Goal: Task Accomplishment & Management: Use online tool/utility

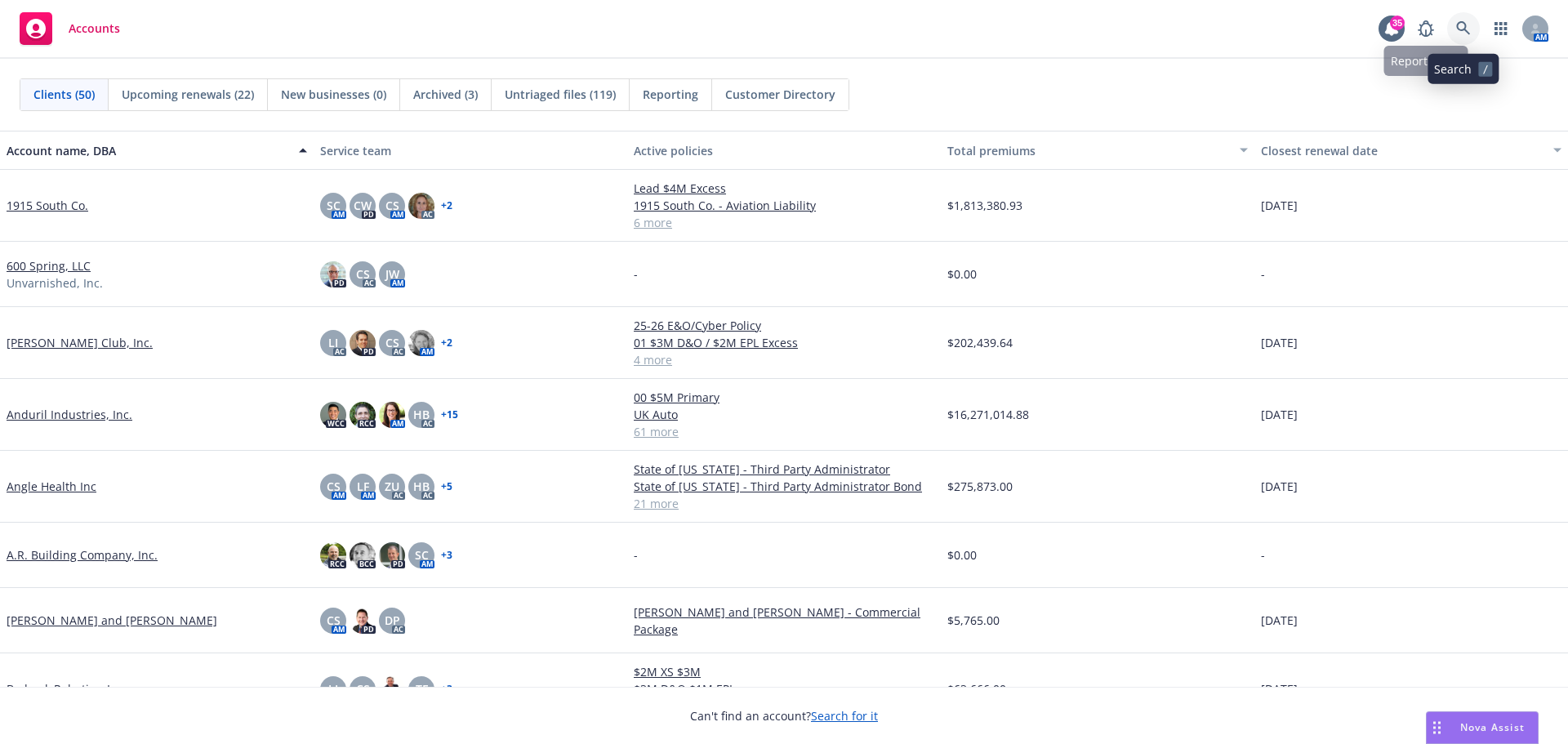
click at [1464, 29] on icon at bounding box center [1463, 28] width 14 height 14
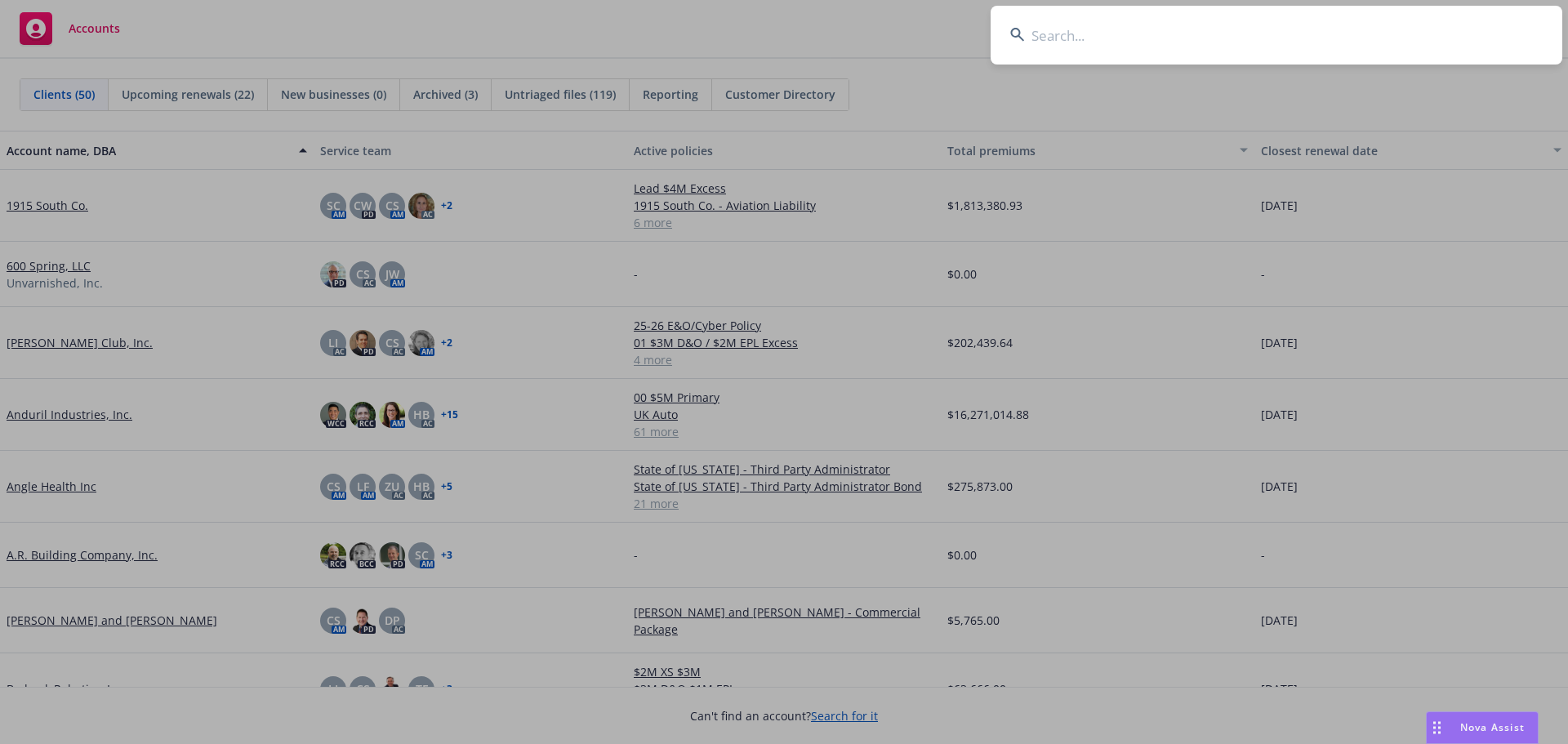
click at [1414, 34] on input at bounding box center [1277, 35] width 572 height 59
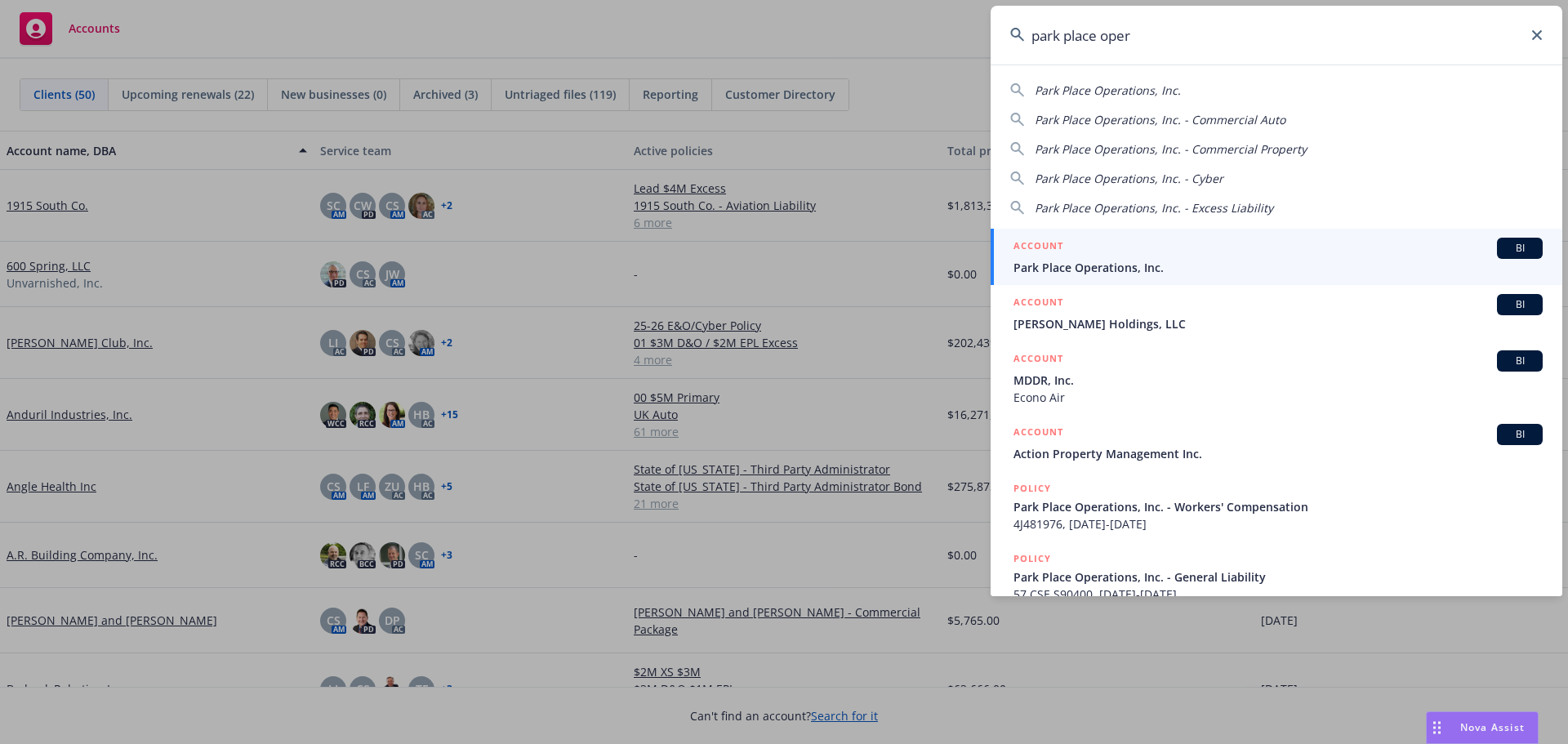
type input "park place oper"
click at [1111, 261] on span "Park Place Operations, Inc." at bounding box center [1278, 267] width 529 height 17
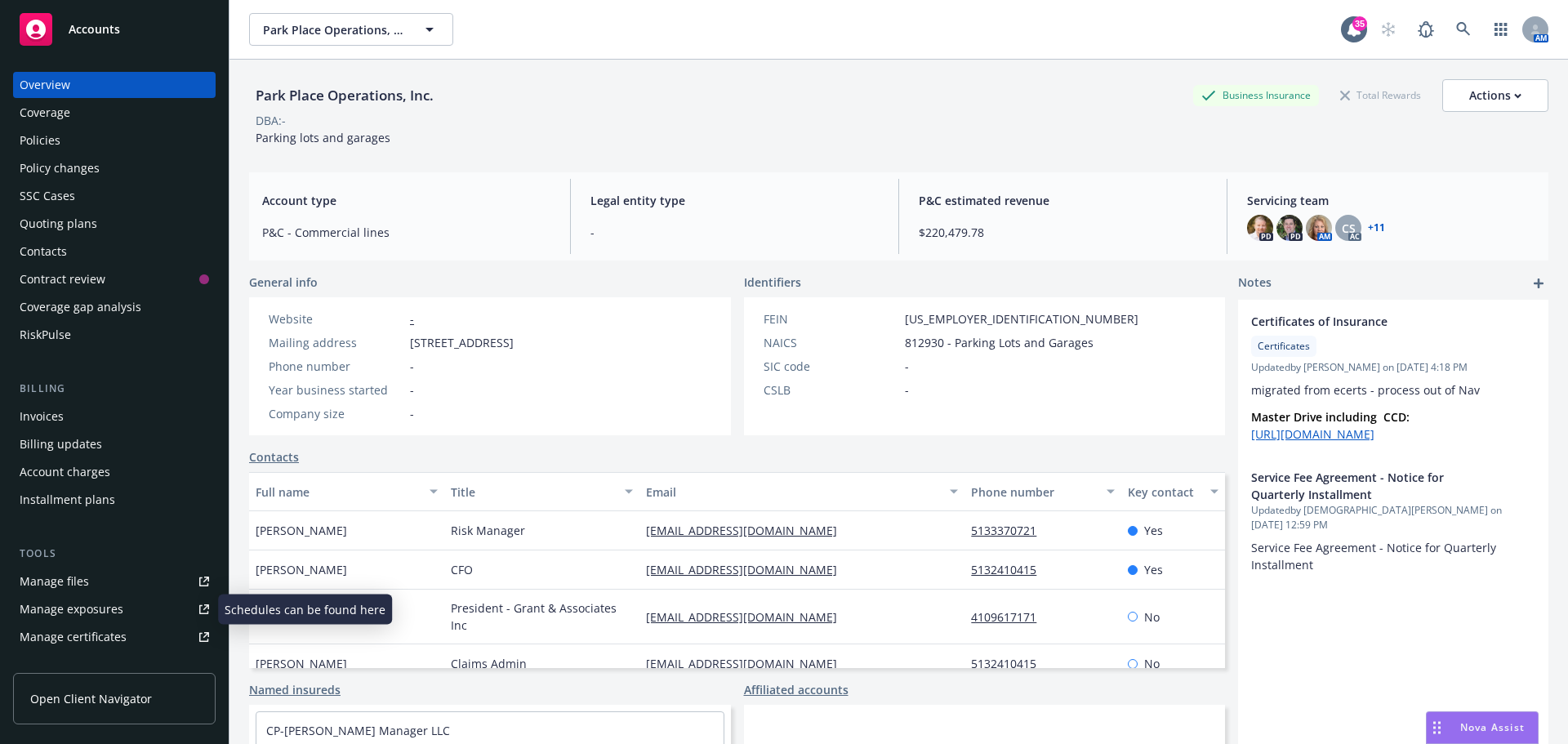
click at [64, 582] on div "Manage files" at bounding box center [54, 581] width 69 height 26
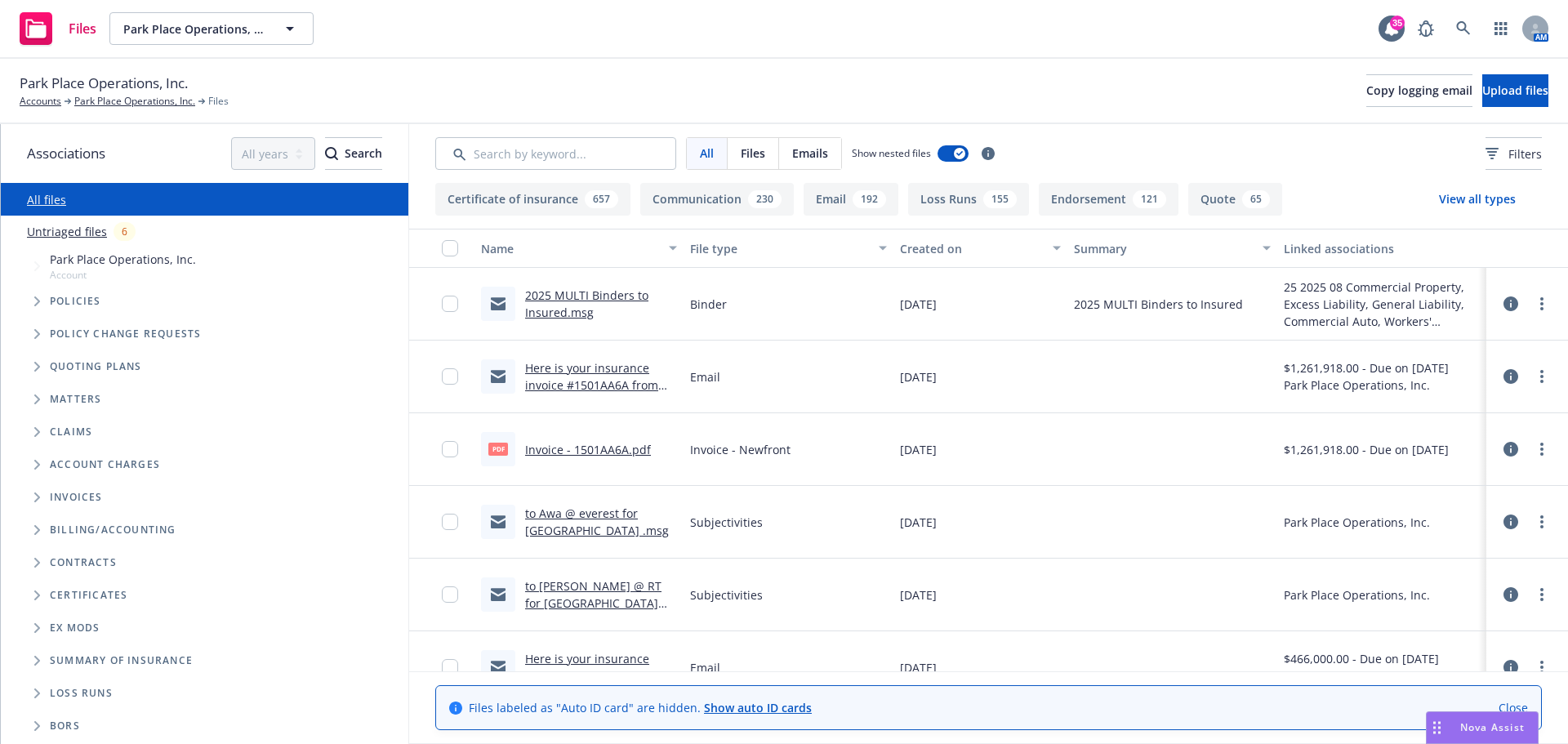
click at [575, 297] on link "2025 MULTI Binders to Insured.msg" at bounding box center [586, 304] width 123 height 33
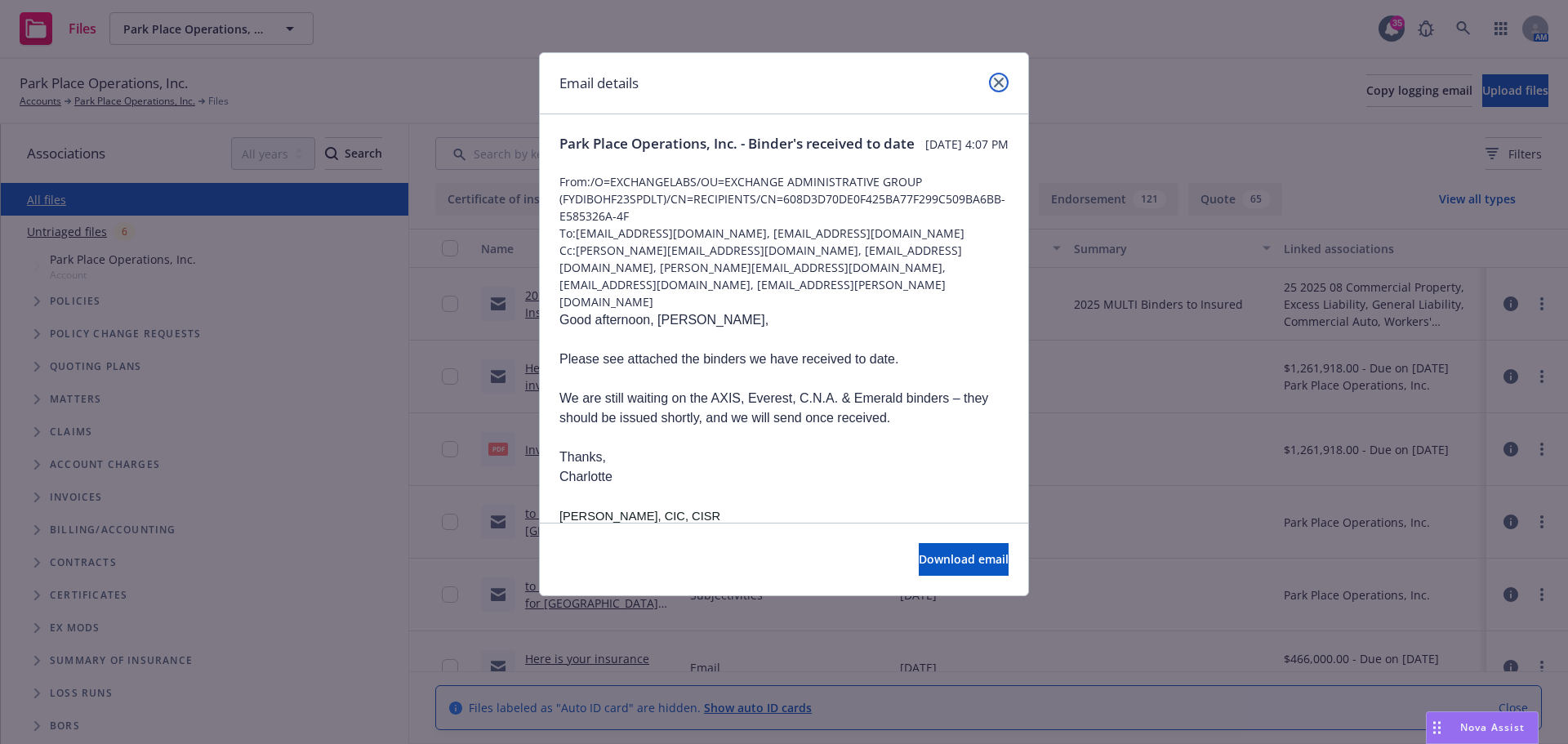
click at [1003, 79] on icon "close" at bounding box center [999, 83] width 10 height 10
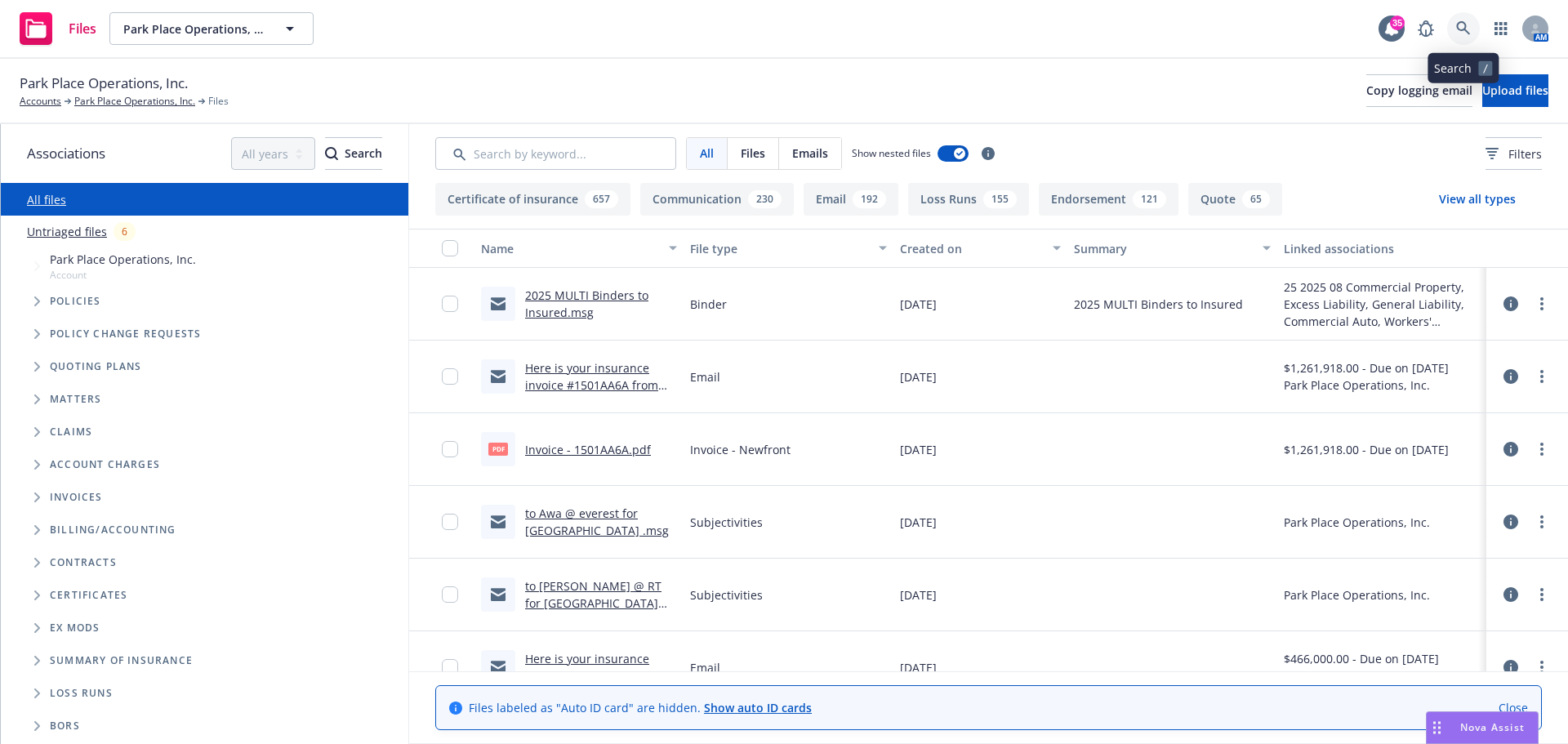
click at [1468, 22] on icon at bounding box center [1463, 28] width 15 height 15
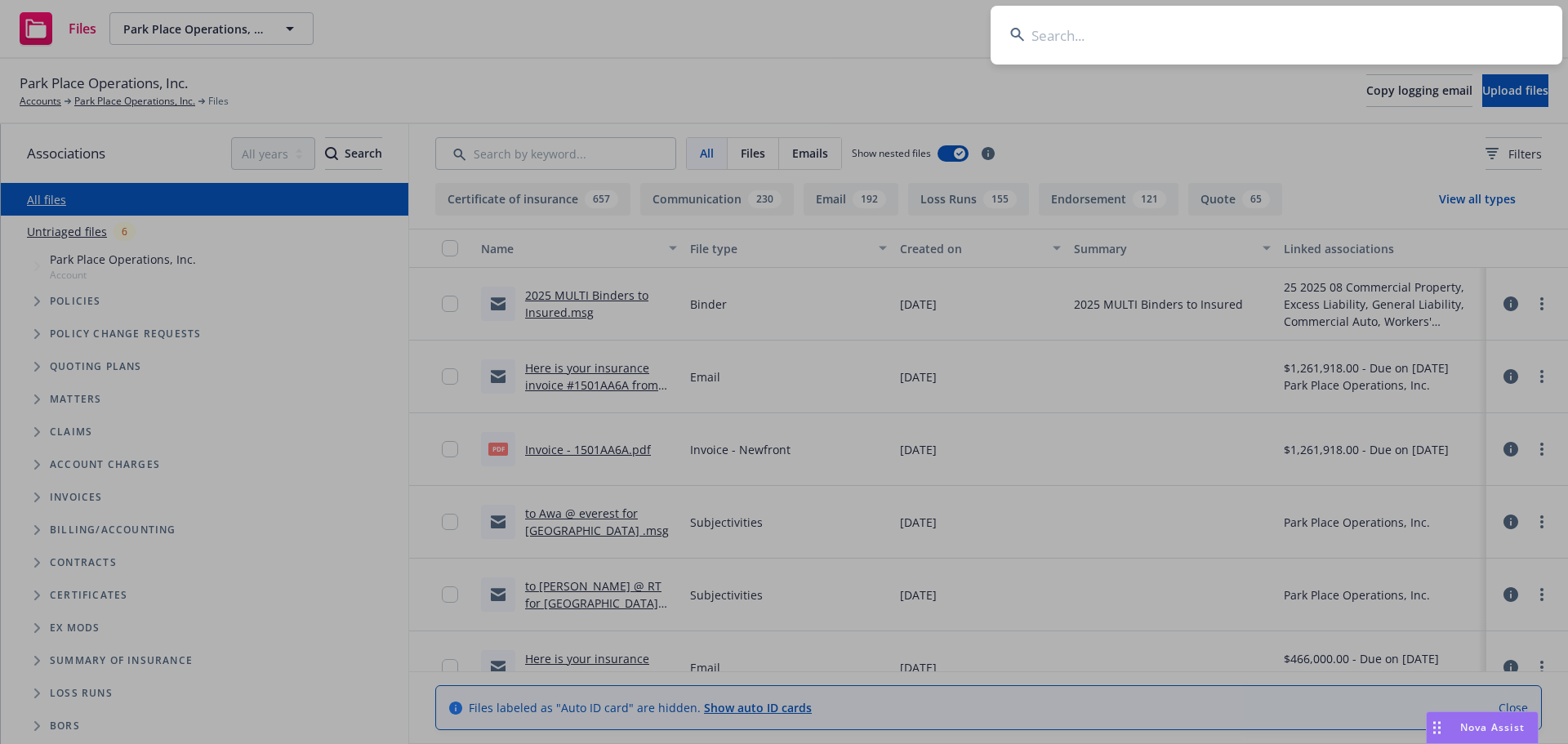
click at [1433, 23] on input at bounding box center [1277, 35] width 572 height 59
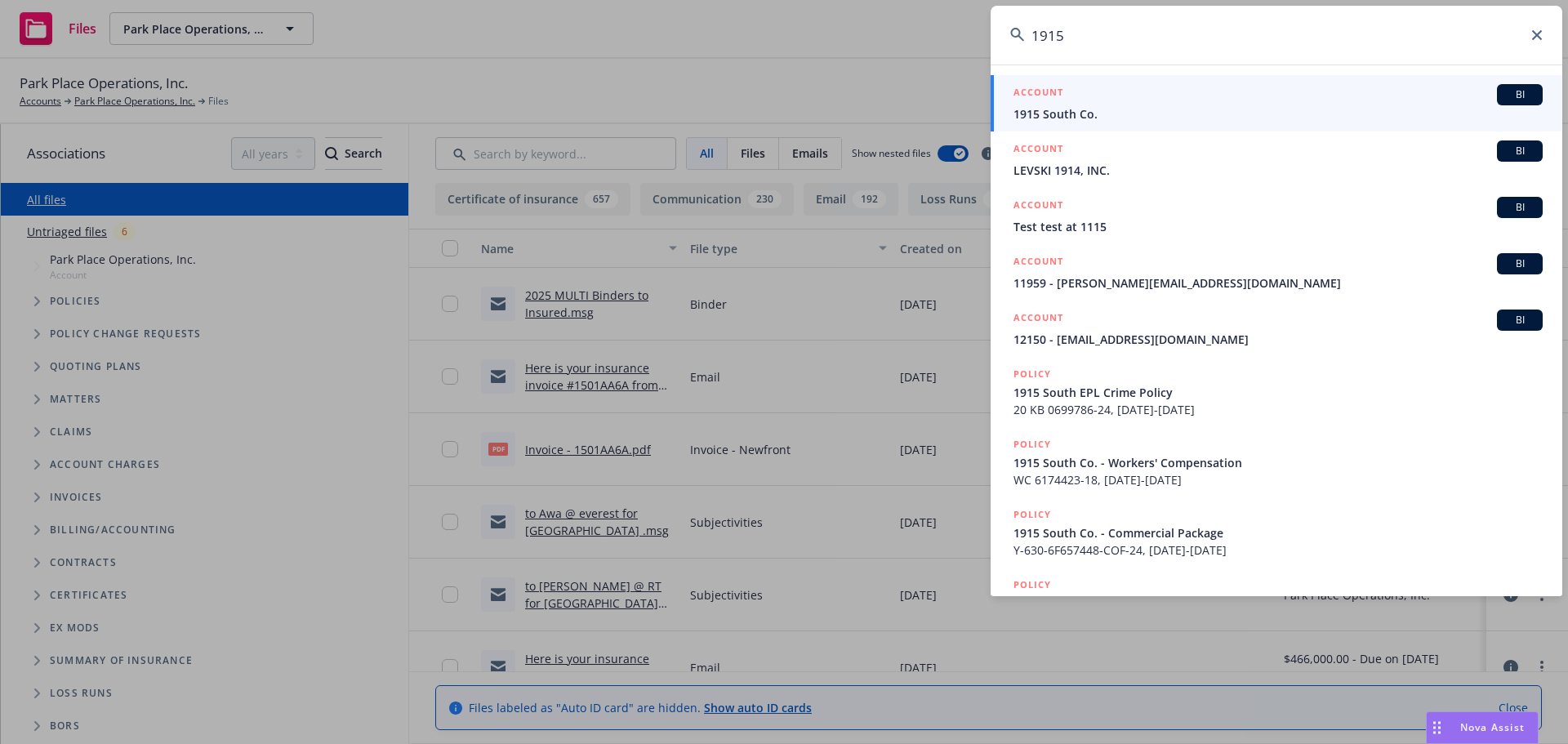
type input "1915"
click at [1077, 114] on span "1915 South Co." at bounding box center [1278, 113] width 529 height 17
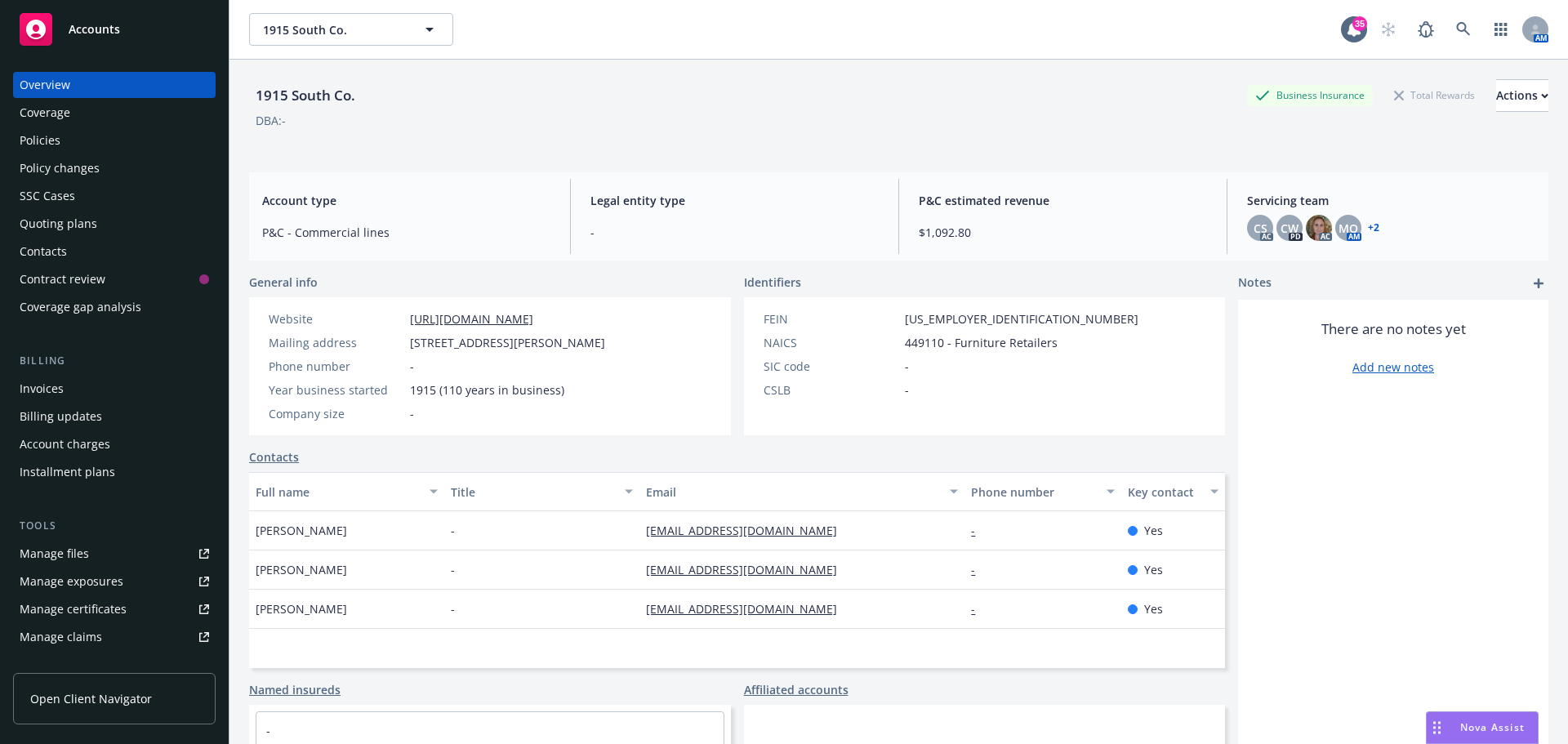
click at [78, 564] on div "Manage files" at bounding box center [54, 554] width 69 height 26
click at [1456, 30] on icon at bounding box center [1463, 29] width 14 height 14
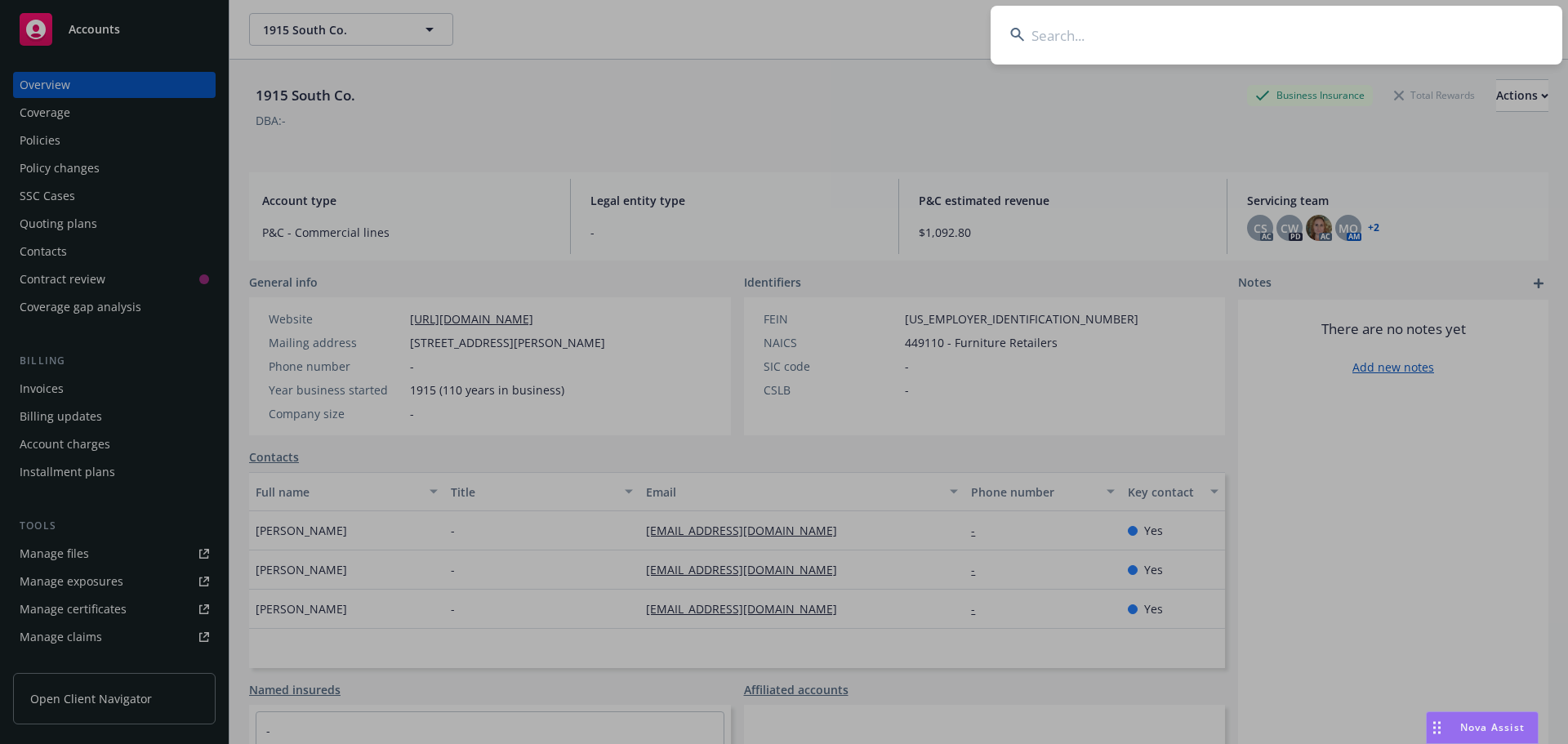
click at [1442, 30] on input at bounding box center [1277, 35] width 572 height 59
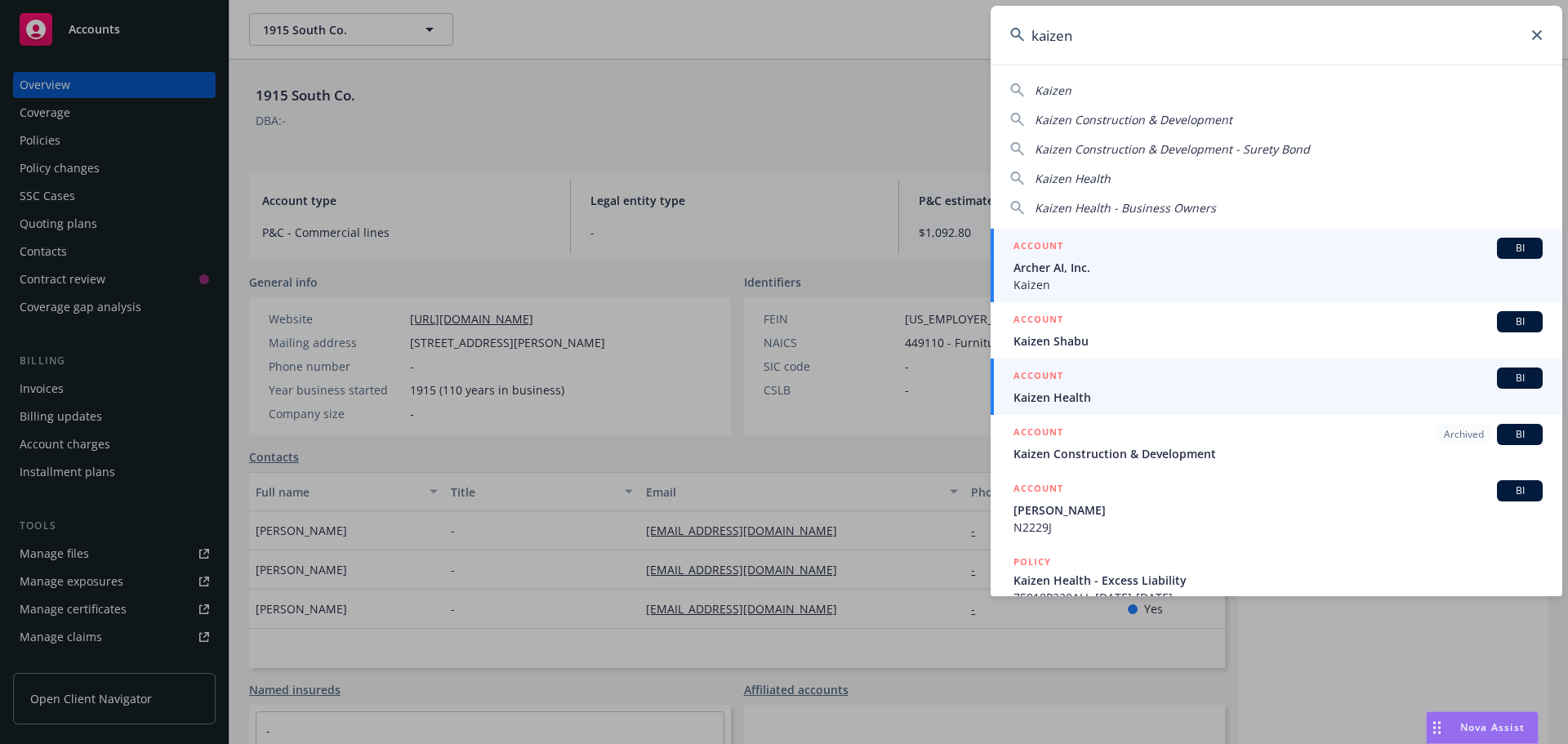
type input "kaizen"
click at [1086, 374] on div "ACCOUNT BI" at bounding box center [1278, 378] width 529 height 21
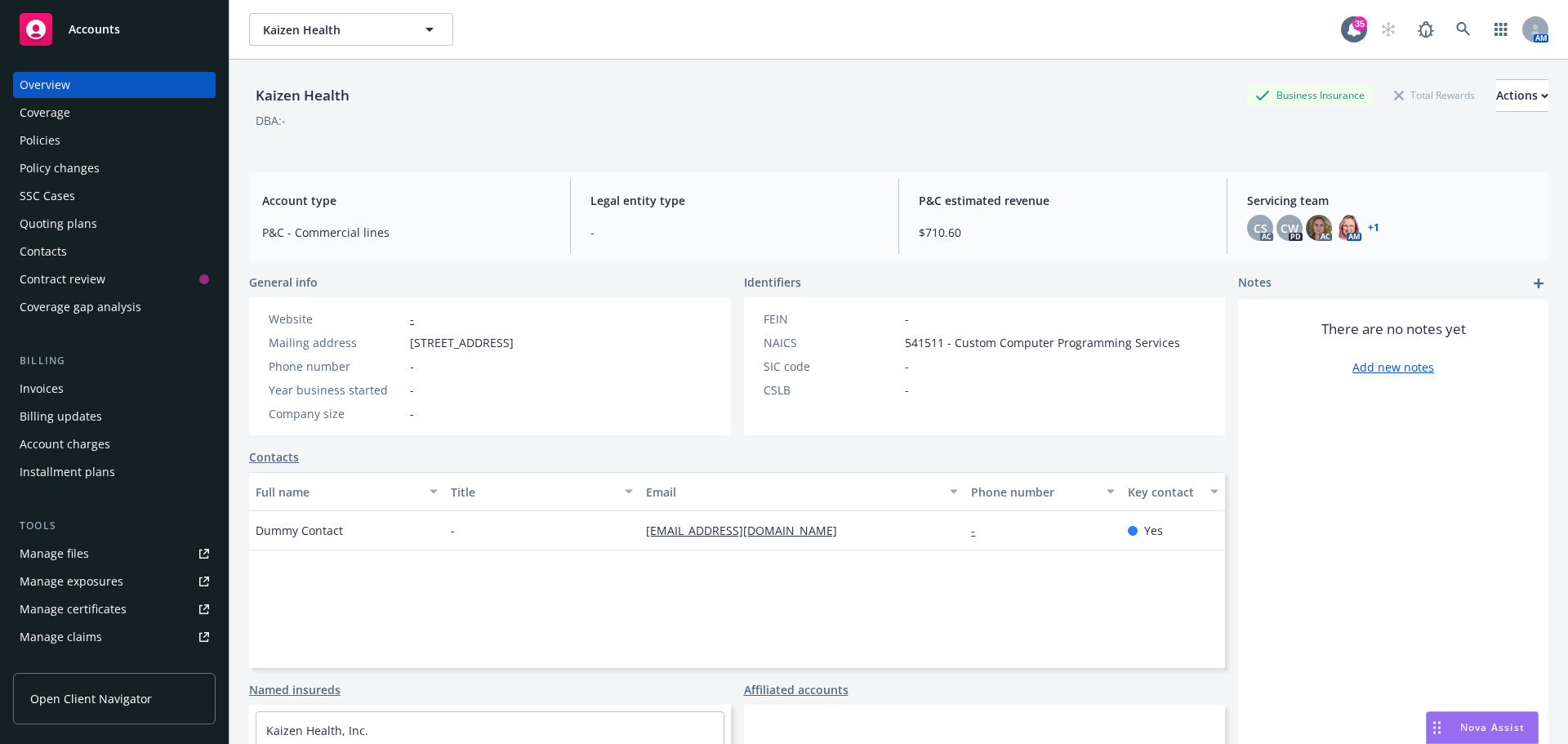
click at [49, 134] on div "Policies" at bounding box center [40, 140] width 41 height 26
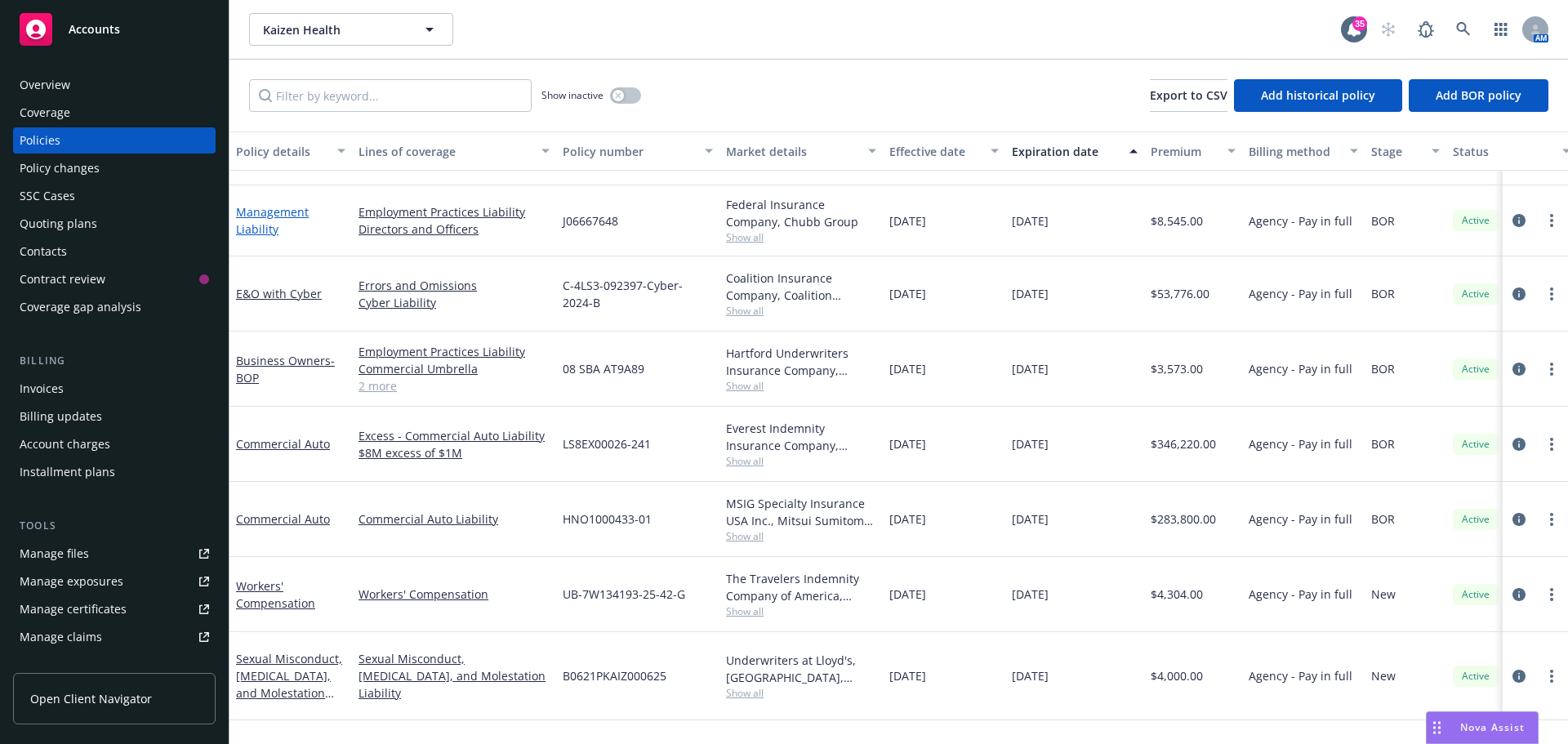
scroll to position [69, 0]
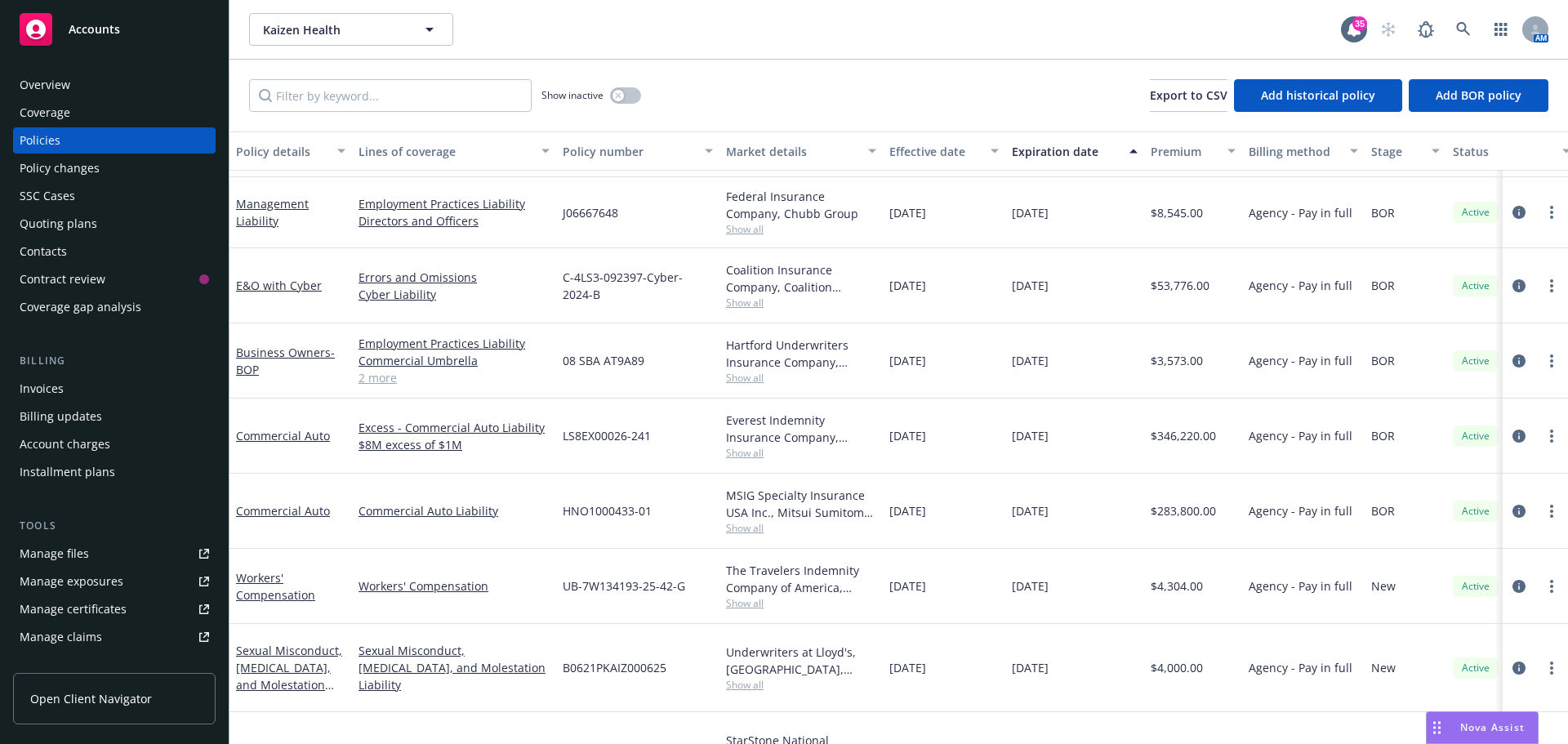
click at [87, 567] on div "Manage files Manage exposures Manage certificates Manage claims Manage BORs Sum…" at bounding box center [114, 623] width 203 height 165
click at [87, 561] on link "Manage files" at bounding box center [114, 554] width 203 height 26
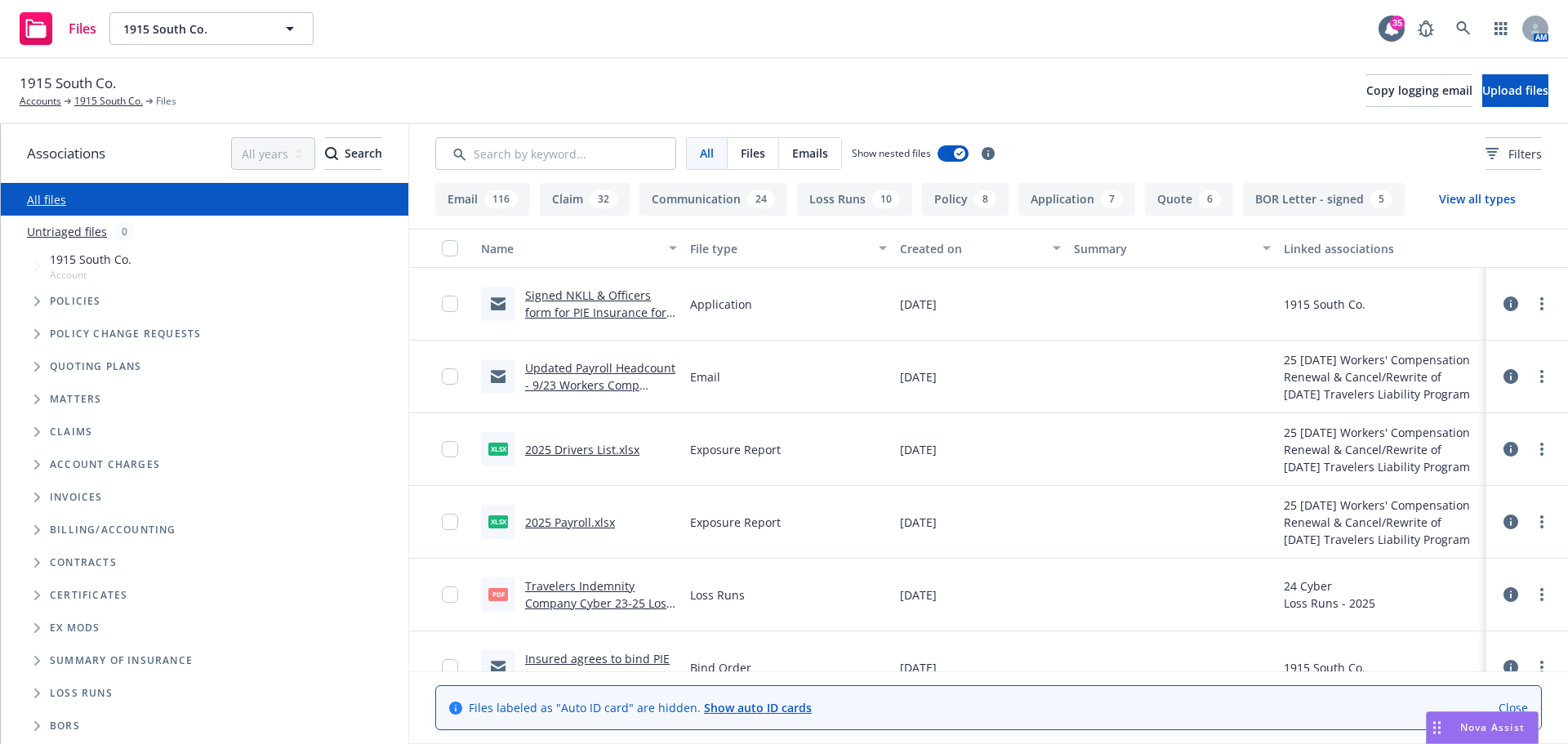
click at [1118, 82] on div "1915 South Co. Accounts 1915 South Co. Files Copy logging email Upload files" at bounding box center [784, 91] width 1529 height 36
click at [1462, 22] on icon at bounding box center [1463, 28] width 14 height 14
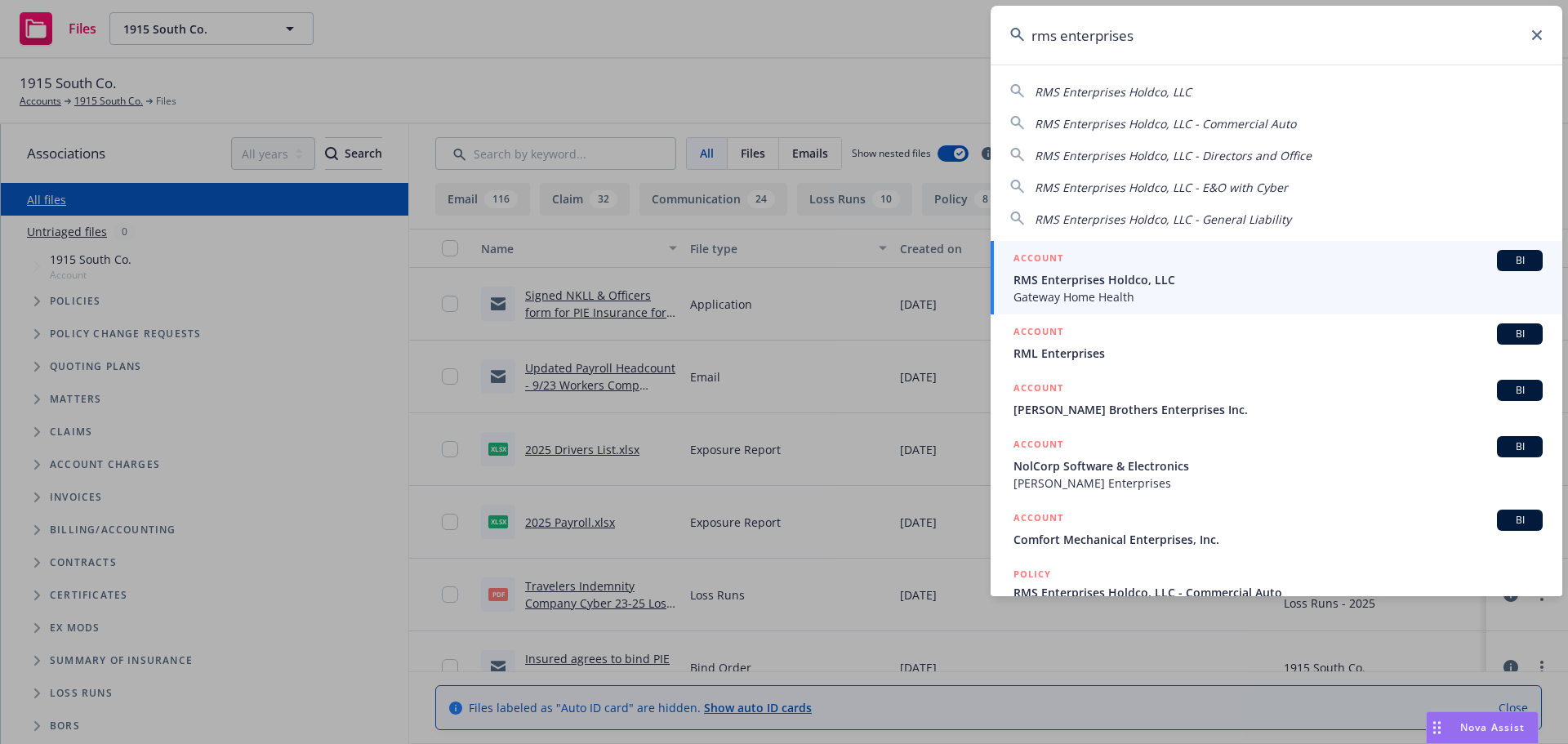
type input "rms enterprises"
click at [1101, 277] on span "RMS Enterprises Holdco, LLC" at bounding box center [1278, 279] width 529 height 17
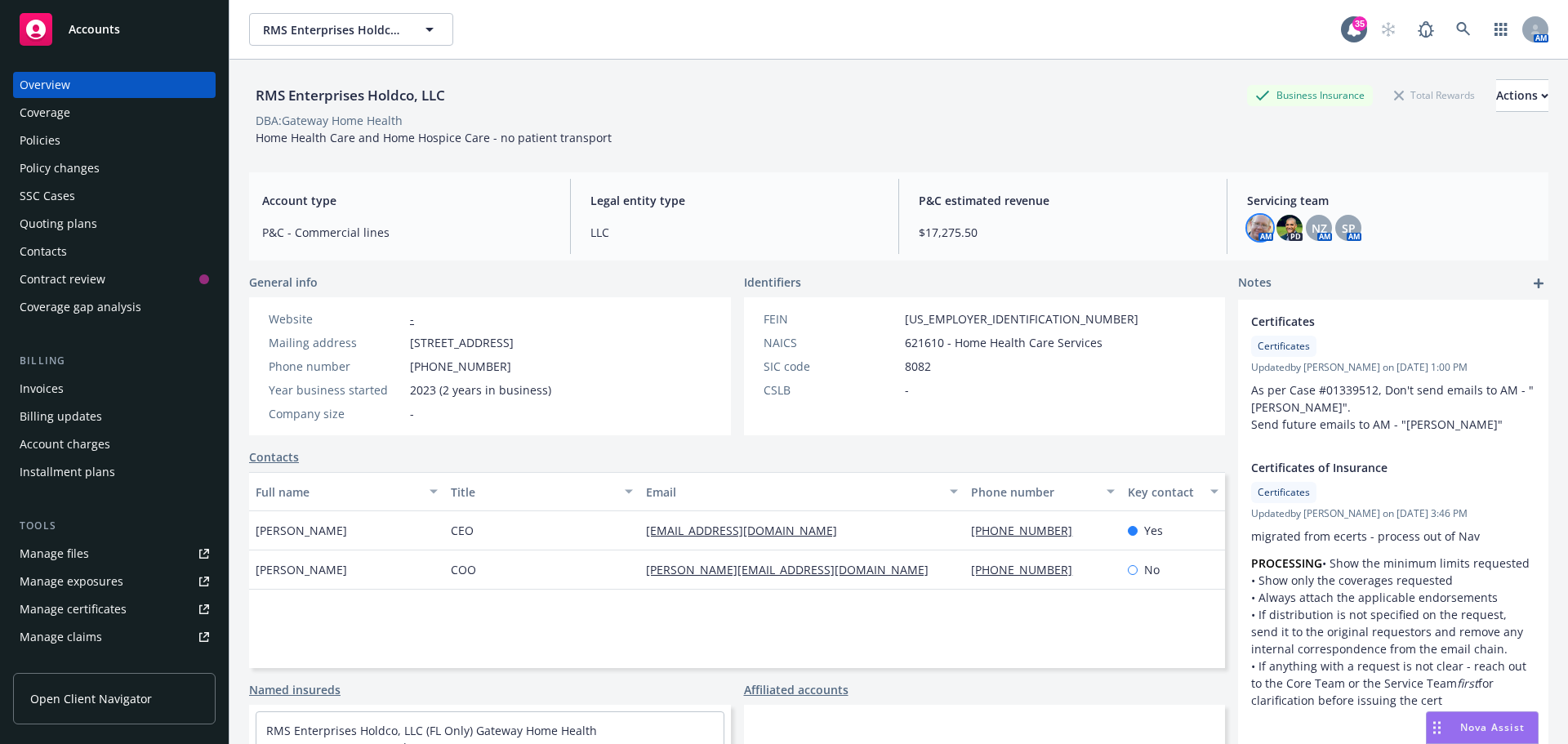
click at [1247, 228] on img at bounding box center [1260, 228] width 26 height 26
click at [1262, 230] on img at bounding box center [1260, 228] width 26 height 26
click at [1288, 230] on img at bounding box center [1290, 228] width 26 height 26
click at [1317, 224] on span "NZ" at bounding box center [1320, 228] width 16 height 17
click at [1342, 222] on span "SP" at bounding box center [1349, 228] width 14 height 17
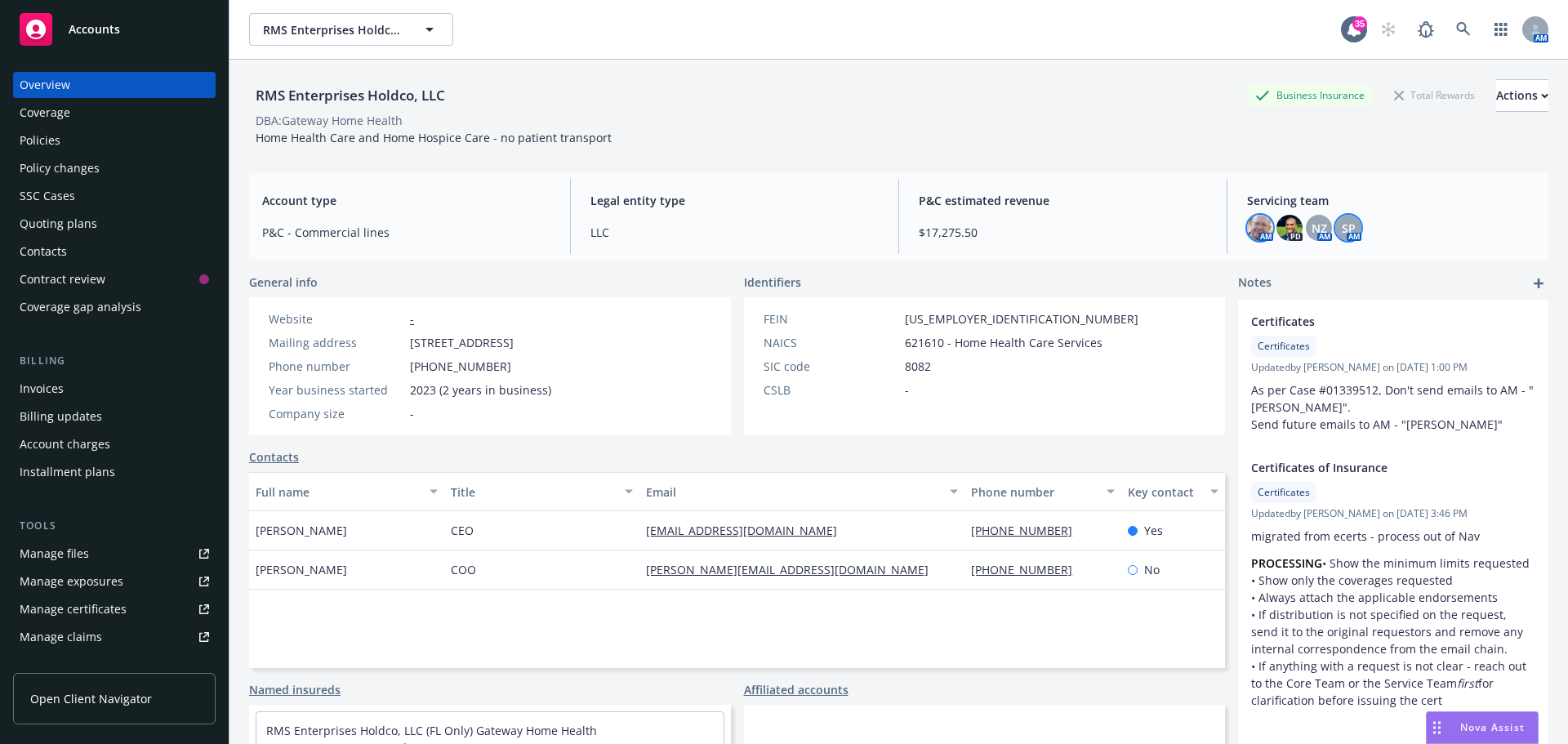
click at [1254, 225] on img at bounding box center [1260, 228] width 26 height 26
click at [1342, 222] on span "SP" at bounding box center [1349, 228] width 14 height 17
click at [1119, 154] on div "RMS Enterprises Holdco, LLC Business Insurance Total Rewards Actions DBA: Gatew…" at bounding box center [898, 110] width 1299 height 100
click at [1347, 227] on div "SP" at bounding box center [1348, 228] width 26 height 26
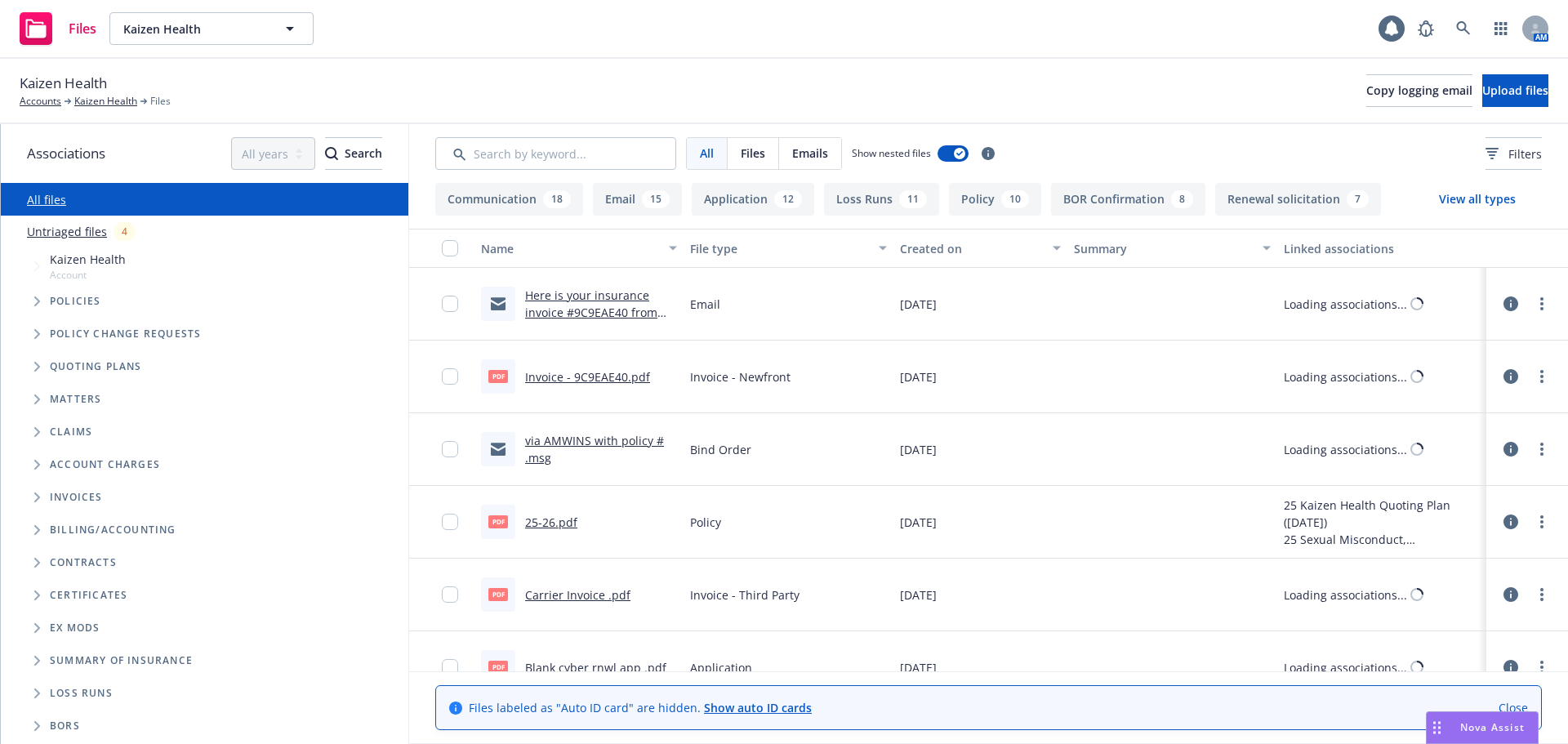
click at [38, 301] on icon "Tree Example" at bounding box center [37, 301] width 6 height 10
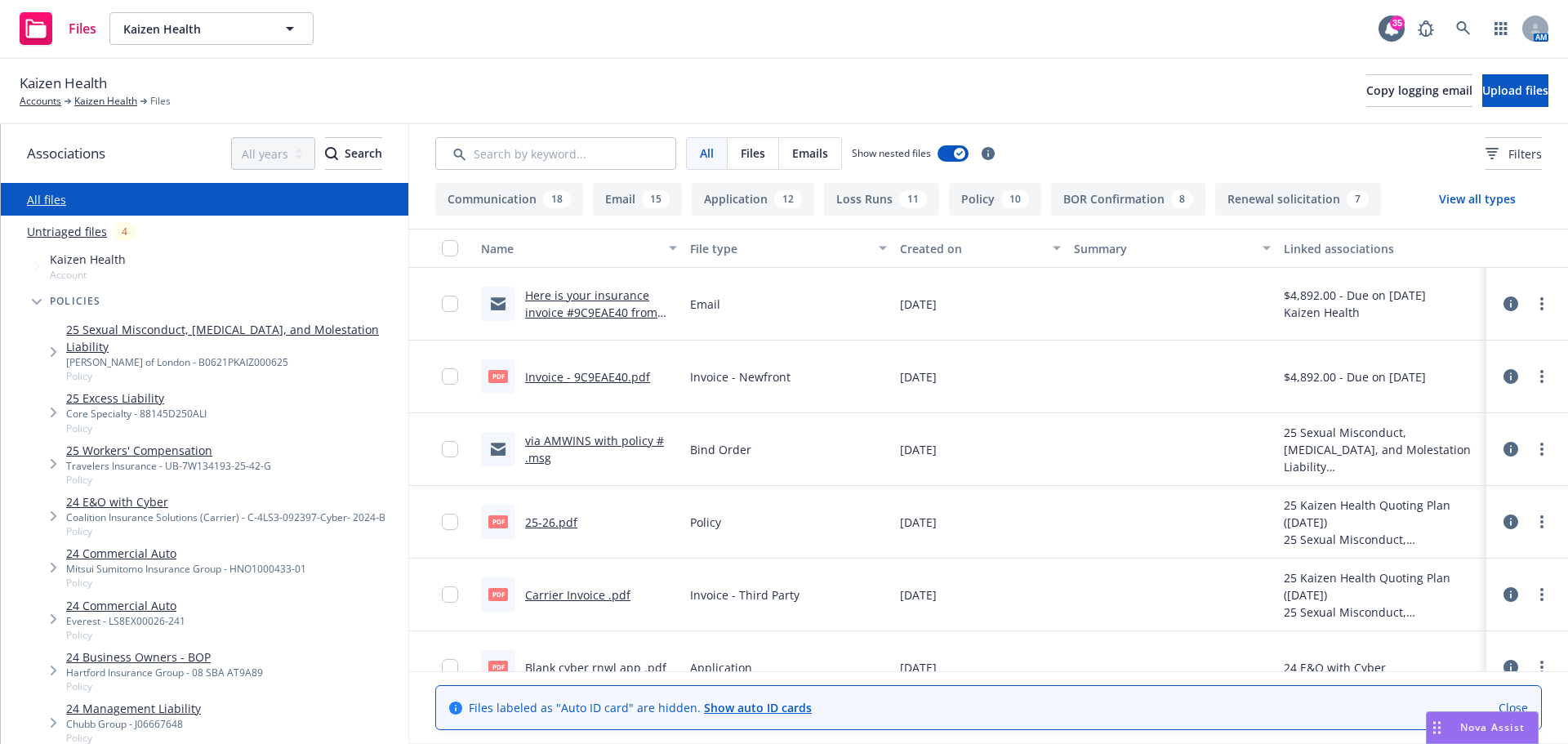
click at [239, 332] on link "25 Sexual Misconduct, [MEDICAL_DATA], and Molestation Liability" at bounding box center [234, 338] width 336 height 34
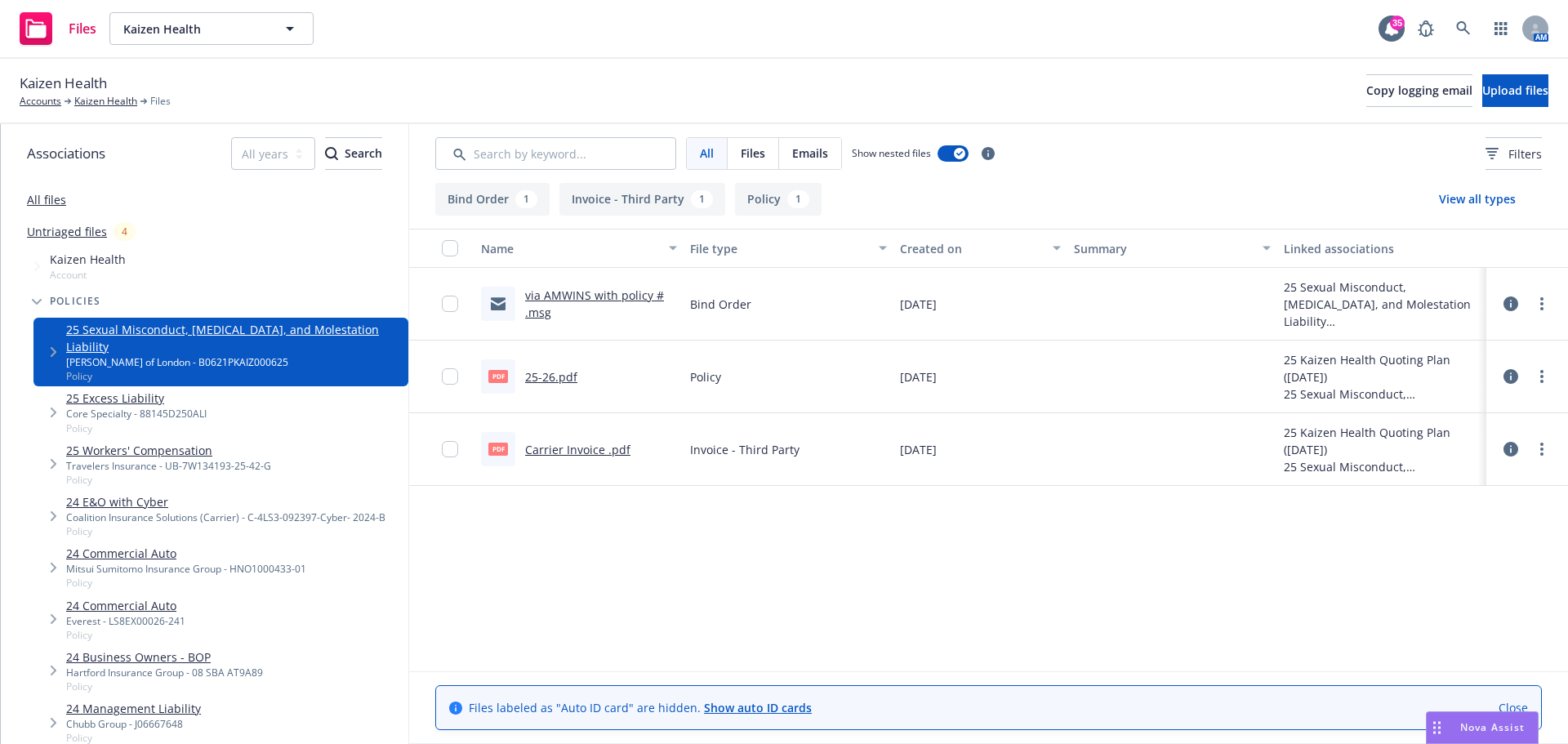
click at [586, 294] on link "via AMWINS with policy # .msg" at bounding box center [594, 304] width 139 height 33
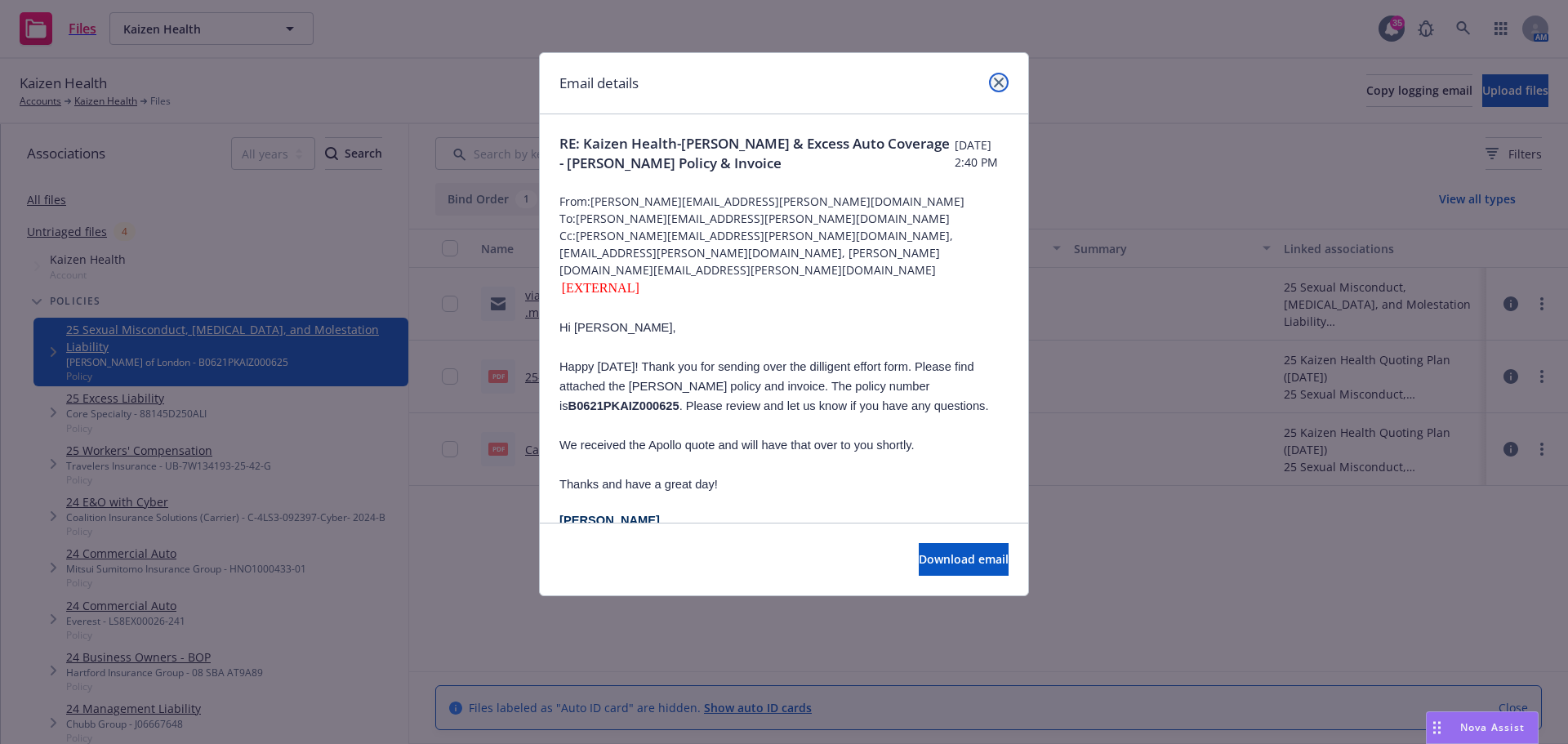
click at [1001, 82] on icon "close" at bounding box center [999, 83] width 10 height 10
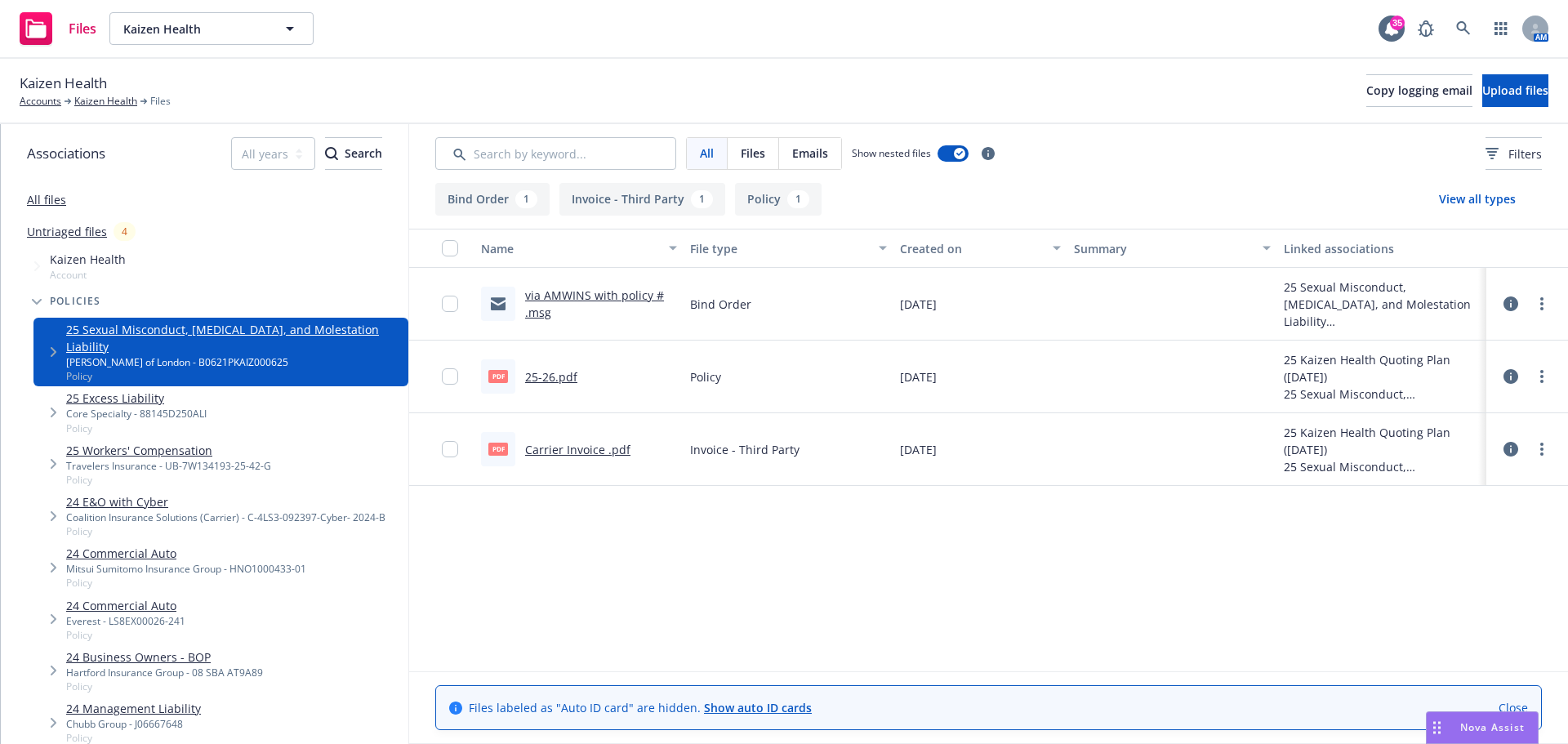
click at [1081, 63] on div "Kaizen Health Accounts Kaizen Health Files Copy logging email Upload files" at bounding box center [784, 91] width 1568 height 65
click at [1485, 91] on span "Upload files" at bounding box center [1515, 90] width 66 height 16
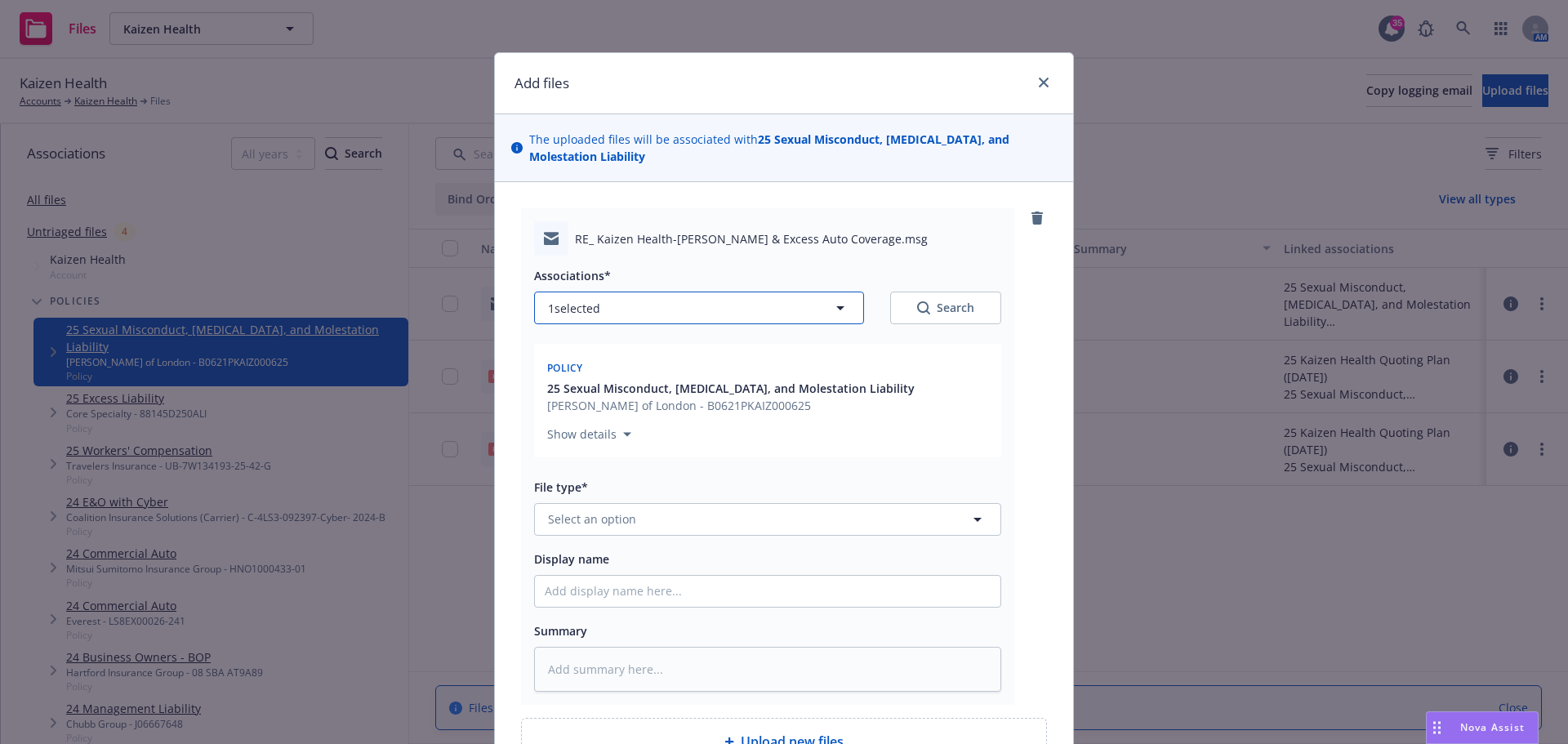
click at [608, 306] on button "1 selected" at bounding box center [699, 308] width 330 height 33
type textarea "x"
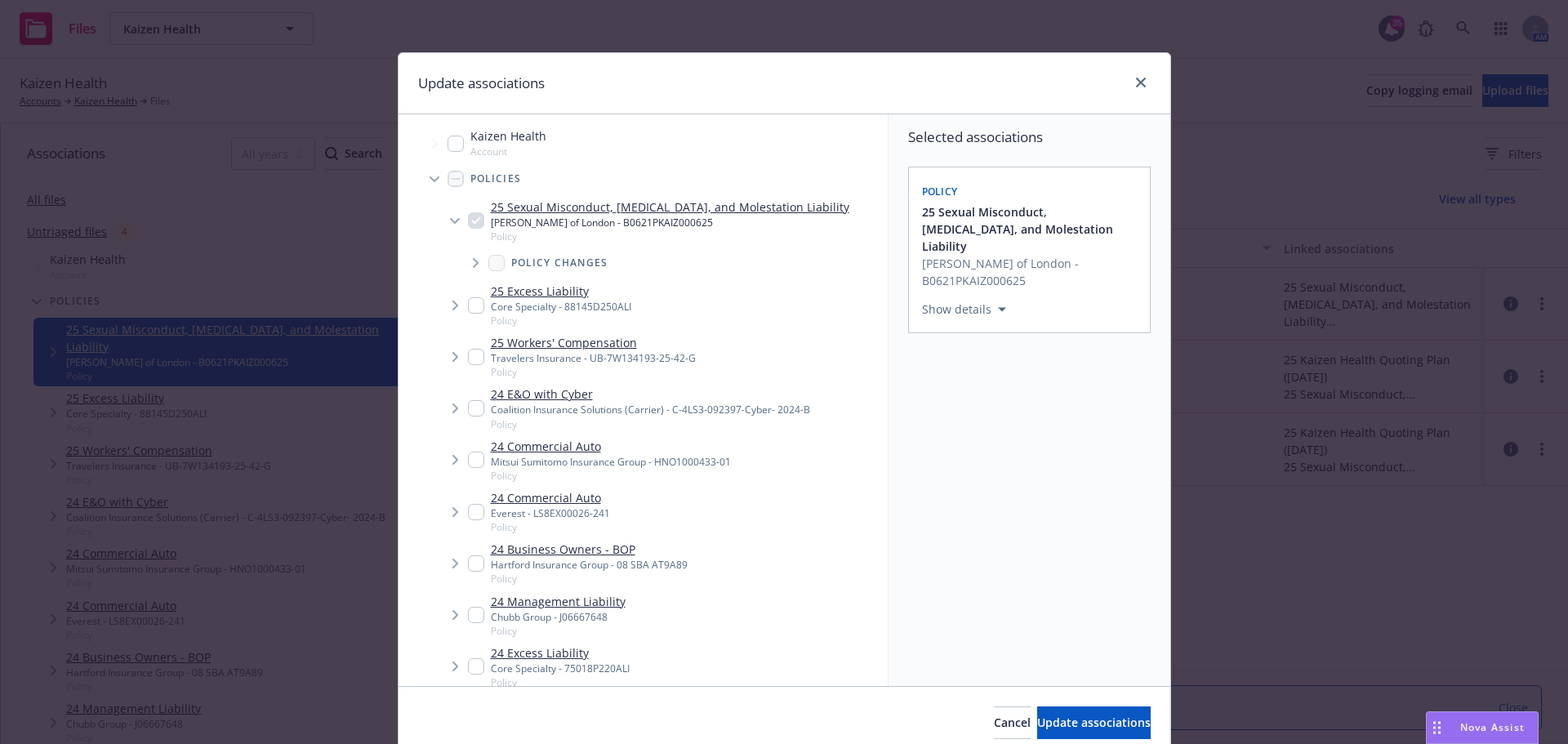
click at [591, 144] on div "Kaizen Health Account" at bounding box center [651, 143] width 473 height 38
checkbox input "true"
click at [1057, 713] on button "Update associations" at bounding box center [1094, 723] width 114 height 33
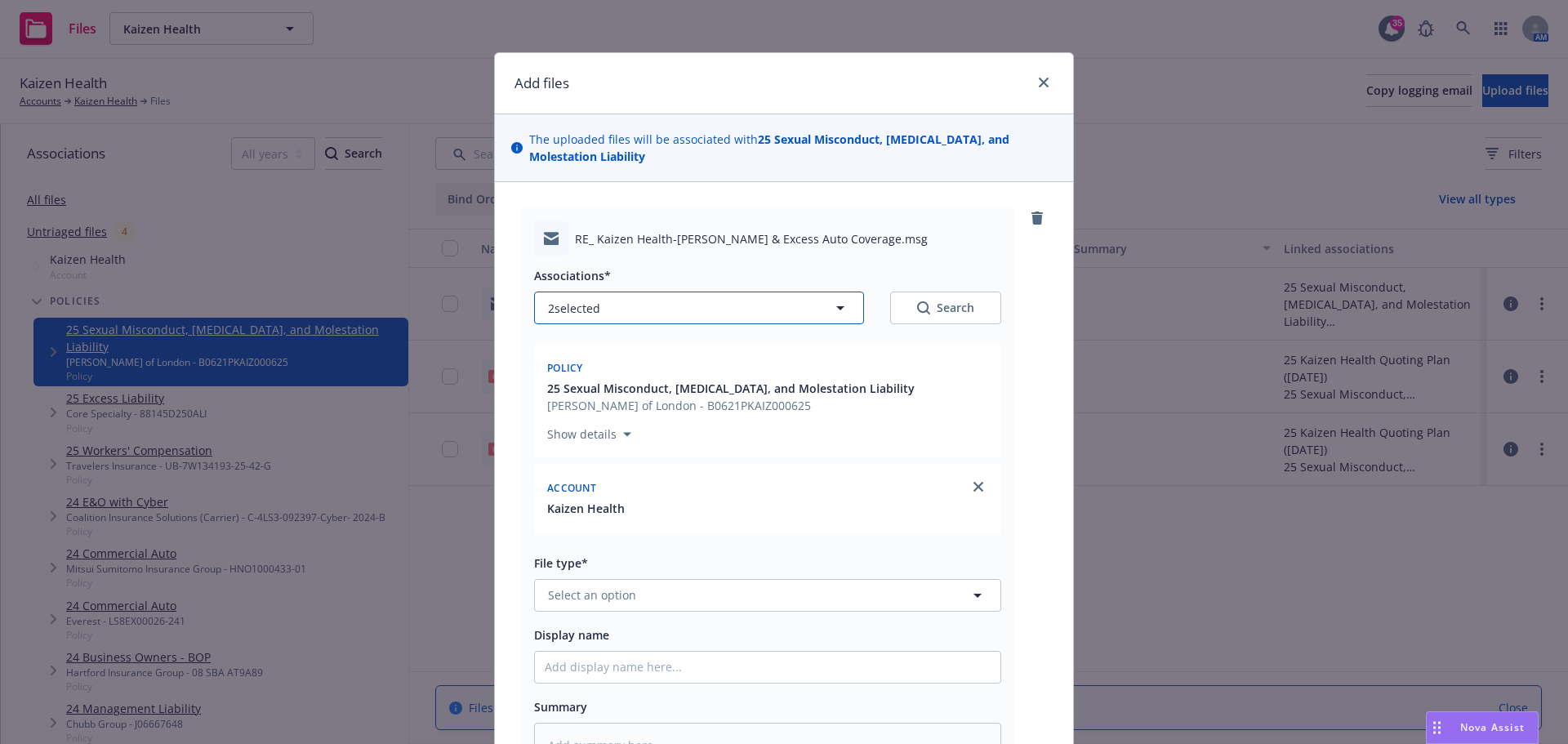
click at [604, 312] on button "2 selected" at bounding box center [699, 308] width 330 height 33
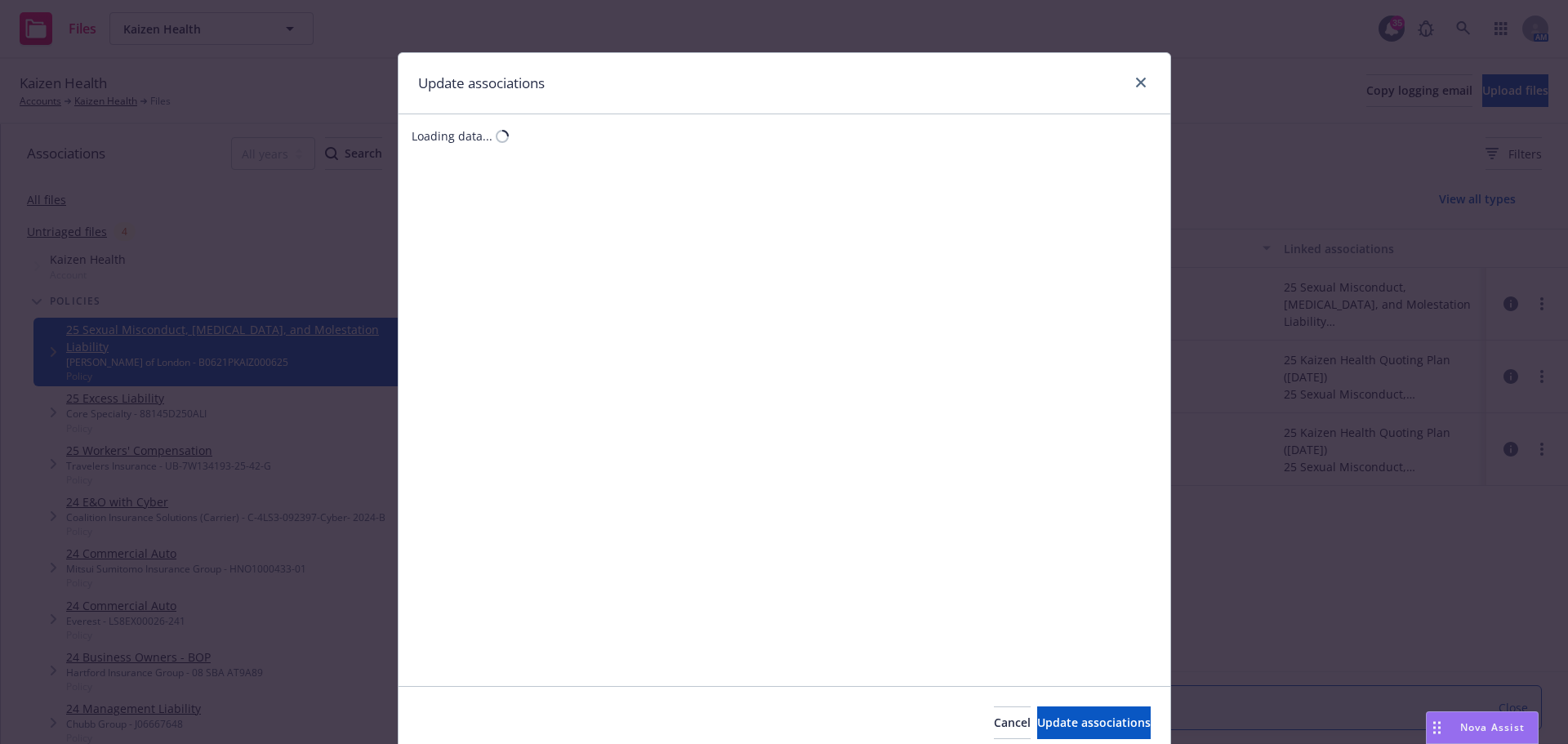
type textarea "x"
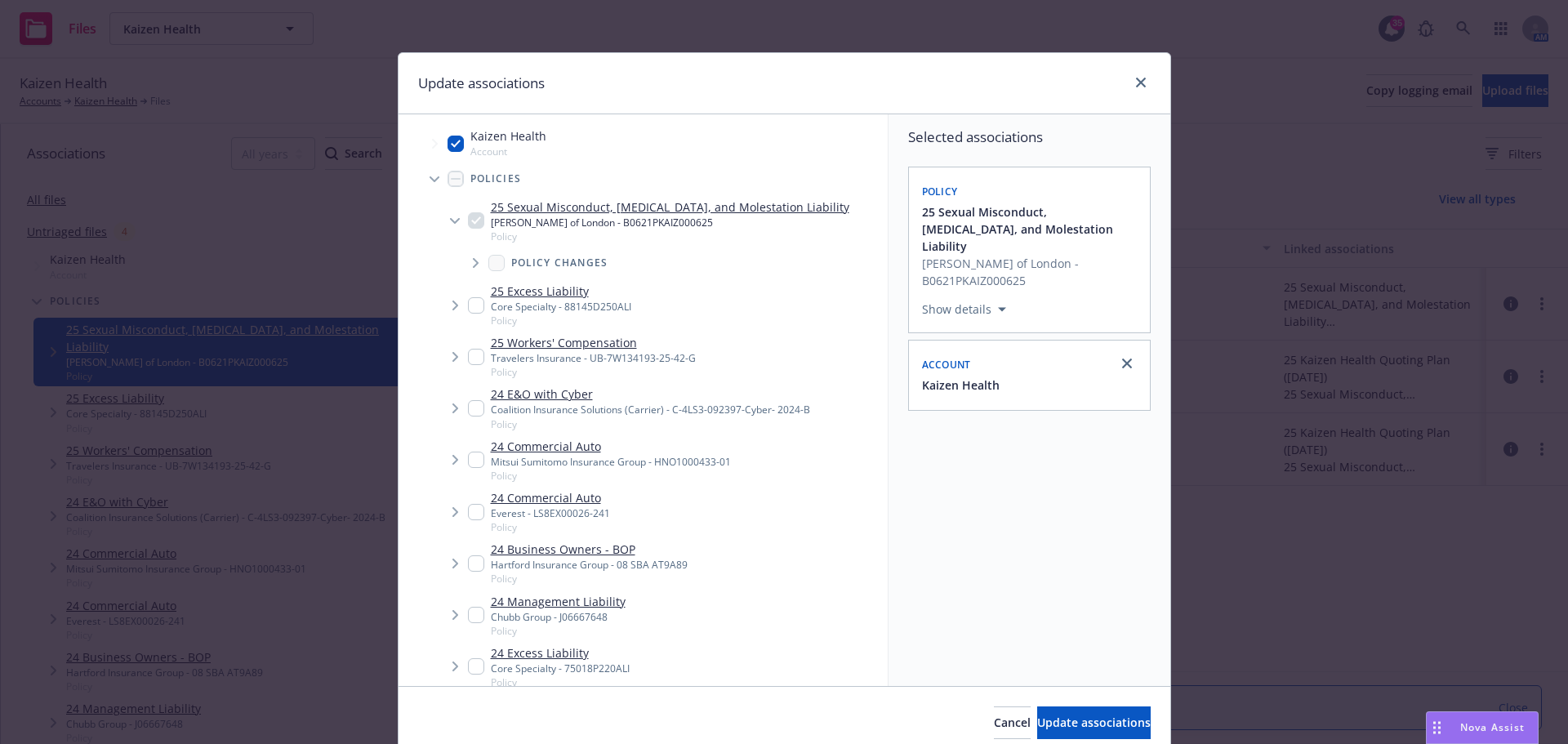
click at [455, 146] on input "Tree Example" at bounding box center [456, 144] width 16 height 16
checkbox input "false"
click at [1094, 726] on span "Update associations" at bounding box center [1094, 723] width 114 height 16
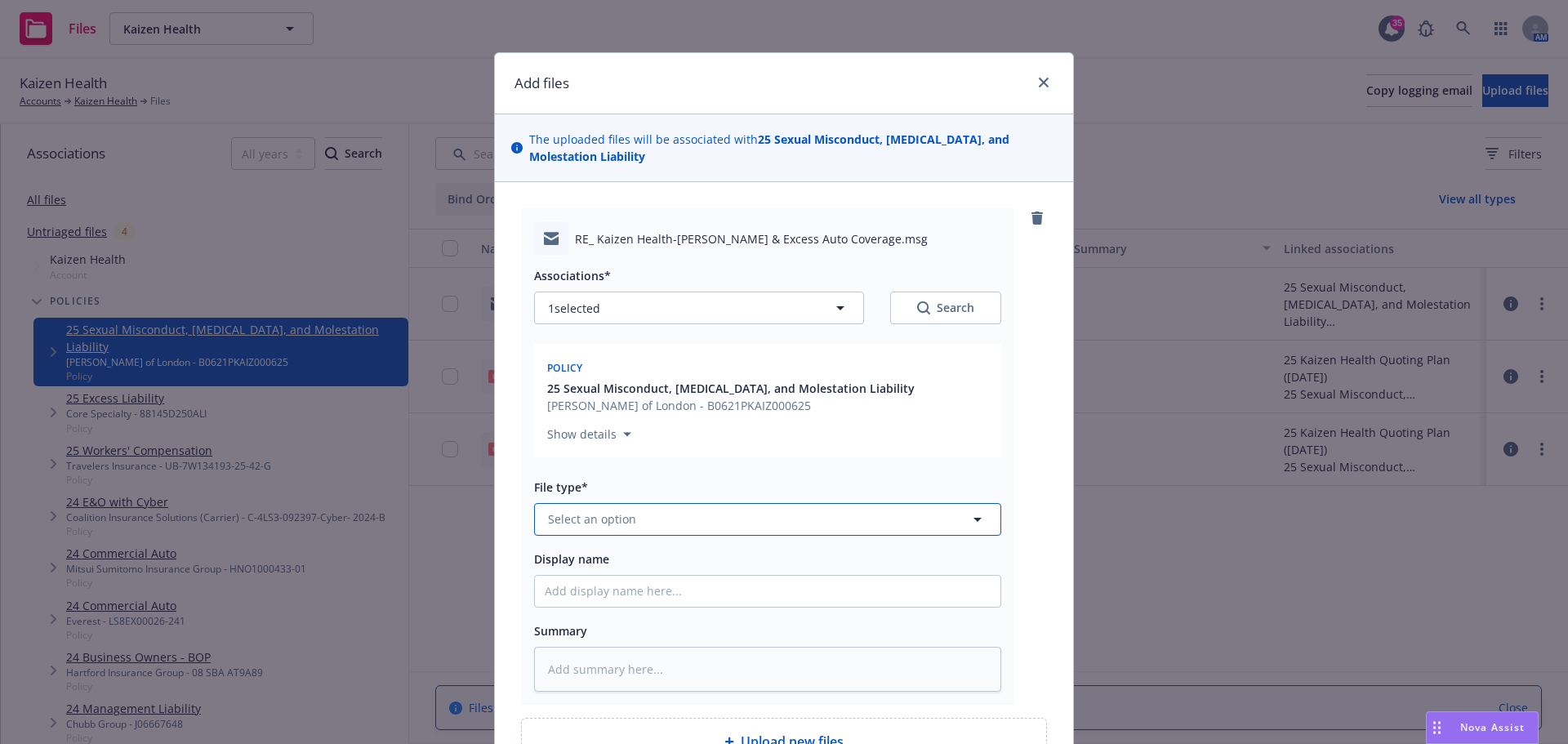
click at [597, 518] on span "Select an option" at bounding box center [592, 518] width 88 height 17
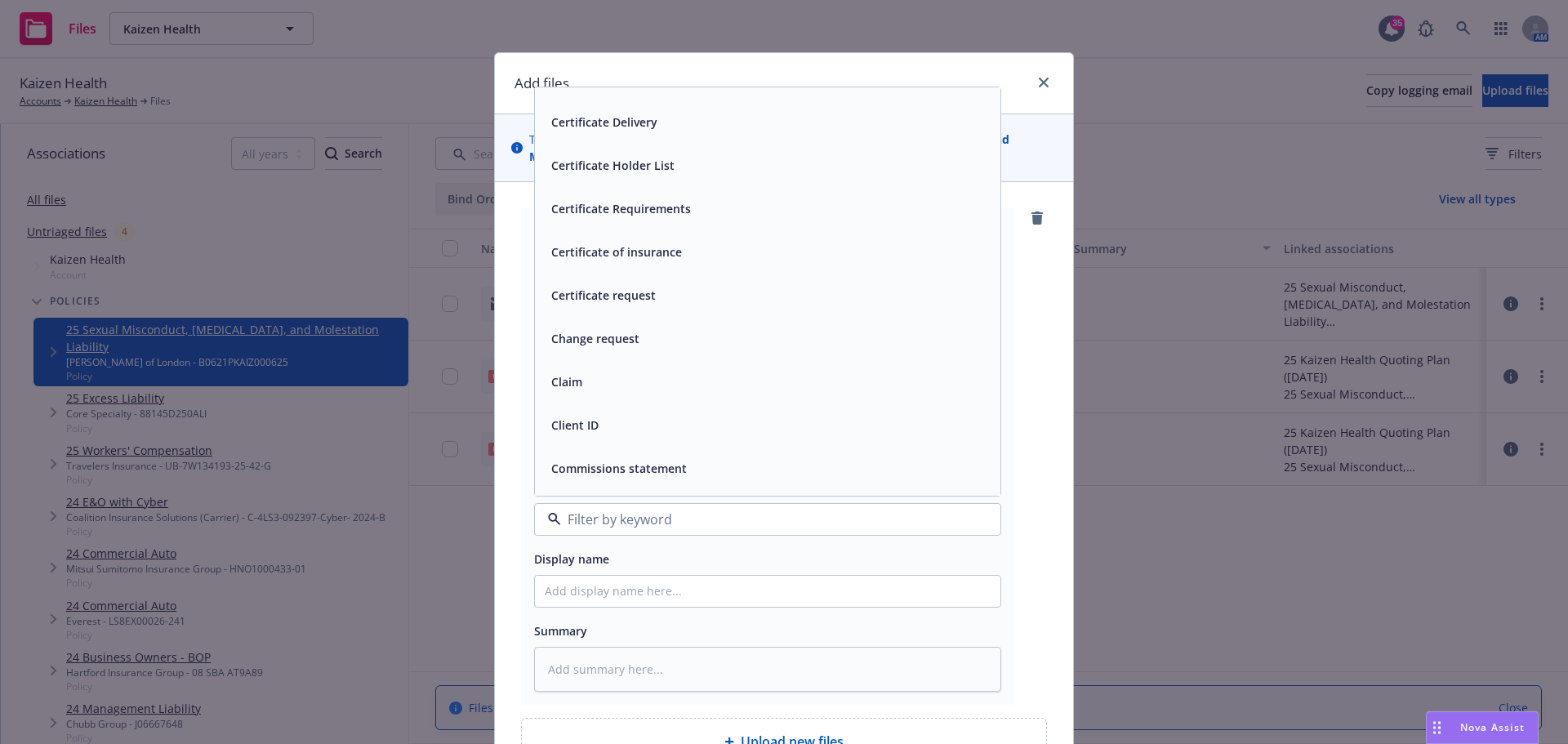
scroll to position [1634, 0]
click at [604, 430] on span "Communication" at bounding box center [595, 423] width 89 height 17
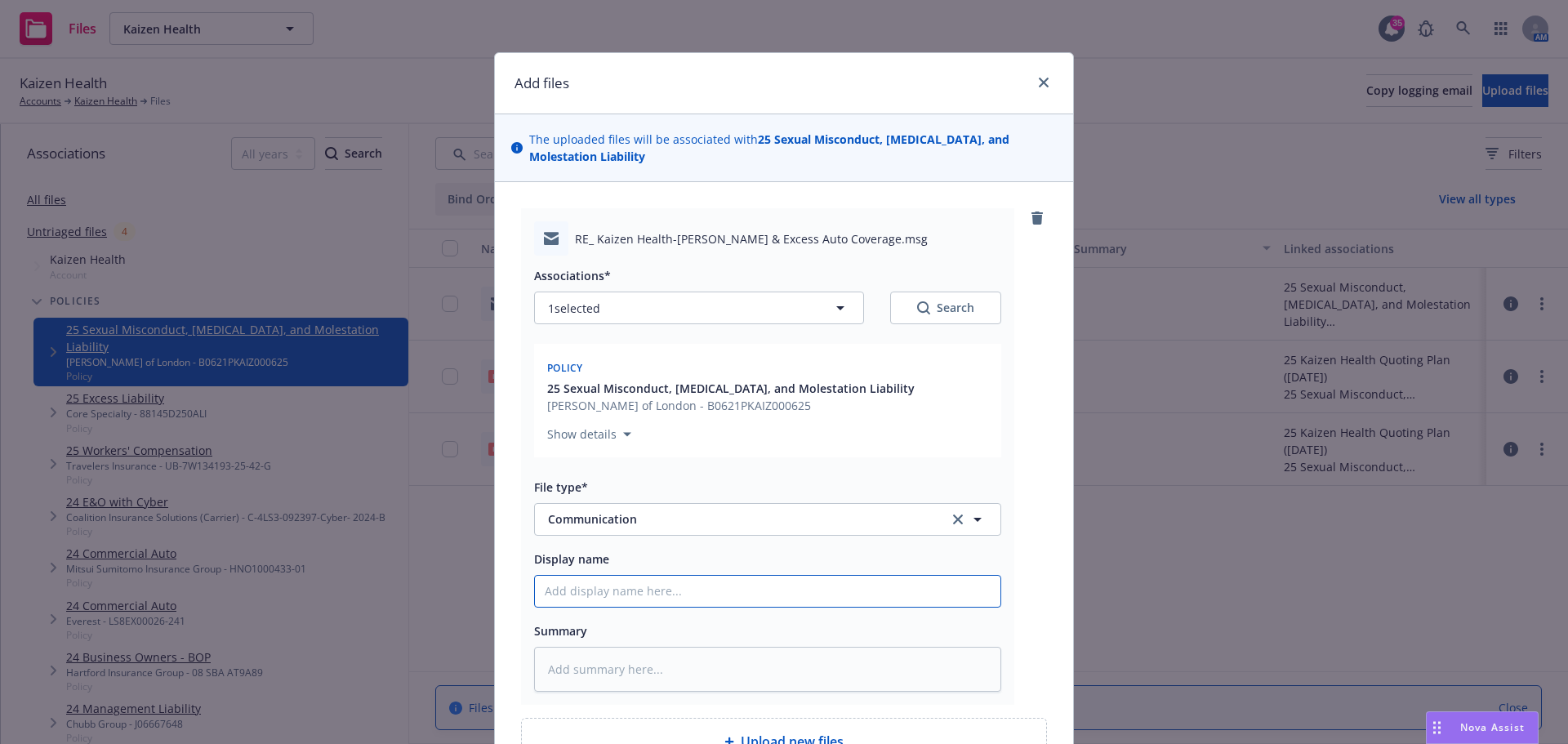
drag, startPoint x: 680, startPoint y: 596, endPoint x: 689, endPoint y: 598, distance: 9.1
click at [680, 596] on input "Display name" at bounding box center [768, 591] width 466 height 31
type textarea "x"
type input "R"
type textarea "x"
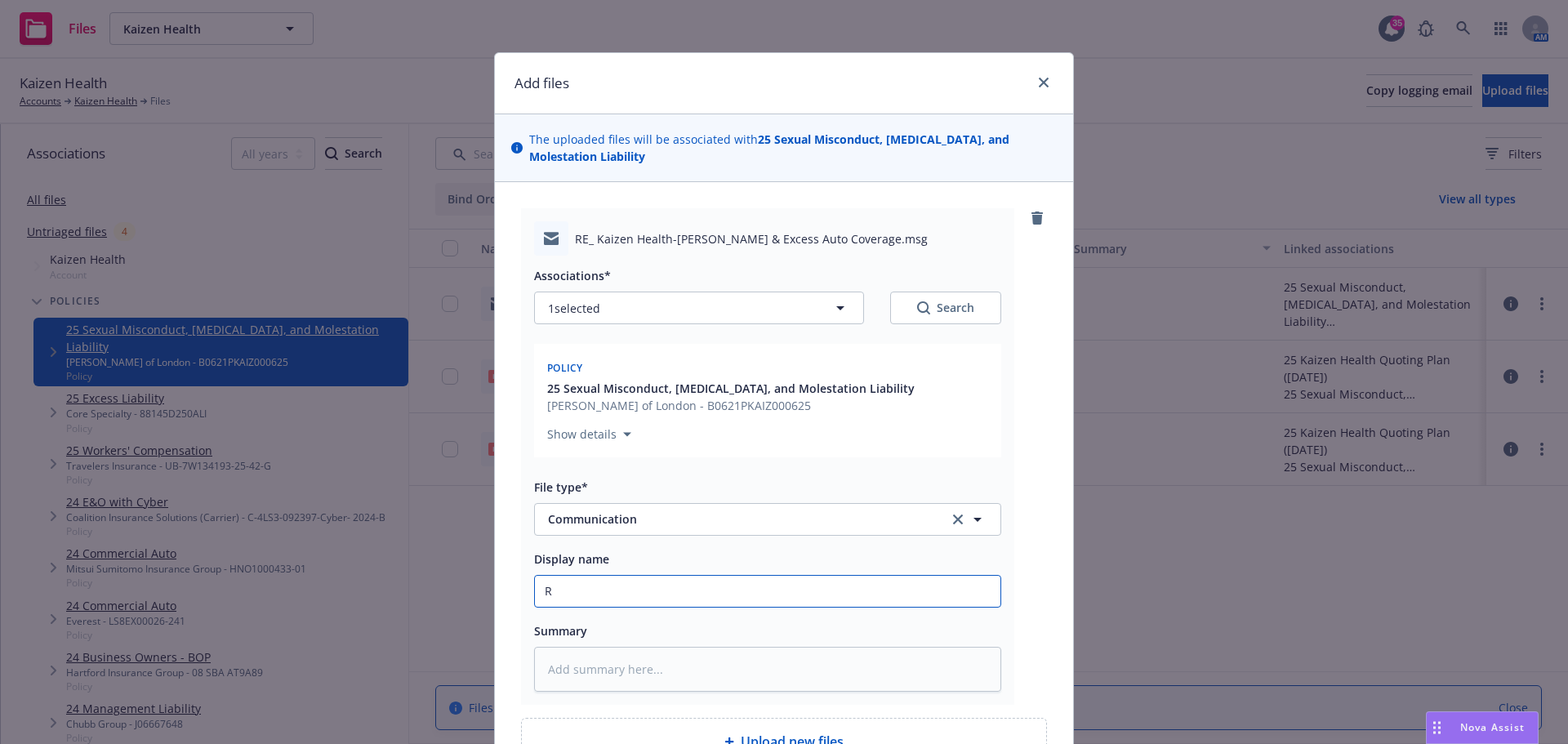
type input "Ri"
type textarea "x"
type input "Rid"
type textarea "x"
type input "Ride"
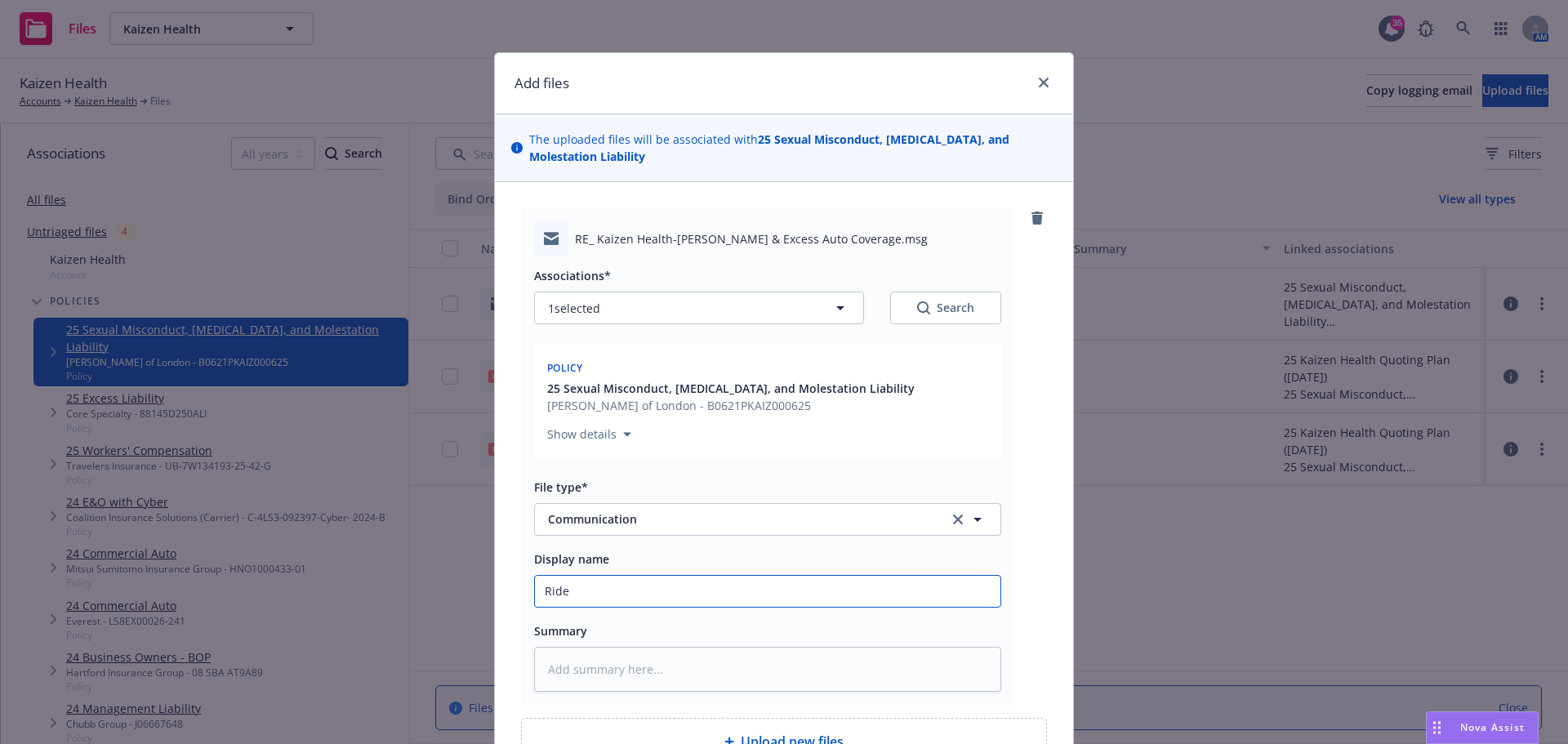
type textarea "x"
type input "Ride"
type textarea "x"
type input "Ride c"
type textarea "x"
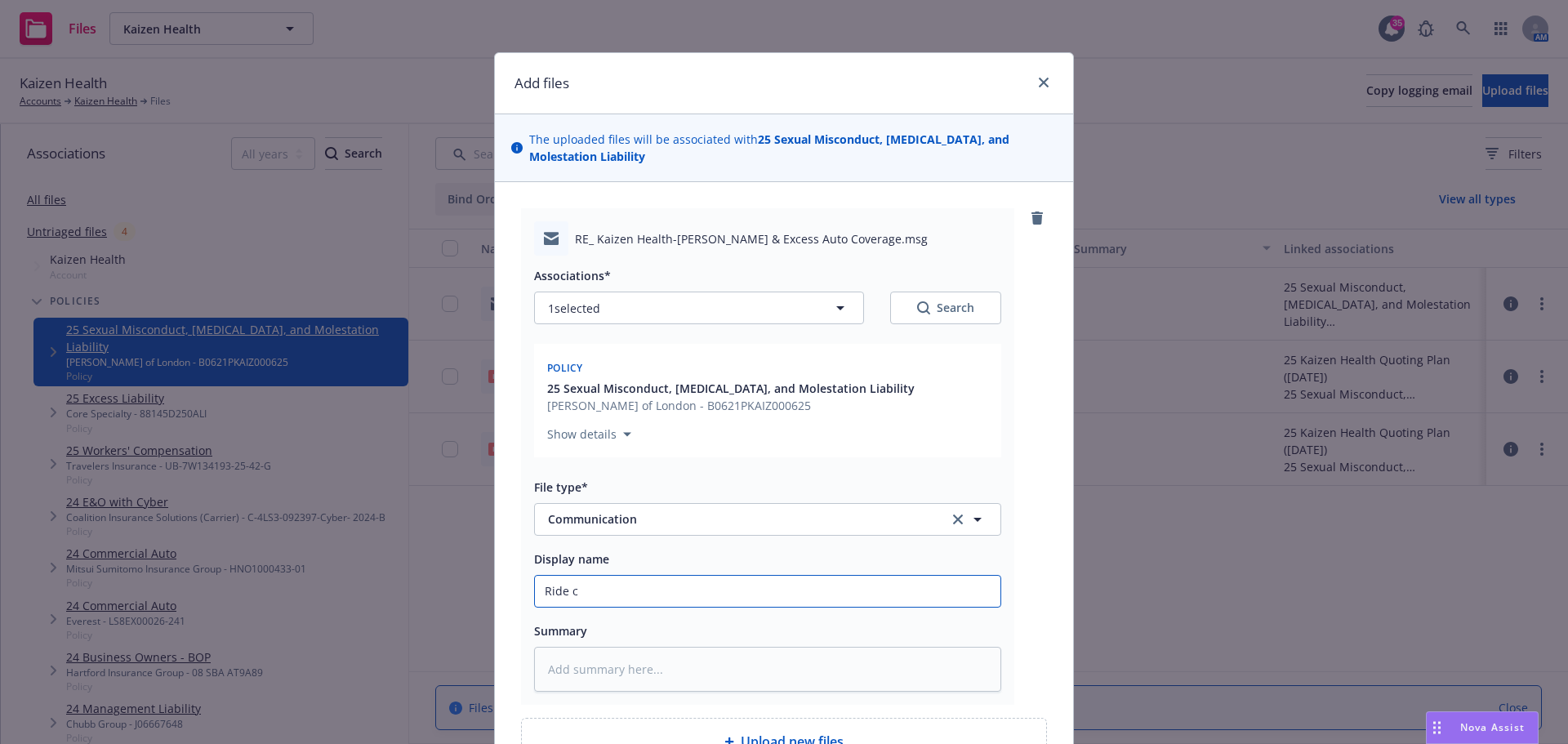
type input "Ride co"
type textarea "x"
type input "Ride cou"
type textarea "x"
type input "Ride coun"
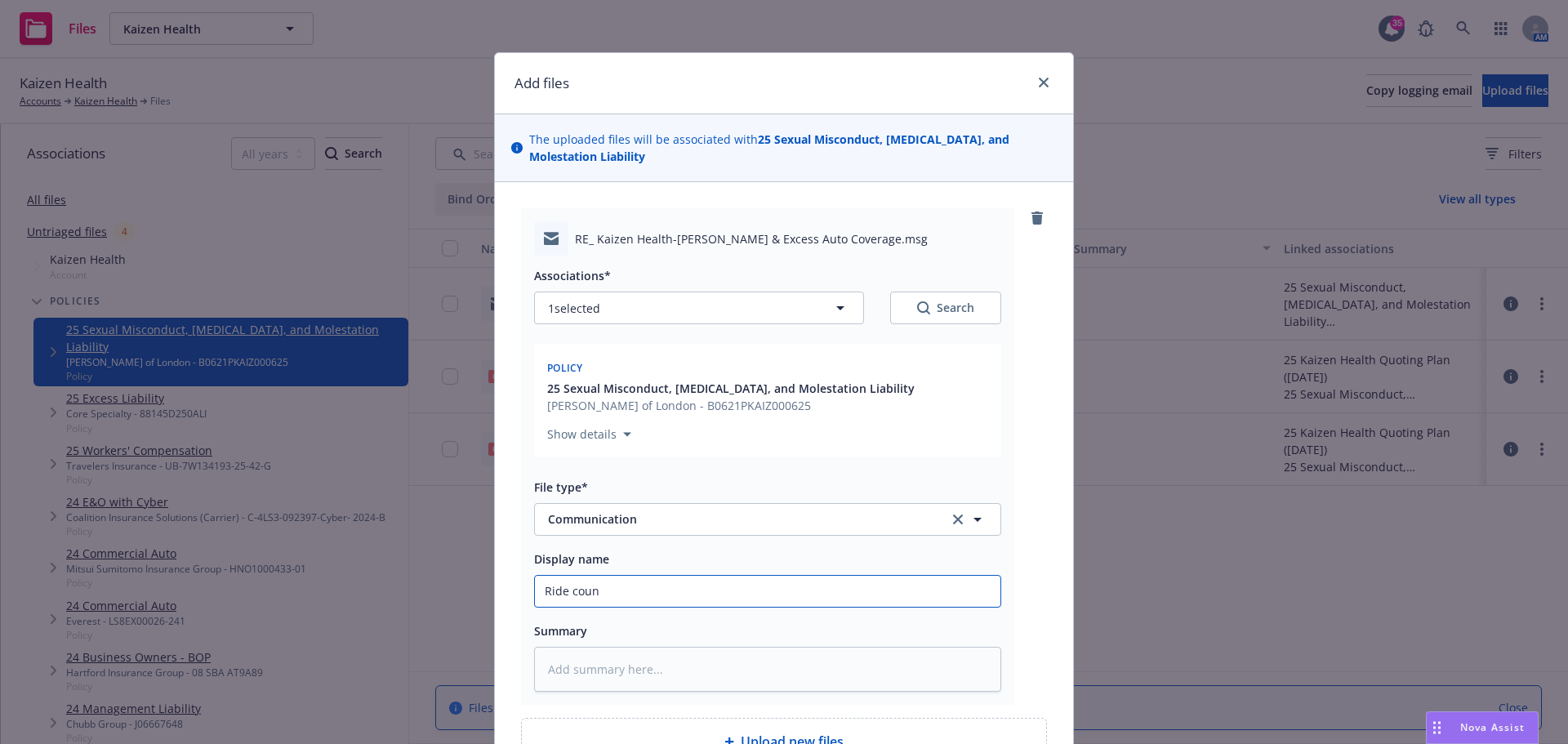
type textarea "x"
type input "Ride count"
type textarea "x"
type input "Ride count"
type textarea "x"
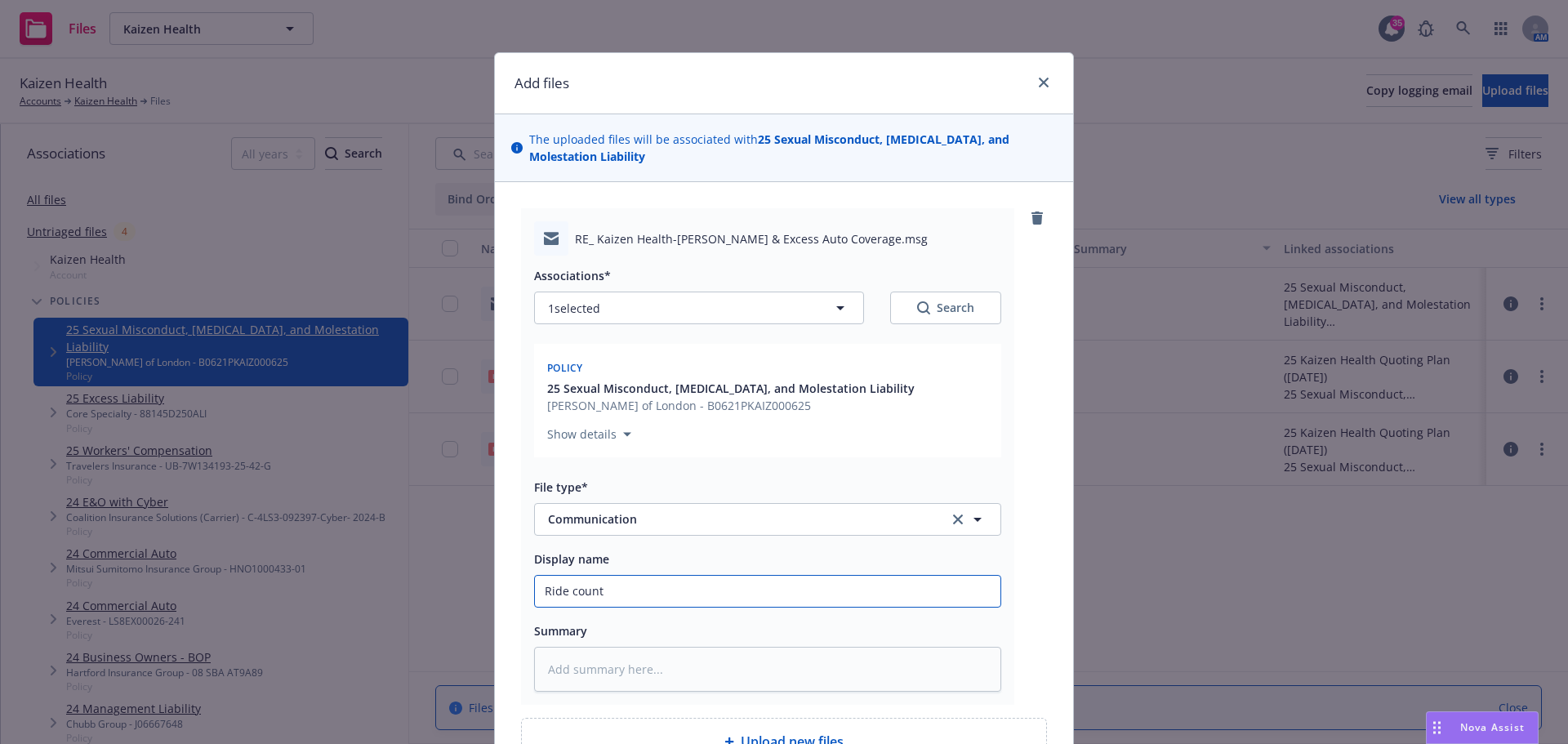
type input "Ride count b"
type textarea "x"
type input "Ride count br"
type textarea "x"
type input "Ride count bre"
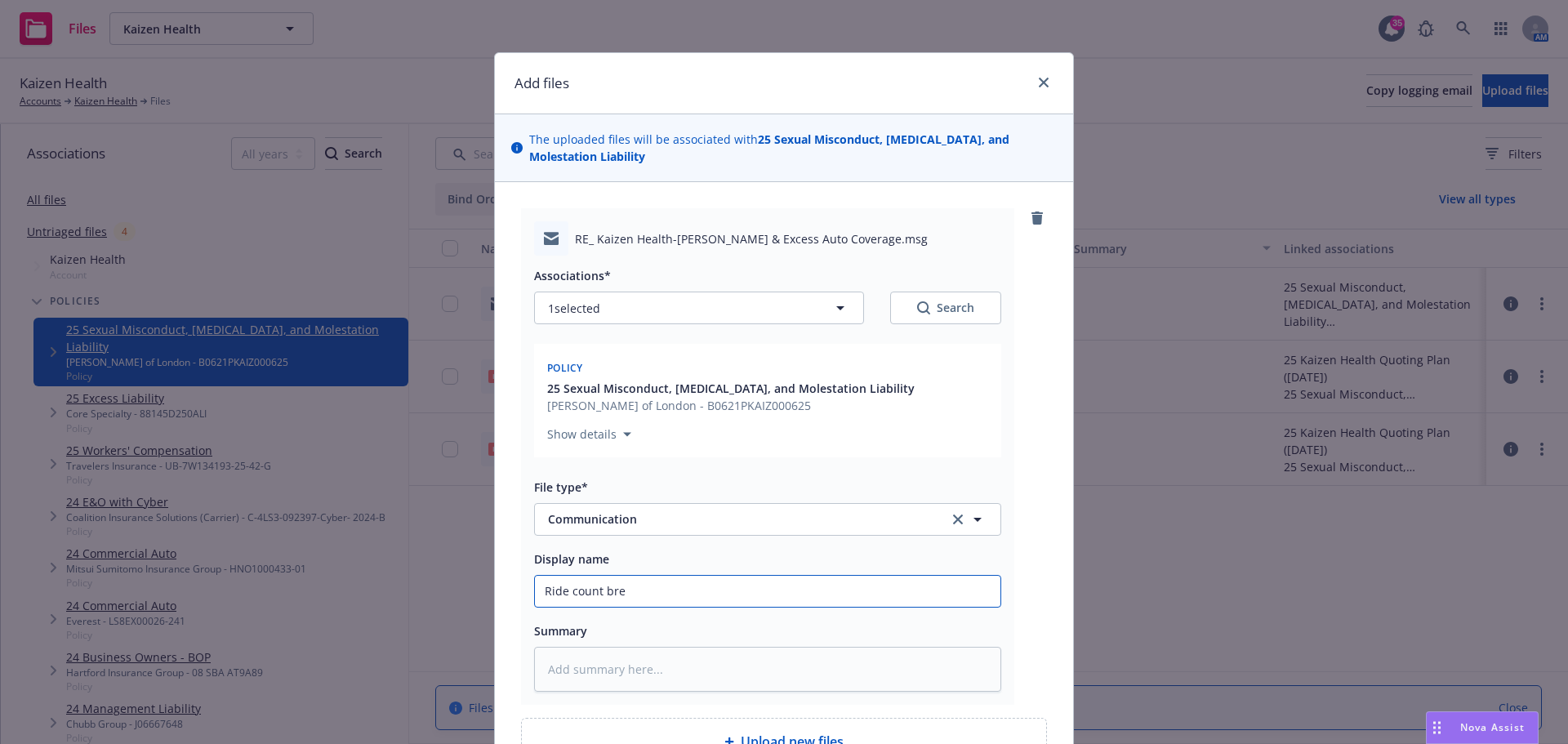
type textarea "x"
type input "Ride count brea"
type textarea "x"
type input "Ride count break"
type textarea "x"
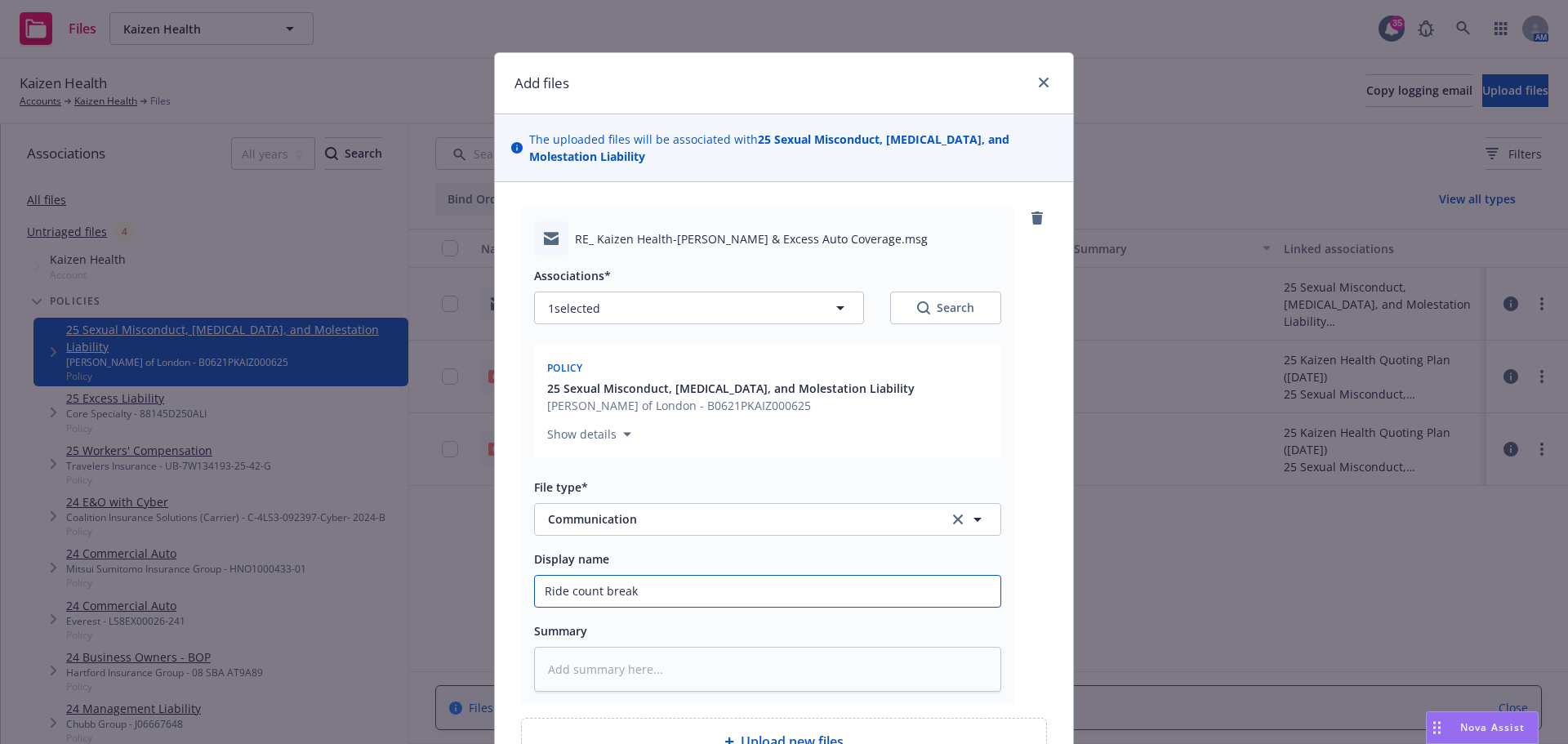
type input "Ride count breako"
type textarea "x"
type input "Ride count breakout"
type textarea "x"
type input "Ride count breakout"
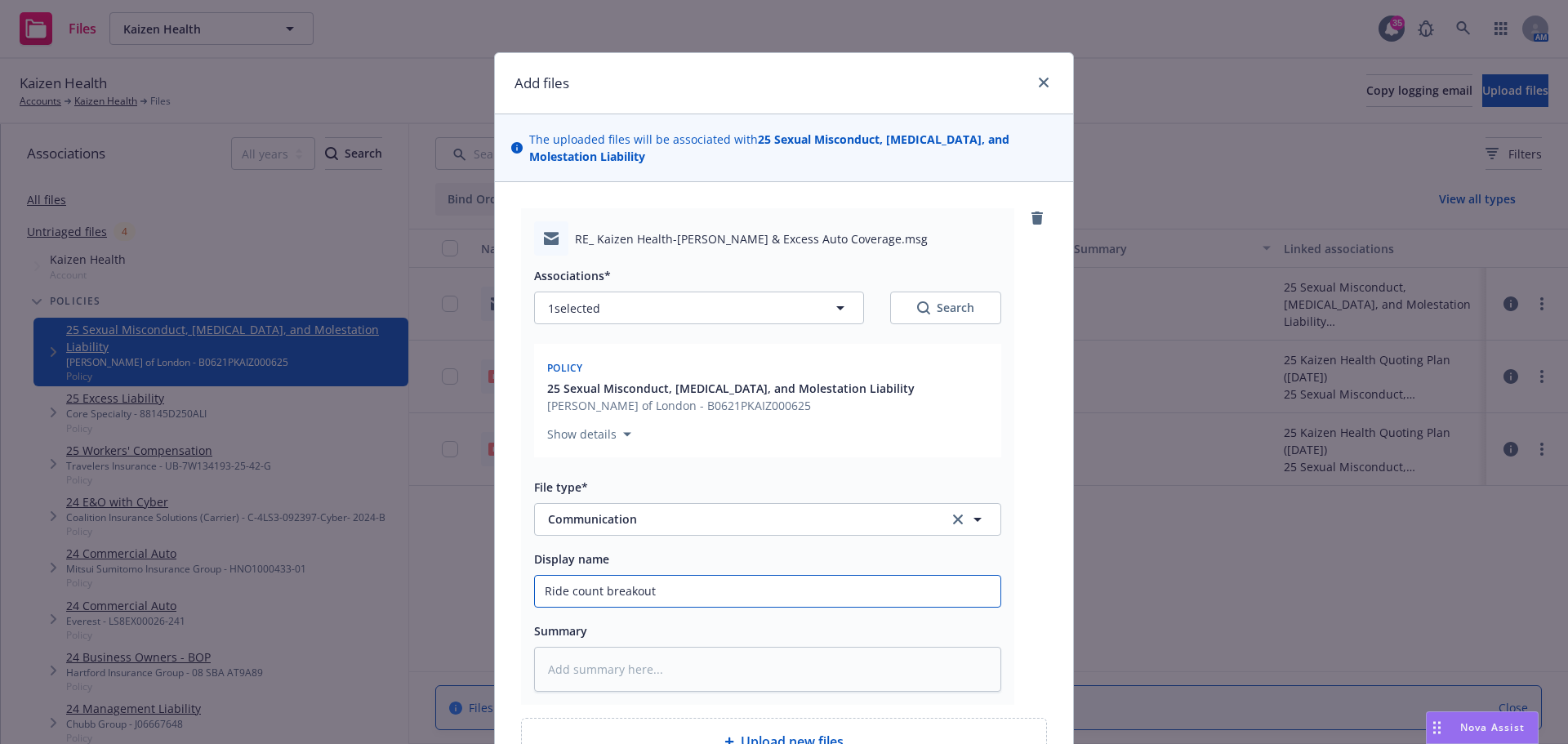
type textarea "x"
type input "Ride count breakout b"
type textarea "x"
type input "Ride count breakout by"
type textarea "x"
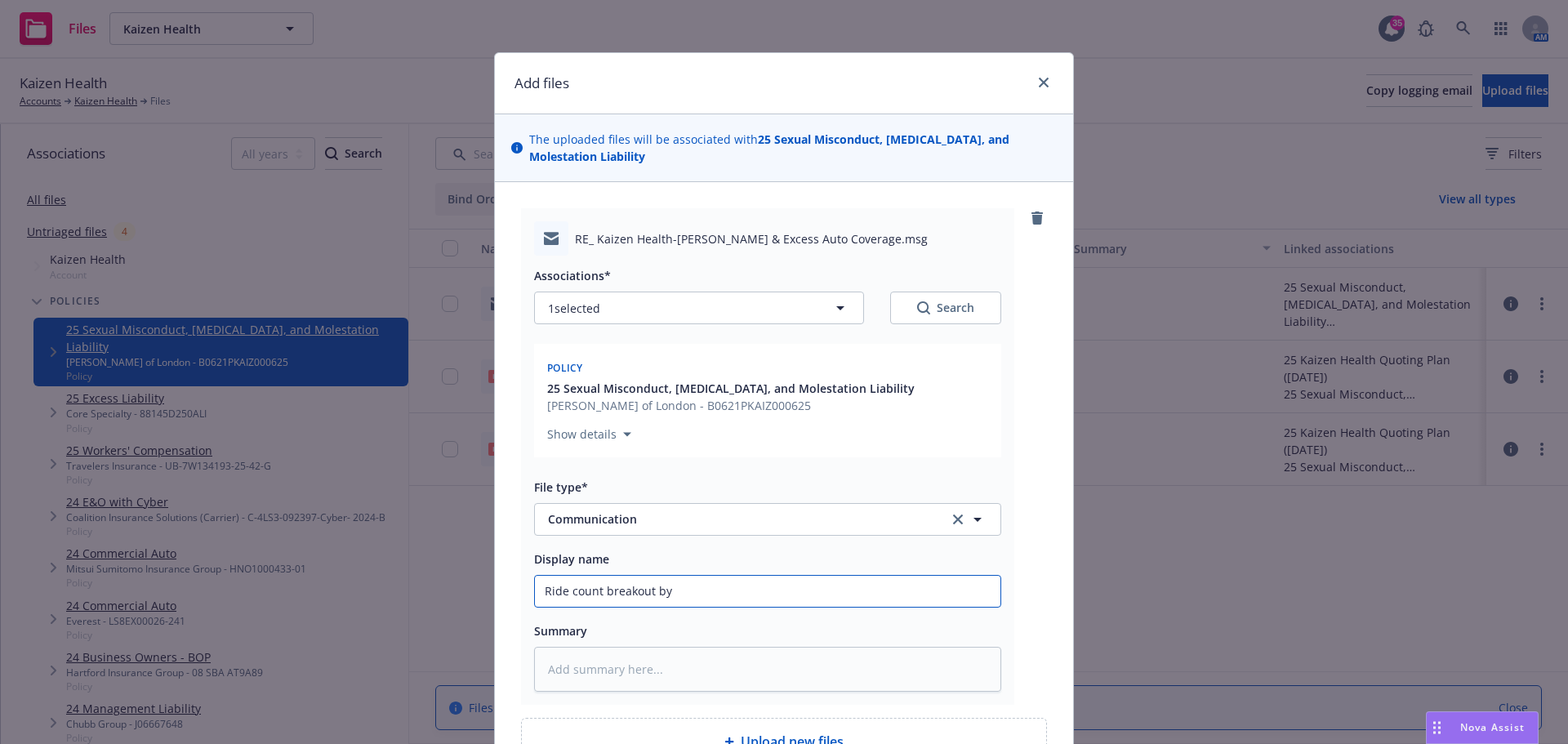
type input "Ride count breakout by"
type textarea "x"
type input "Ride count breakout by st"
type textarea "x"
type input "Ride count breakout by sta"
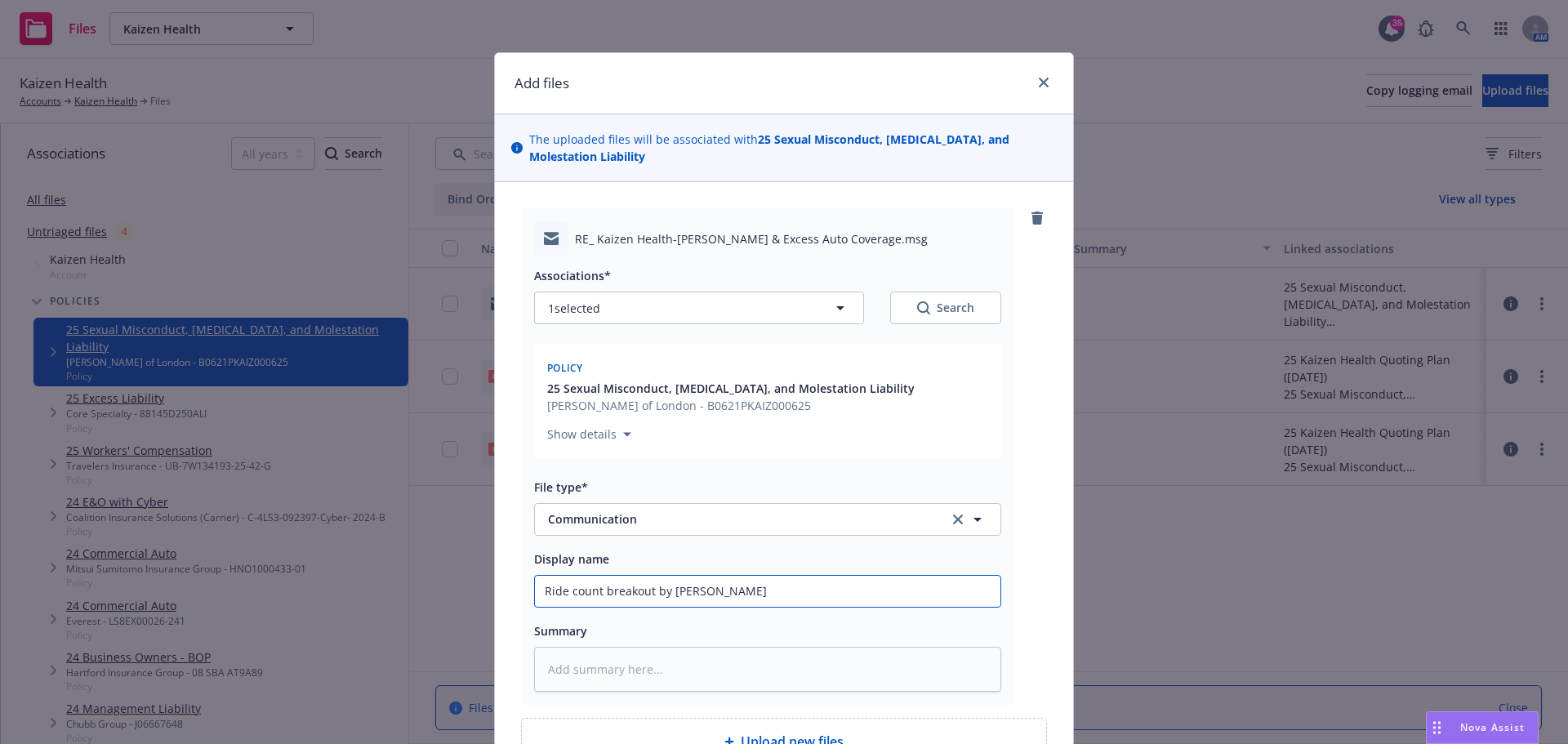
type textarea "x"
type input "Ride count breakout by stat"
type textarea "x"
type input "Ride count breakout by state"
type textarea "x"
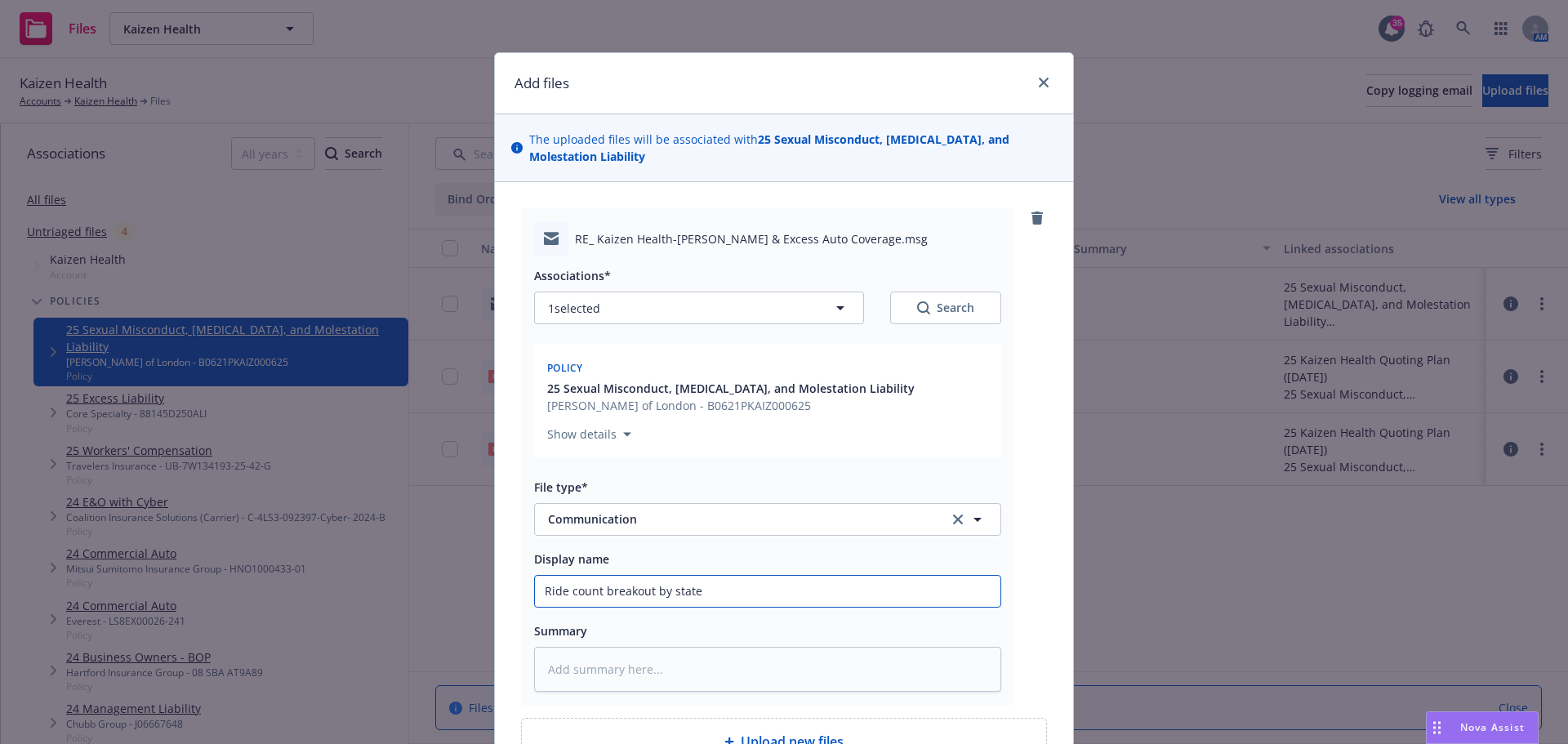
type input "Ride count breakout by state"
type textarea "x"
type input "Ride count breakout by state"
type textarea "x"
type input "Ride count breakout by state,"
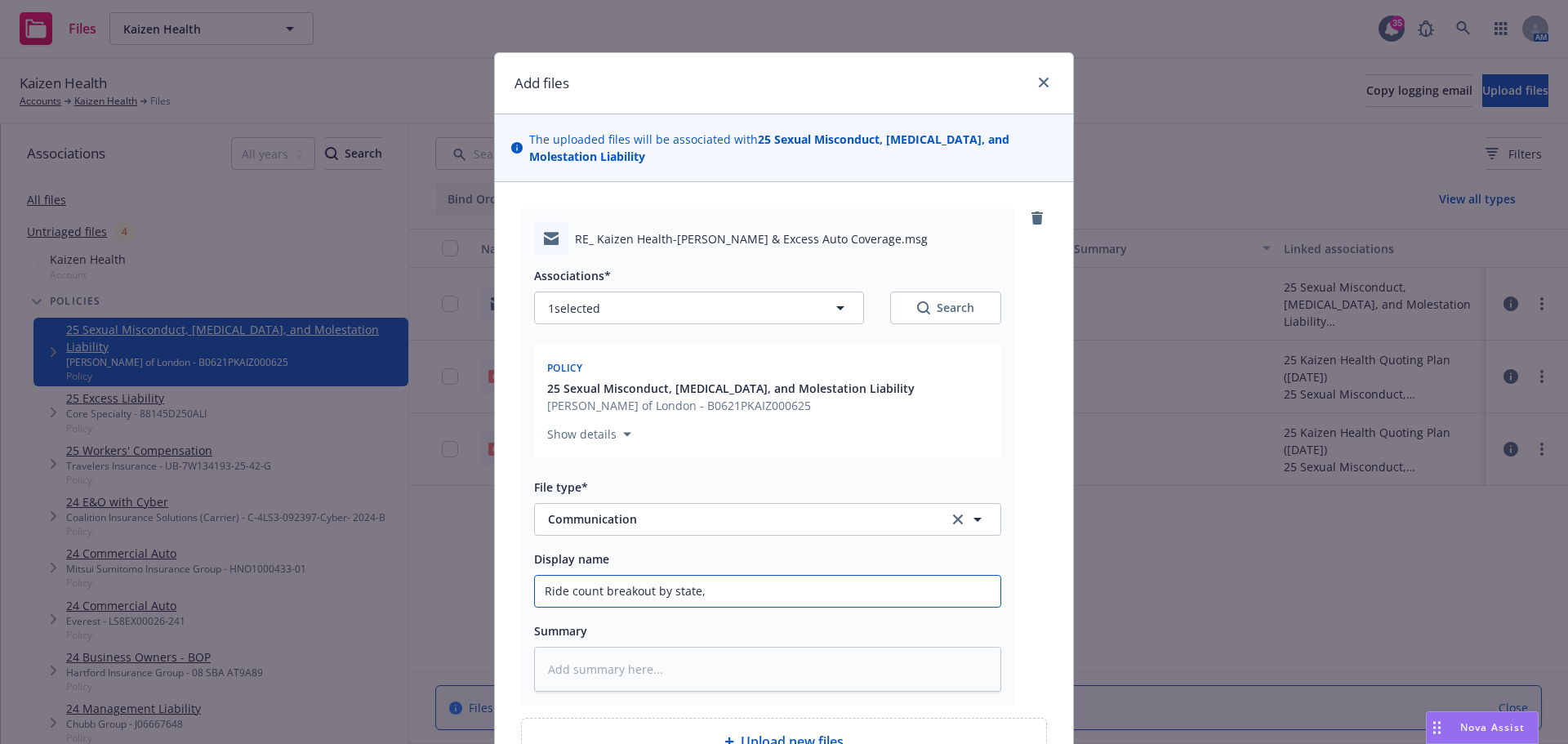
type textarea "x"
type input "Ride count breakout by state, e"
type textarea "x"
type input "Ride count breakout by state, ea"
type textarea "x"
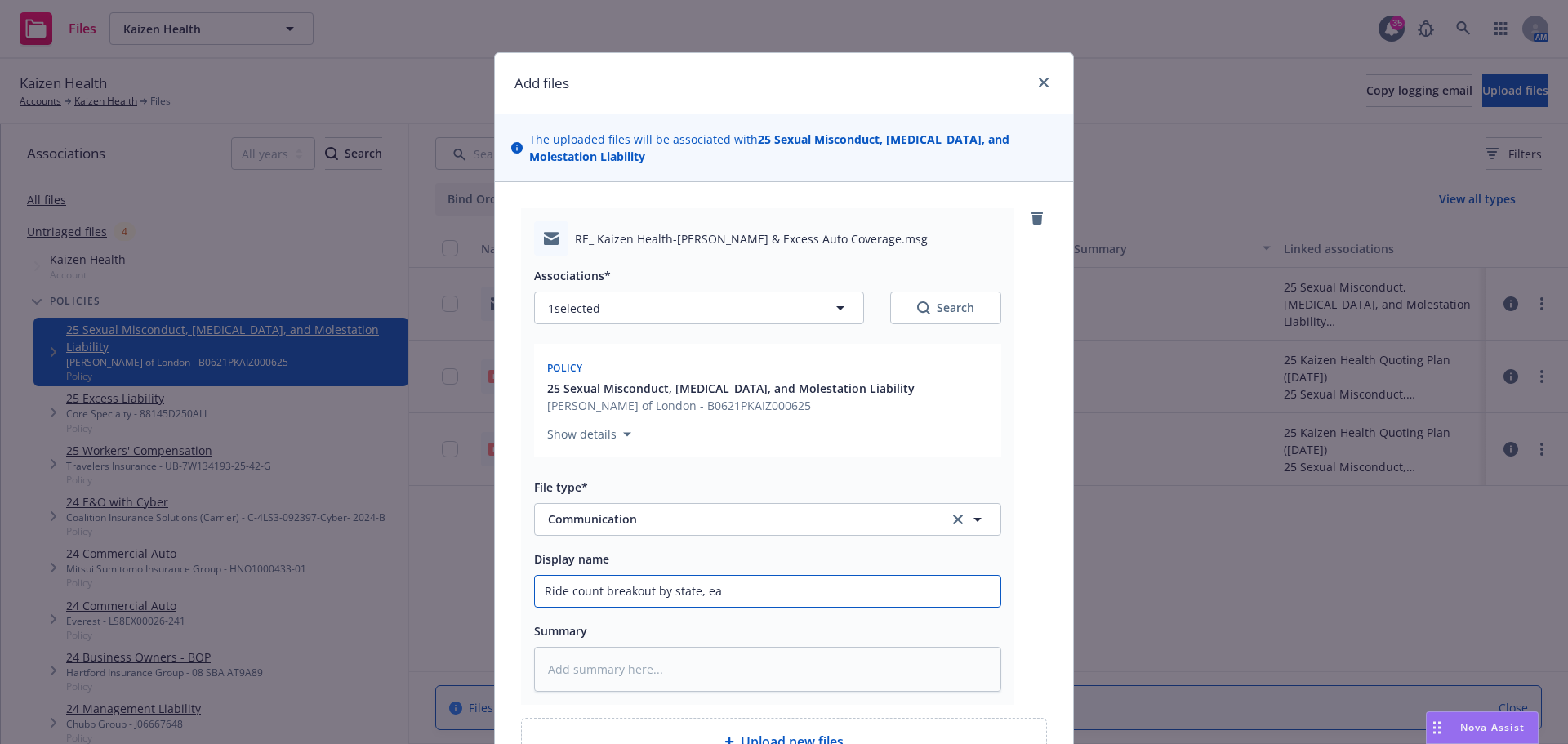
type input "Ride count breakout by state, eac"
type textarea "x"
type input "Ride count breakout by state, each"
type textarea "x"
type input "Ride count breakout by state, each"
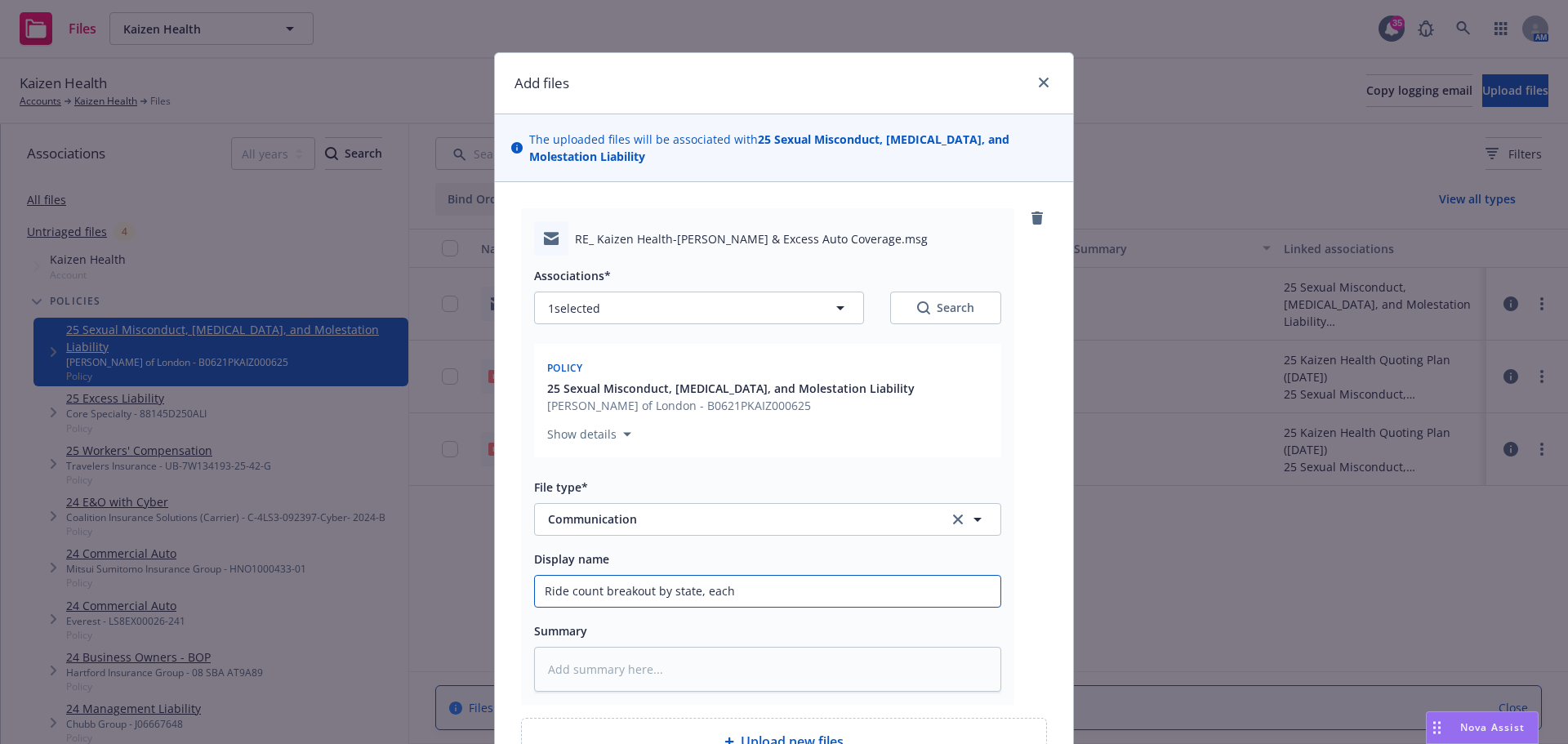
type textarea "x"
type input "Ride count breakout by state, each s"
type textarea "x"
type input "Ride count breakout by state, each st"
type textarea "x"
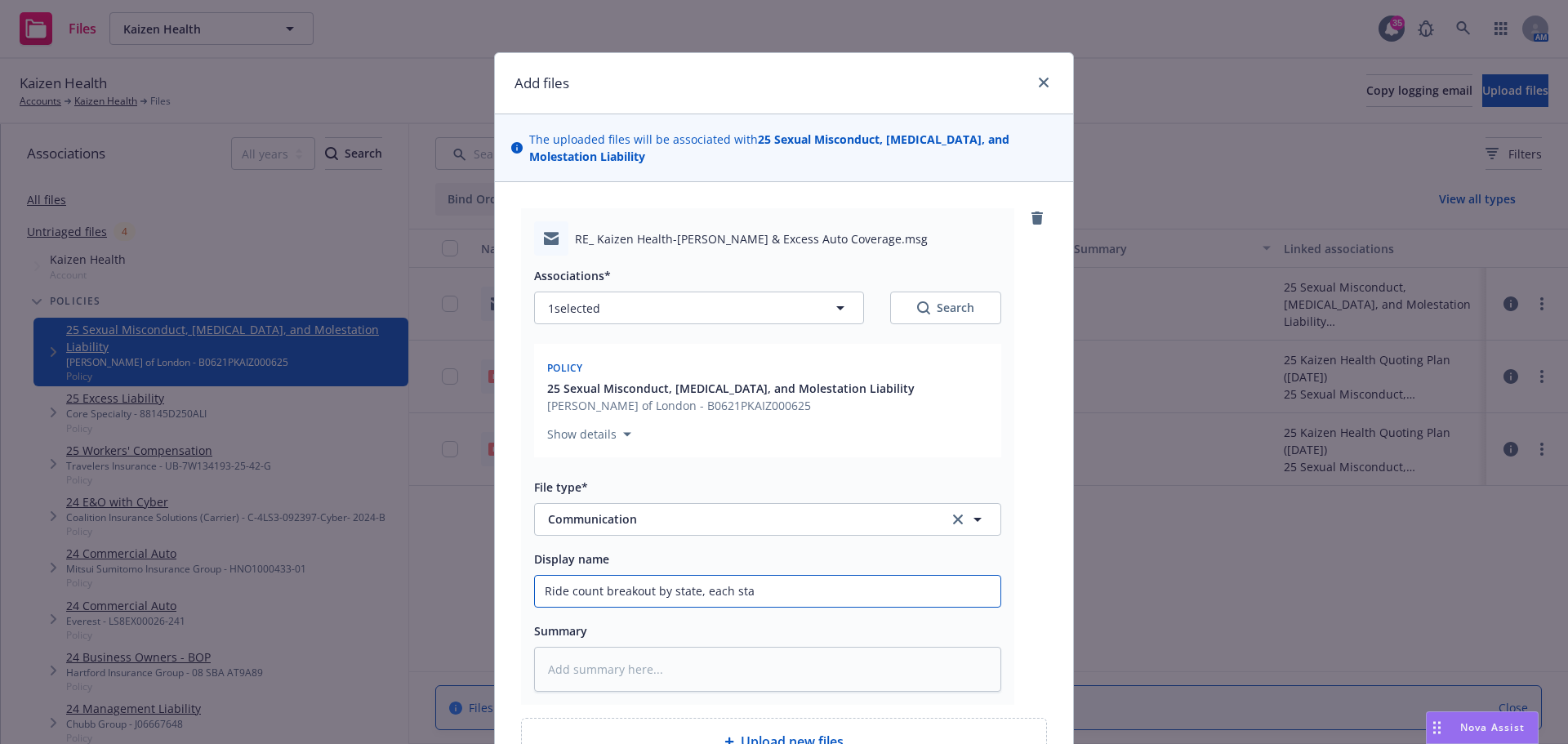
type input "Ride count breakout by state, each stat"
type textarea "x"
type input "Ride count breakout by state, each state"
type textarea "x"
type input "Ride count breakout by state, each state"
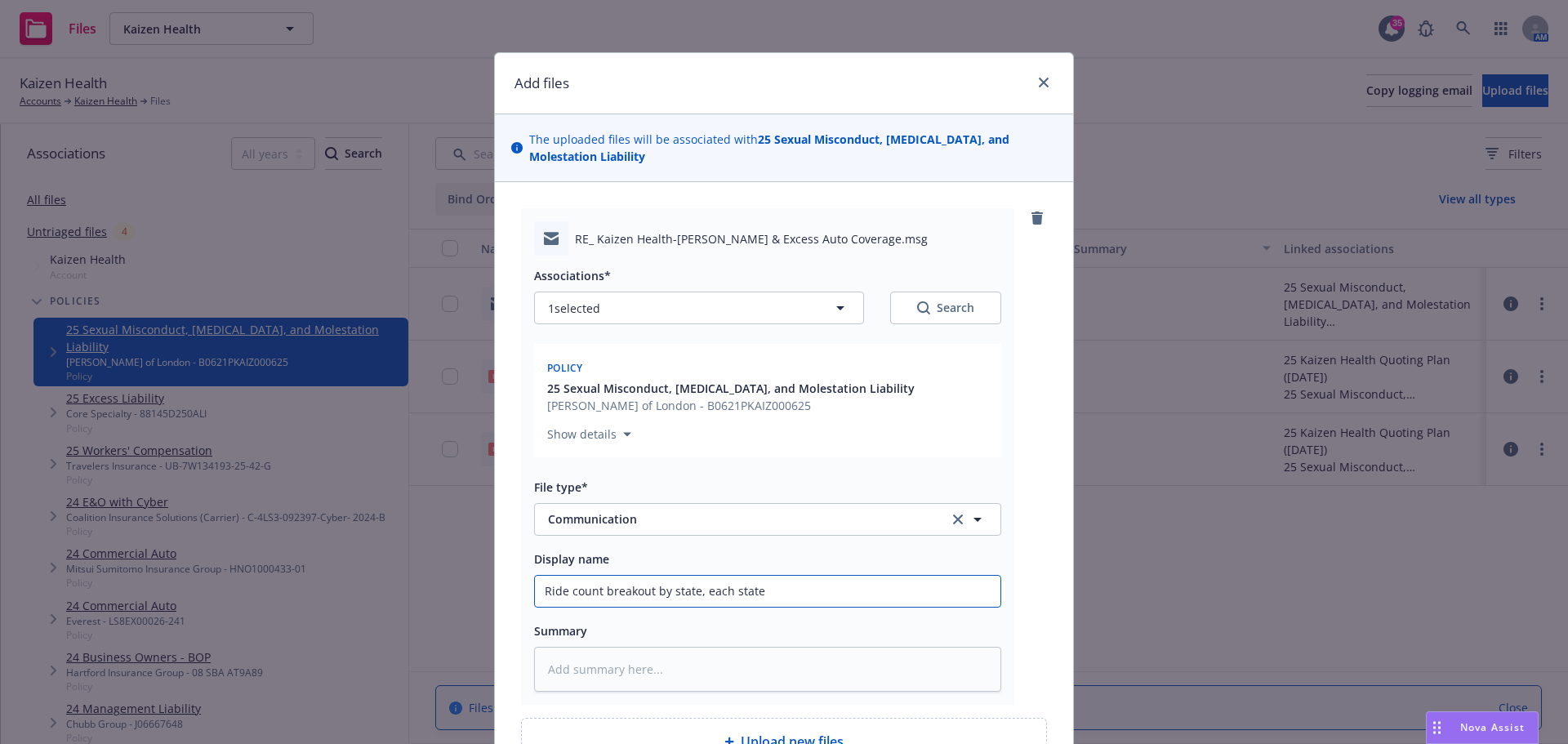
type textarea "x"
type input "Ride count breakout by state, each state v"
type textarea "x"
type input "Ride count breakout by state, each state va"
type textarea "x"
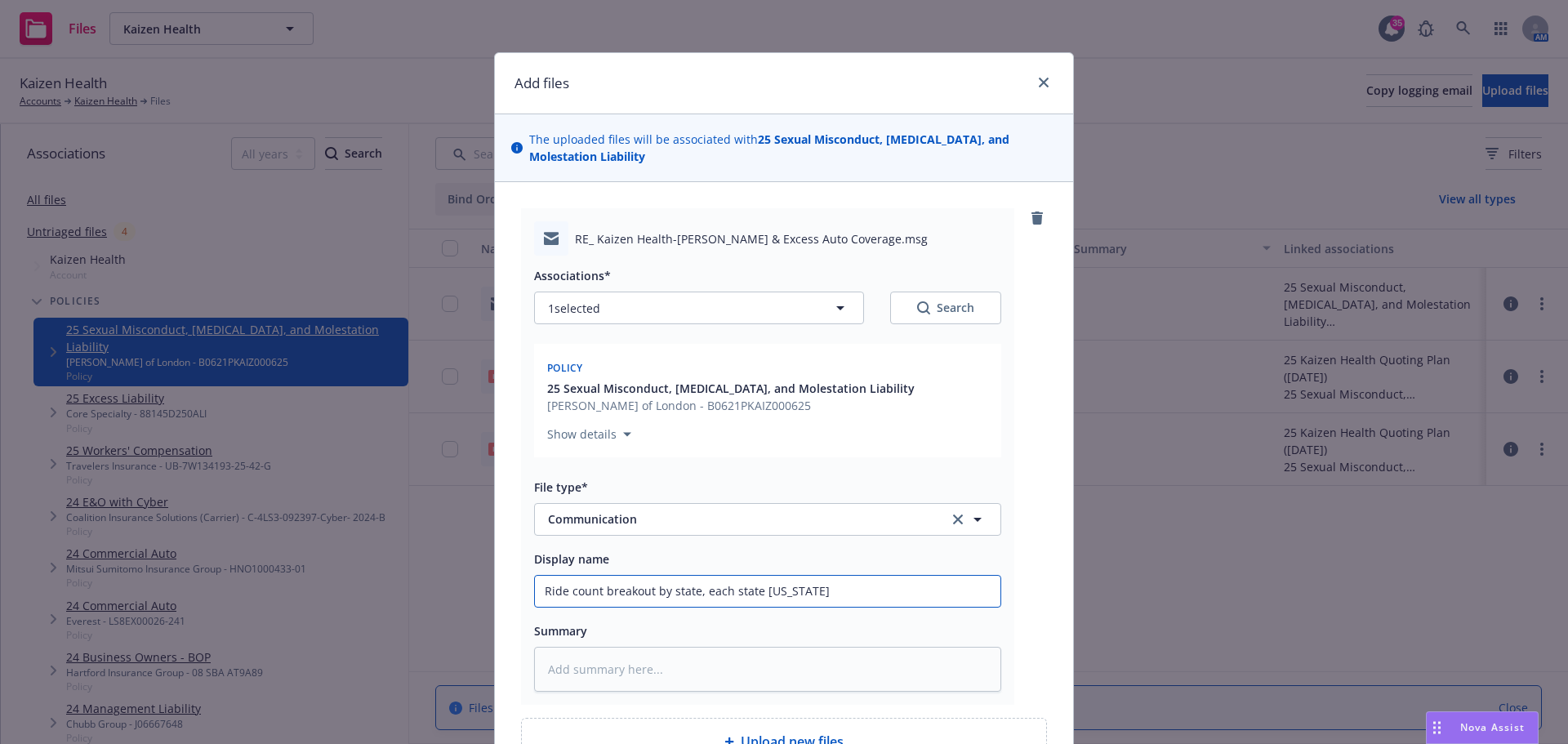
type input "Ride count breakout by state, each state var"
type textarea "x"
type input "Ride count breakout by state, each state vari"
type textarea "x"
type input "Ride count breakout by state, each state varie"
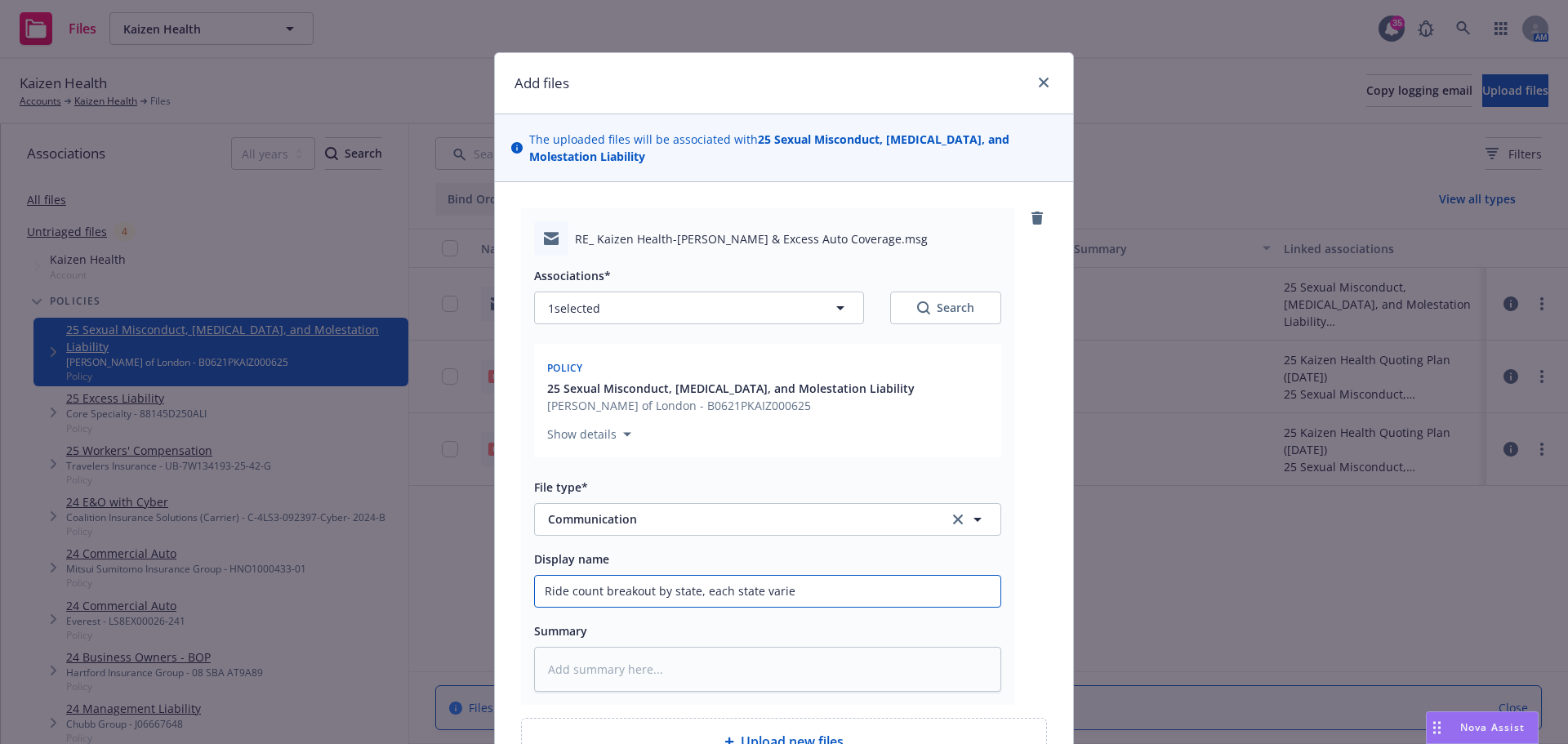
type textarea "x"
type input "Ride count breakout by state, each state varies"
type textarea "x"
type input "Ride count breakout by state, each state varies"
type textarea "x"
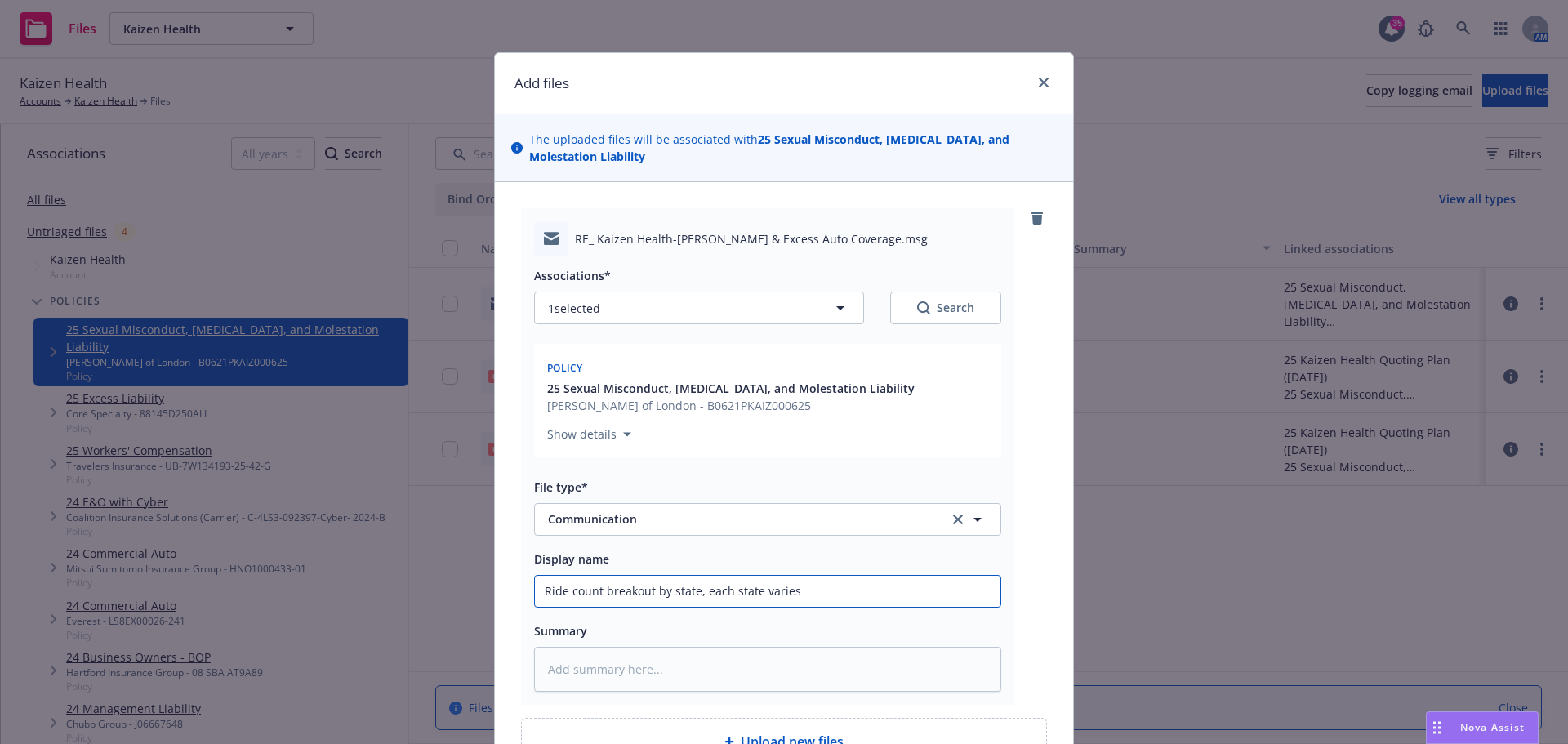
type input "Ride count breakout by state, each state varies"
type textarea "x"
type input "Ride count breakout by state, each state varies,"
type textarea "x"
type input "Ride count breakout by state, each state varies,"
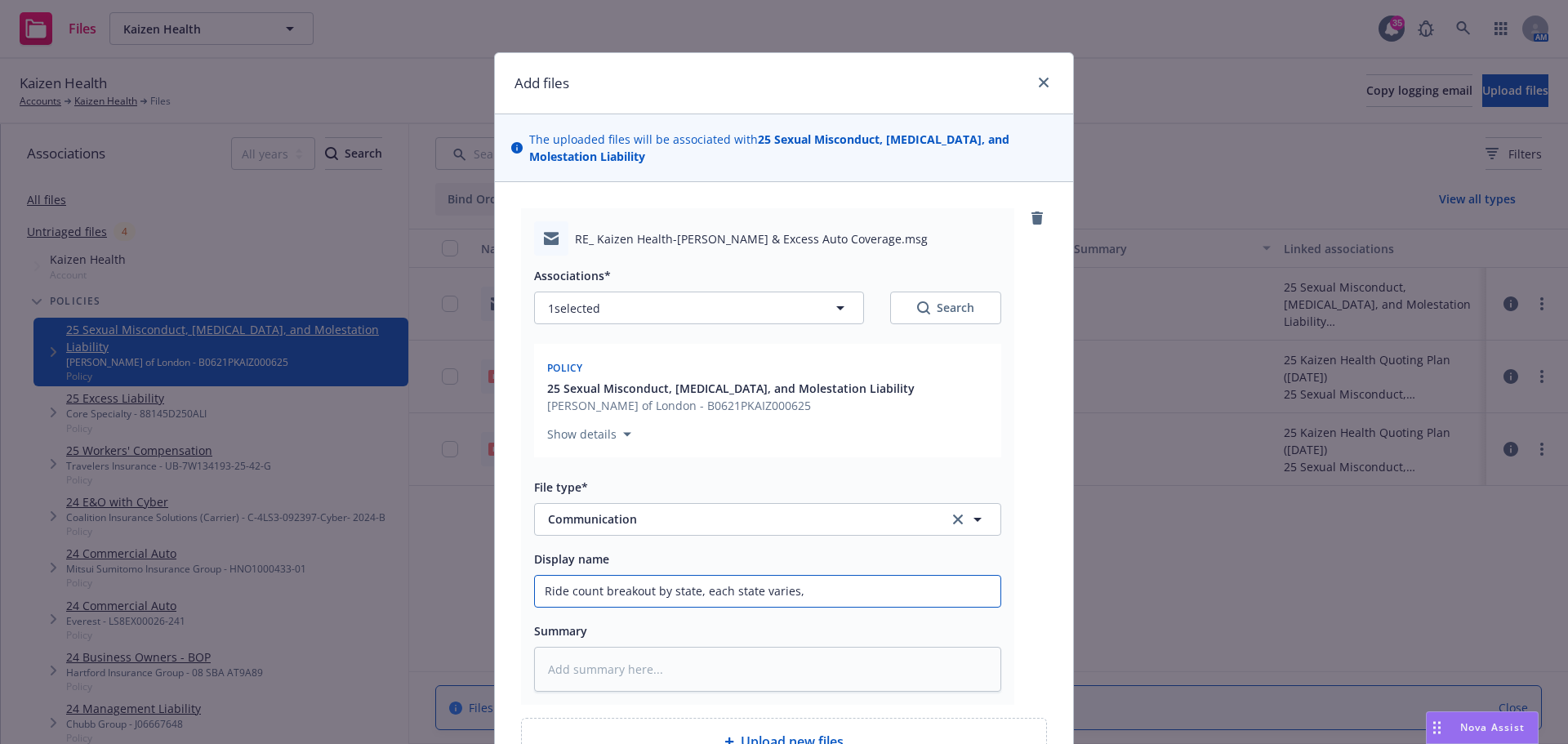
type textarea "x"
type input "Ride count breakout by state, each state varies, o"
type textarea "x"
type input "Ride count breakout by state, each state varies, on"
type textarea "x"
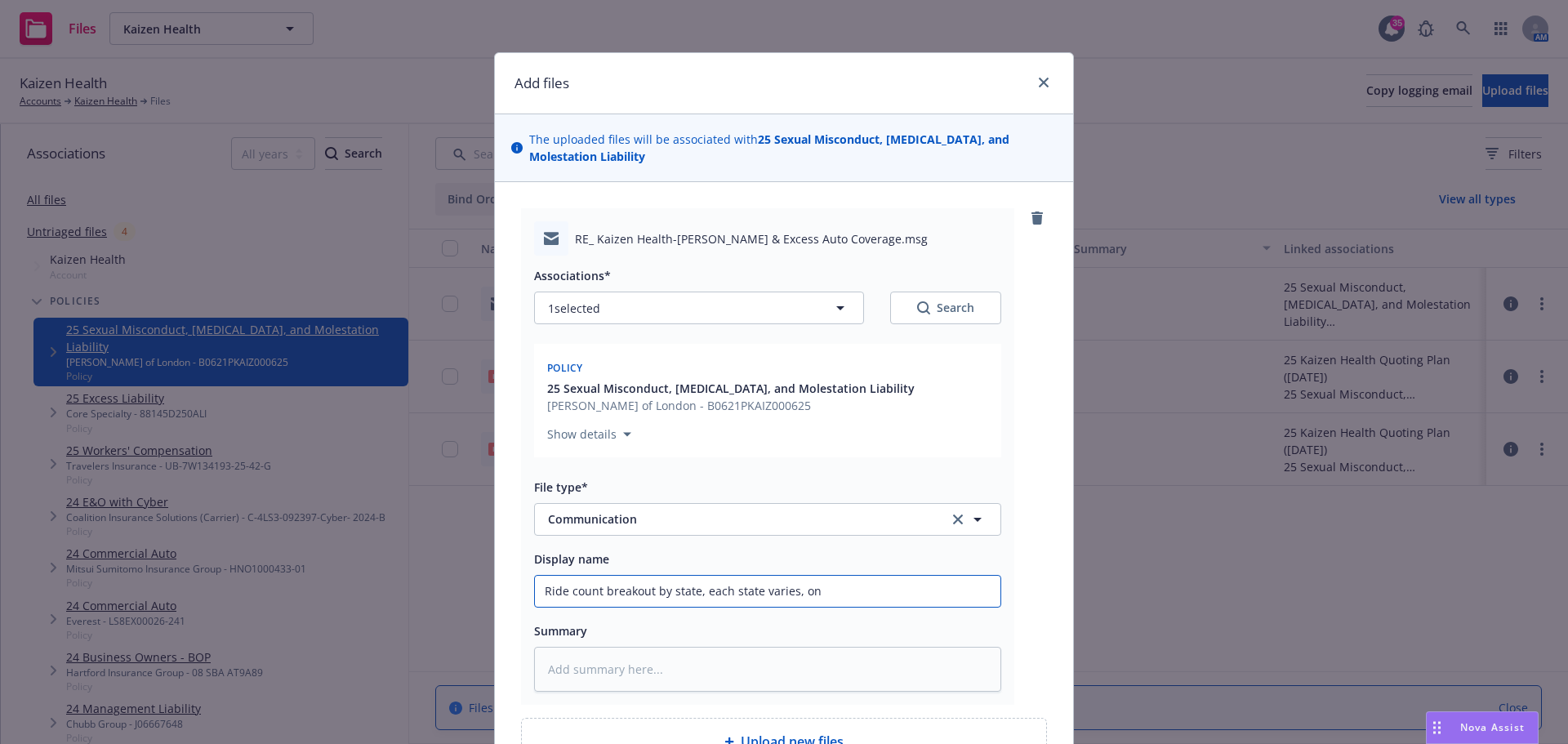
type input "Ride count breakout by state, each state varies, on"
type textarea "x"
type input "Ride count breakout by state, each state varies, on a"
type textarea "x"
type input "Ride count breakout by state, each state varies, on av"
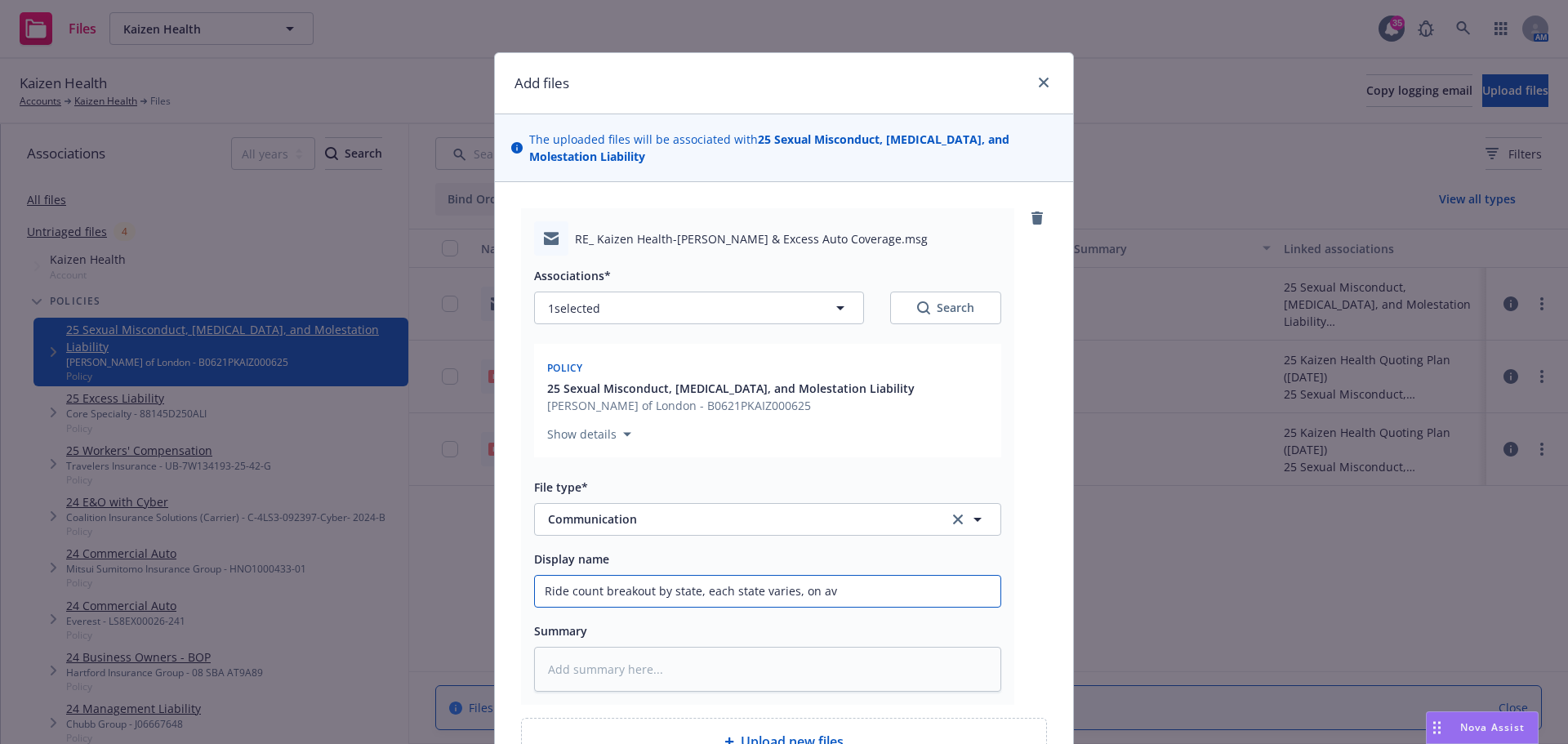
type textarea "x"
type input "Ride count breakout by state, each state varies, on ave"
type textarea "x"
type input "Ride count breakout by state, each state varies, on aver"
type textarea "x"
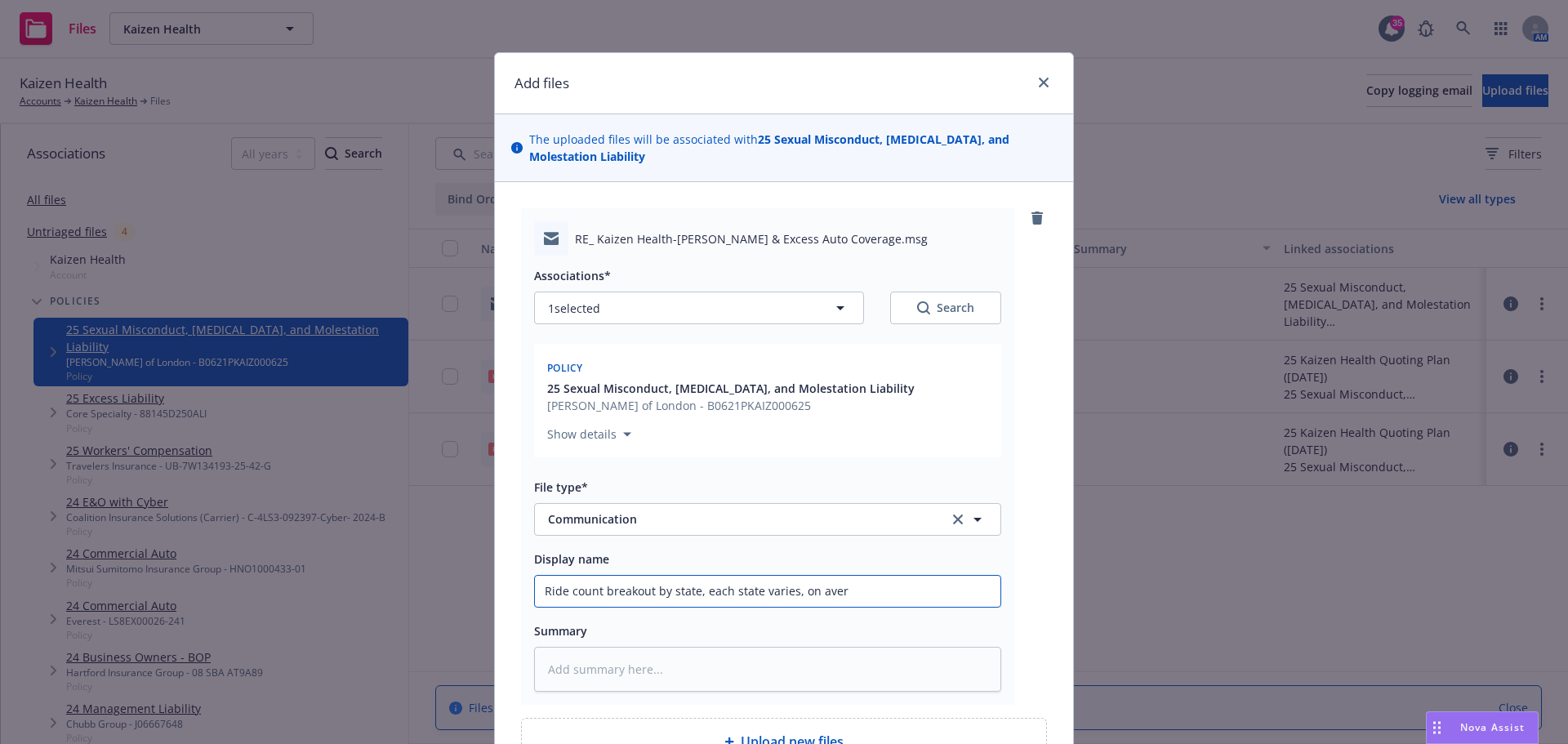
type input "Ride count breakout by state, each state varies, on avera"
type textarea "x"
type input "Ride count breakout by state, each state varies, on averag"
type textarea "x"
type input "Ride count breakout by state, each state varies, on average"
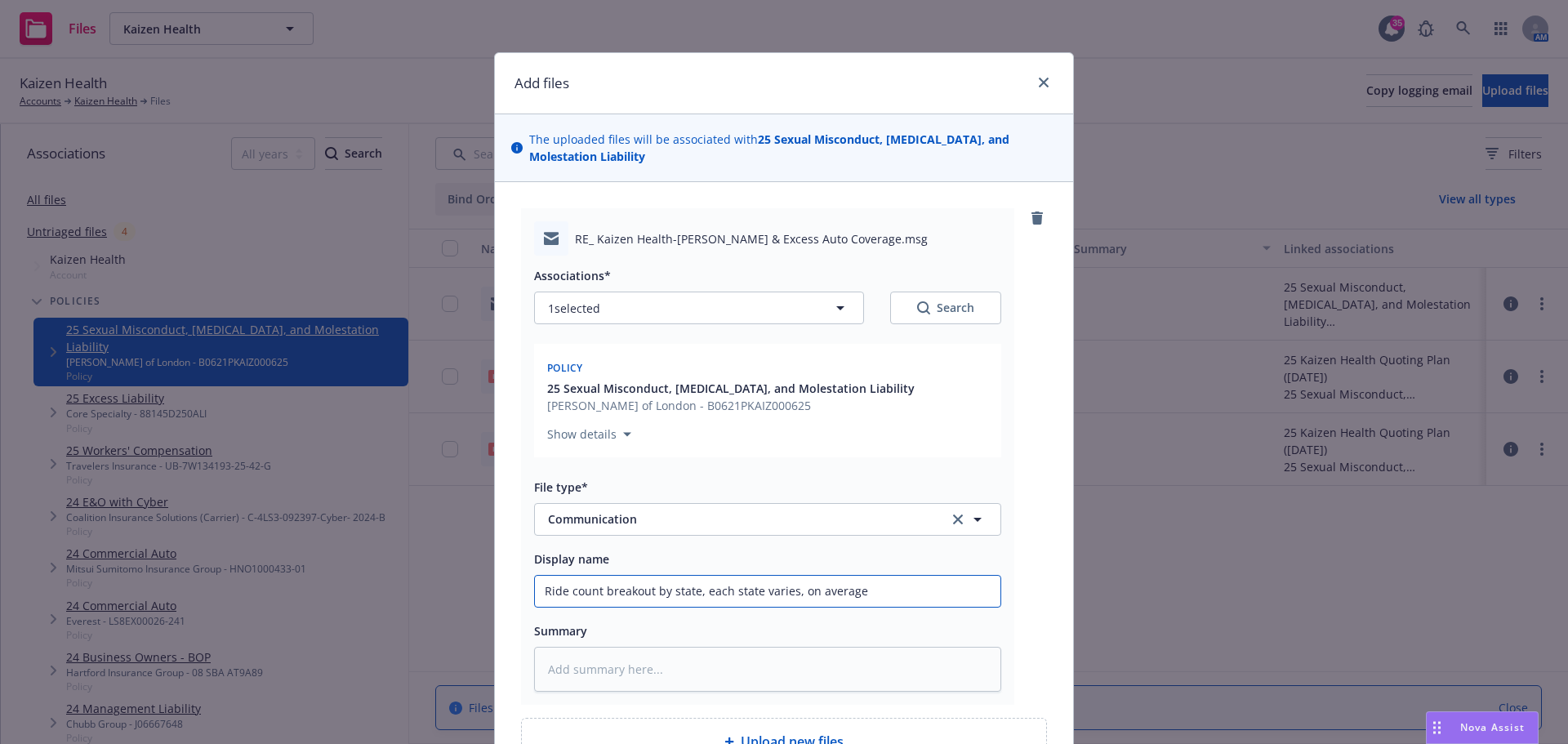
type textarea "x"
type input "Ride count breakout by state, each state varies, on average"
type textarea "x"
type input "Ride count breakout by state, each state varies, on average i"
type textarea "x"
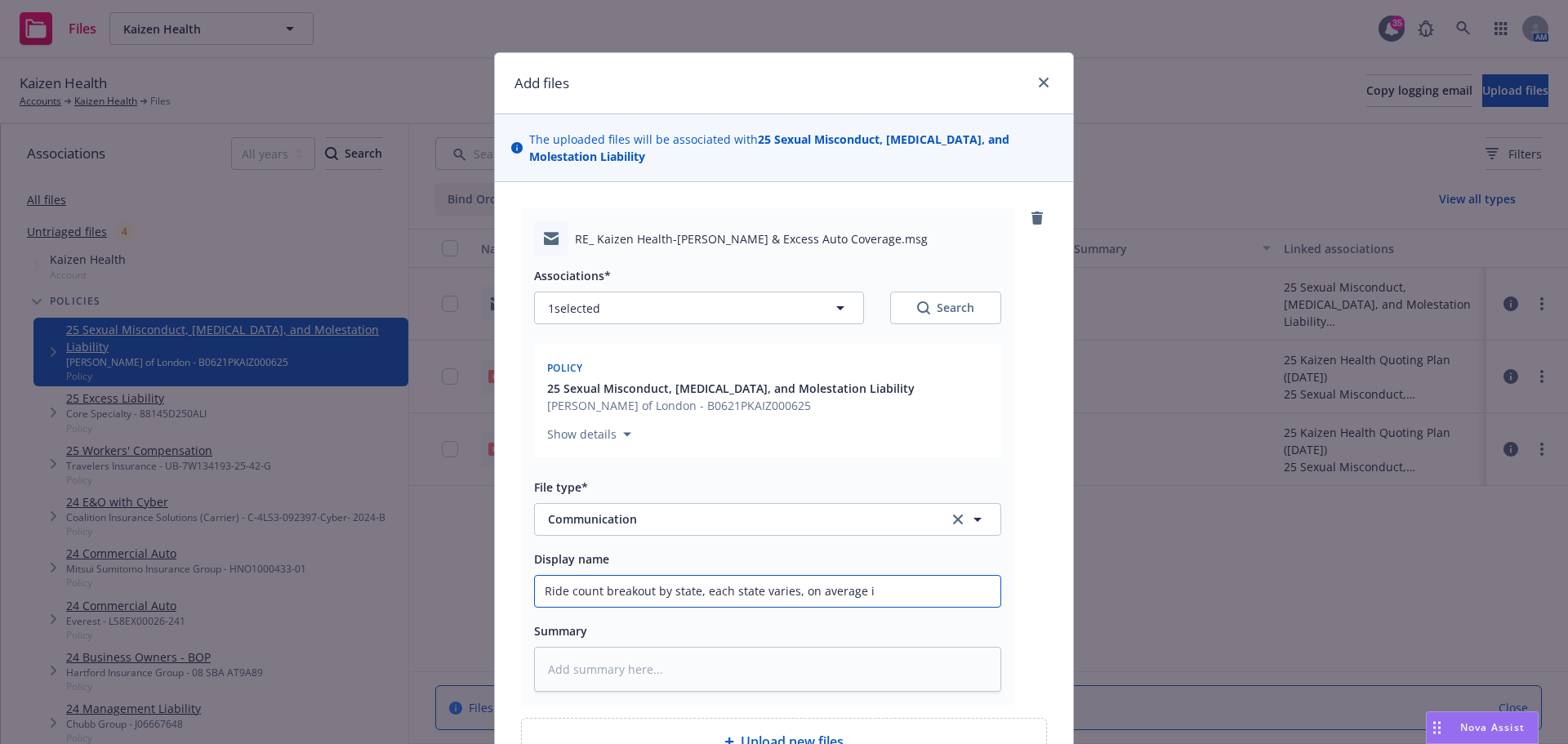
type input "Ride count breakout by state, each state varies, on average it"
type textarea "x"
type input "Ride count breakout by state, each state varies, on average its"
type textarea "x"
type input "Ride count breakout by state, each state varies, on average its"
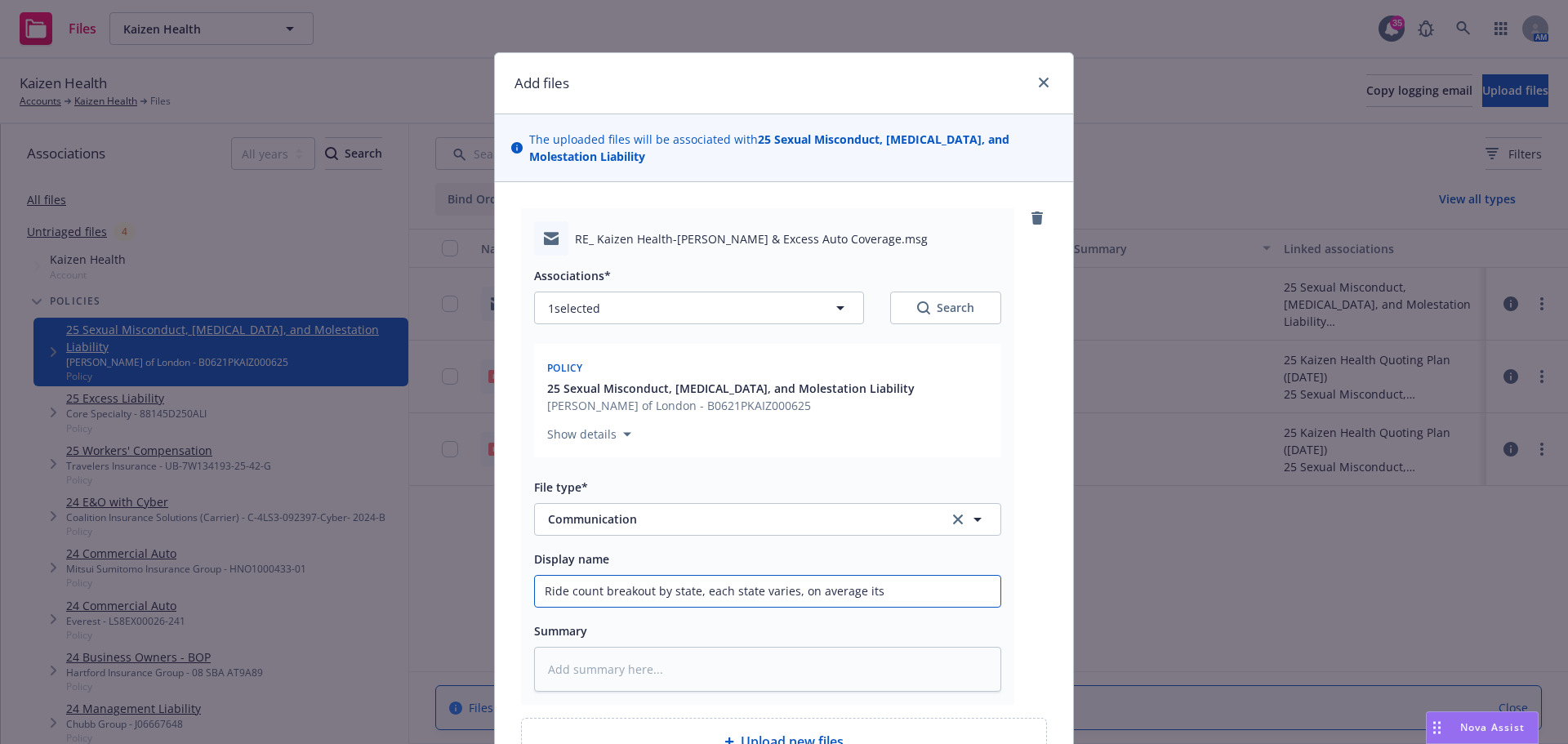
type textarea "x"
type input "Ride count breakout by state, each state varies, on average its f"
type textarea "x"
type input "Ride count breakout by state, each state varies, on average its fr"
type textarea "x"
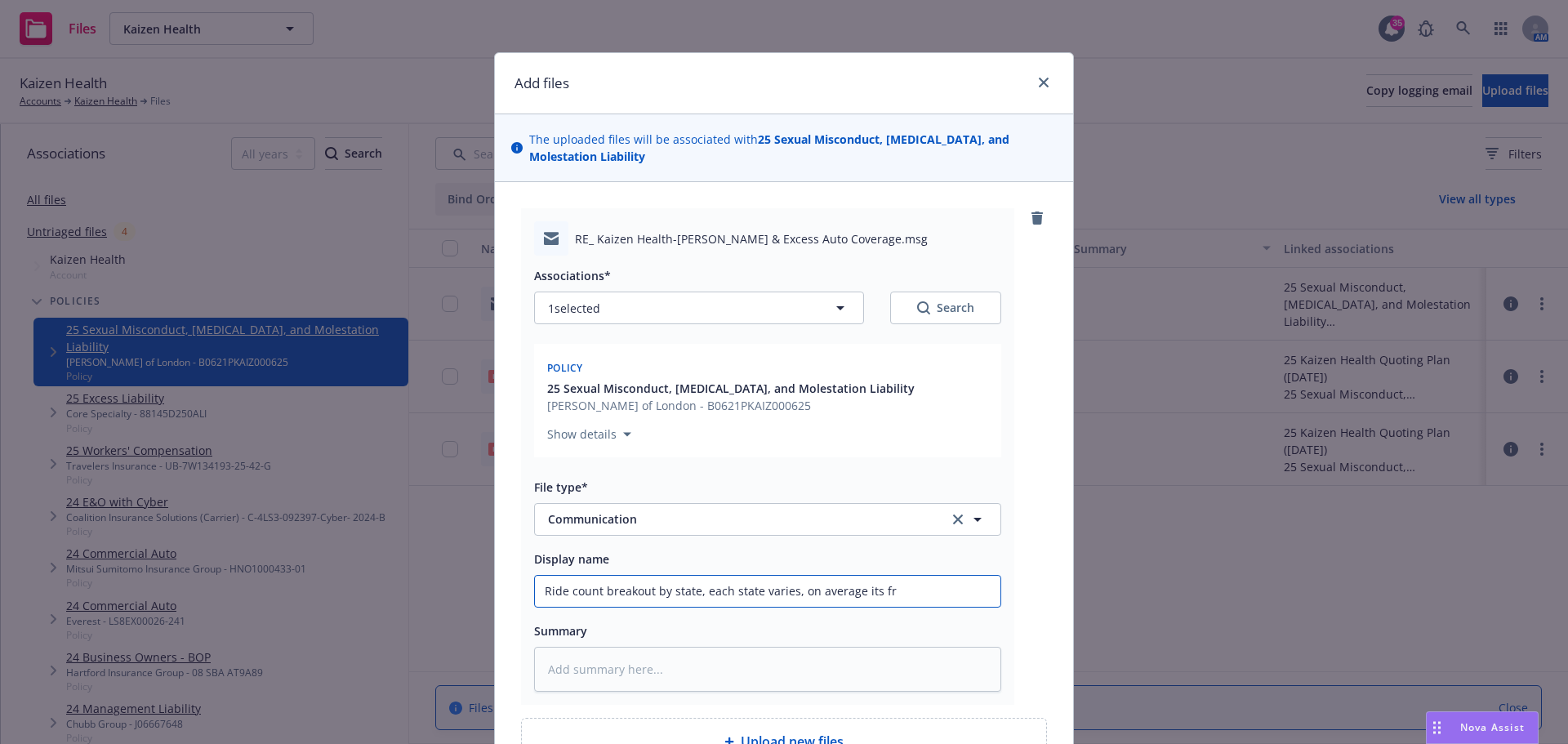
type input "Ride count breakout by state, each state varies, on average its fro"
type textarea "x"
type input "Ride count breakout by state, each state varies, on average its from"
type textarea "x"
type input "Ride count breakout by state, each state varies, on average its from"
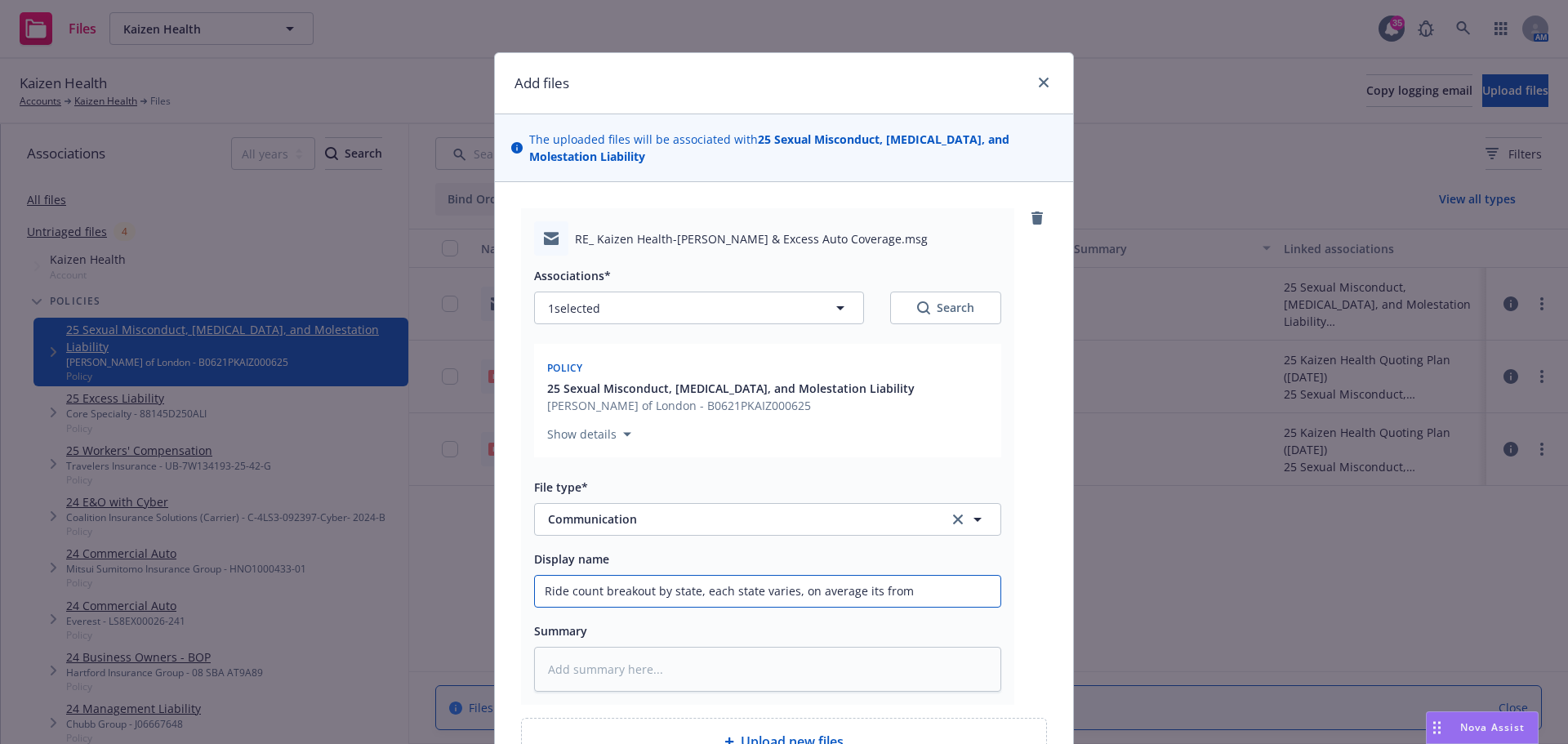
type textarea "x"
type input "Ride count breakout by state, each state varies, on average its from 1"
type textarea "x"
type input "Ride count breakout by state, each state varies, on average its from 18"
type textarea "x"
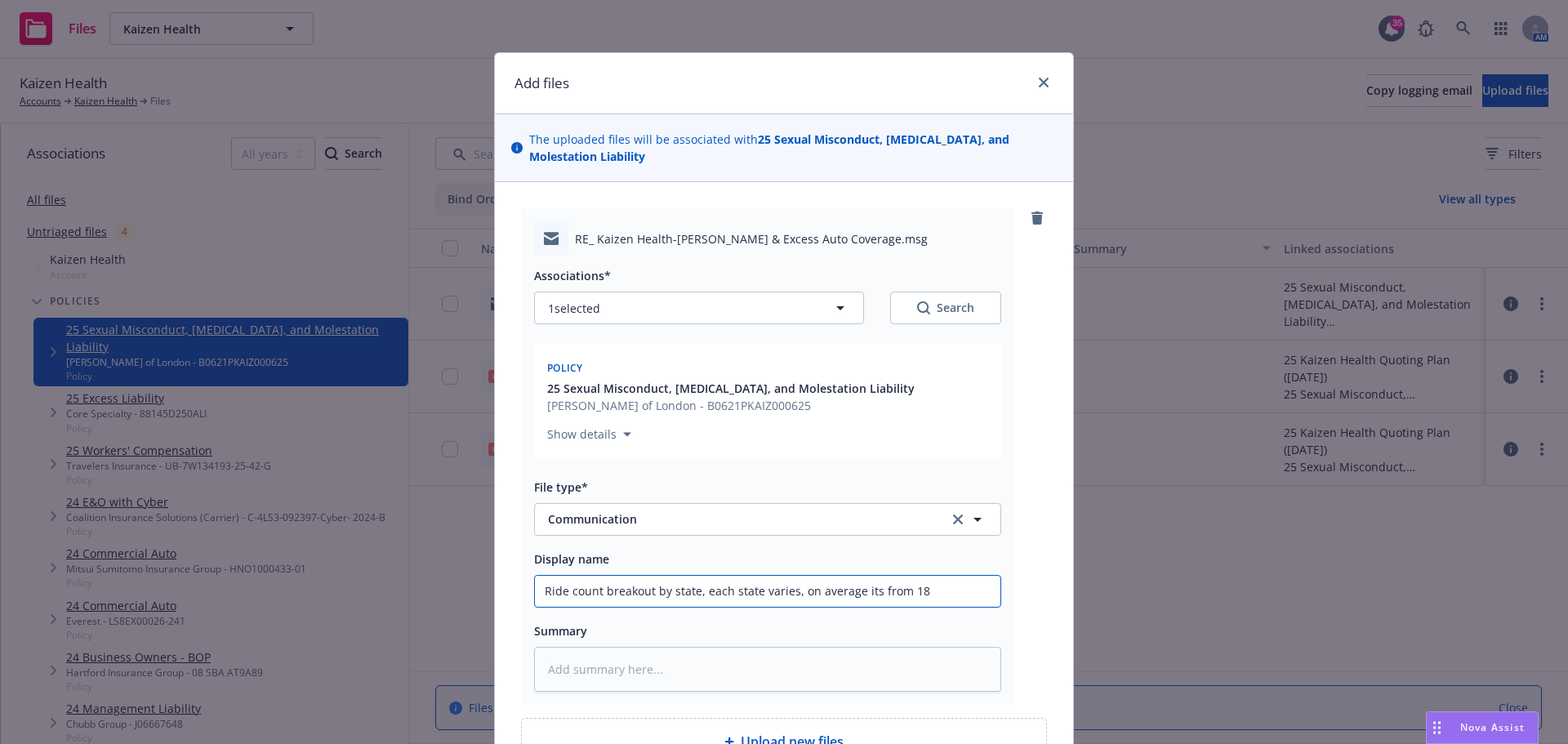
type input "Ride count breakout by state, each state varies, on average its from 18/"
type textarea "x"
type input "Ride count breakout by state, each state varies, on average its from 18/-"
type textarea "x"
type input "Ride count breakout by state, each state varies, on average its from 18/-2"
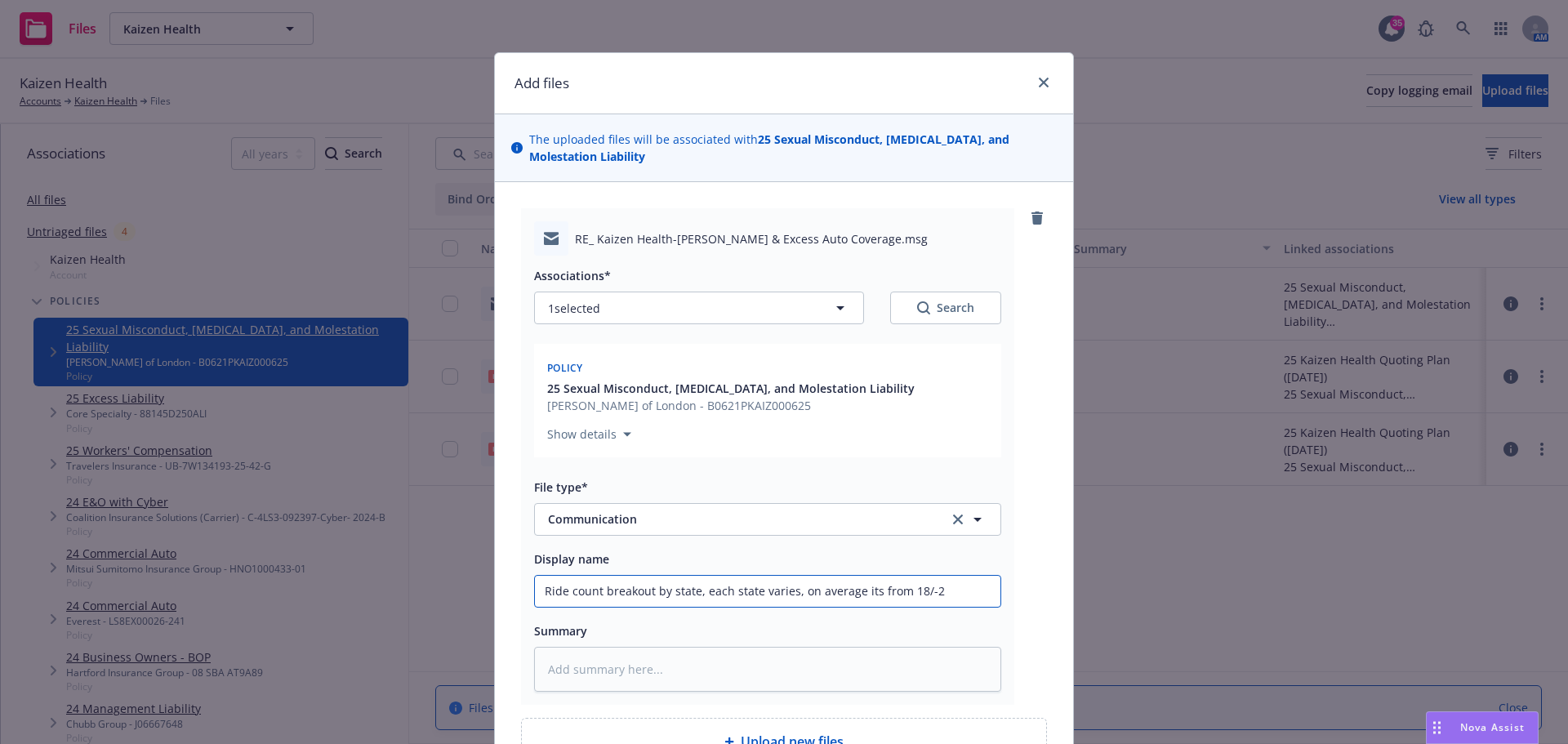
type textarea "x"
type input "Ride count breakout by state, each state varies, on average its from 18/-25"
type textarea "x"
type input "Ride count breakout by state, each state varies, on average its from 18/-2"
type textarea "x"
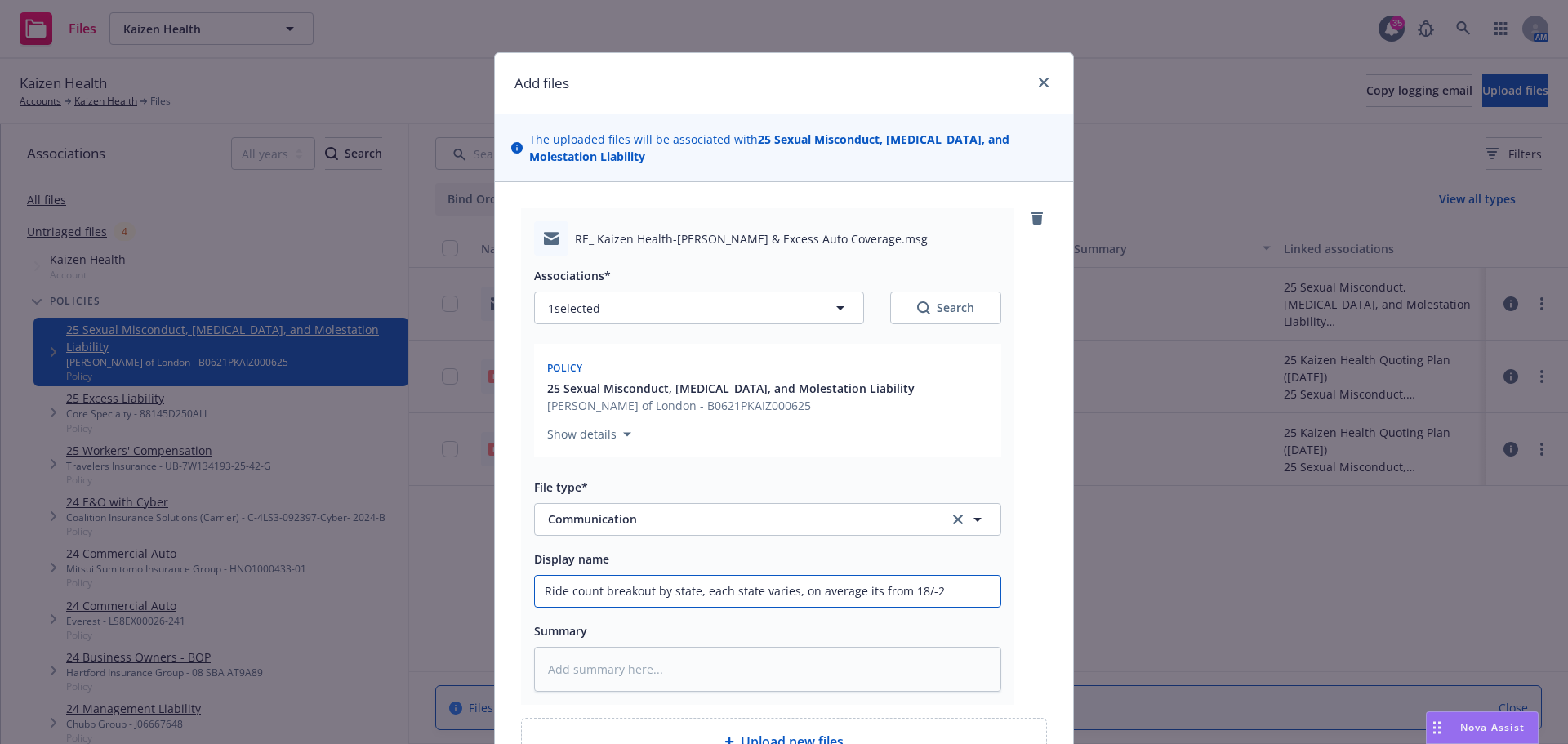
type input "Ride count breakout by state, each state varies, on average its from 18/-"
type textarea "x"
type input "Ride count breakout by state, each state varies, on average its from 18/"
type textarea "x"
type input "Ride count breakout by state, each state varies, on average its from 18"
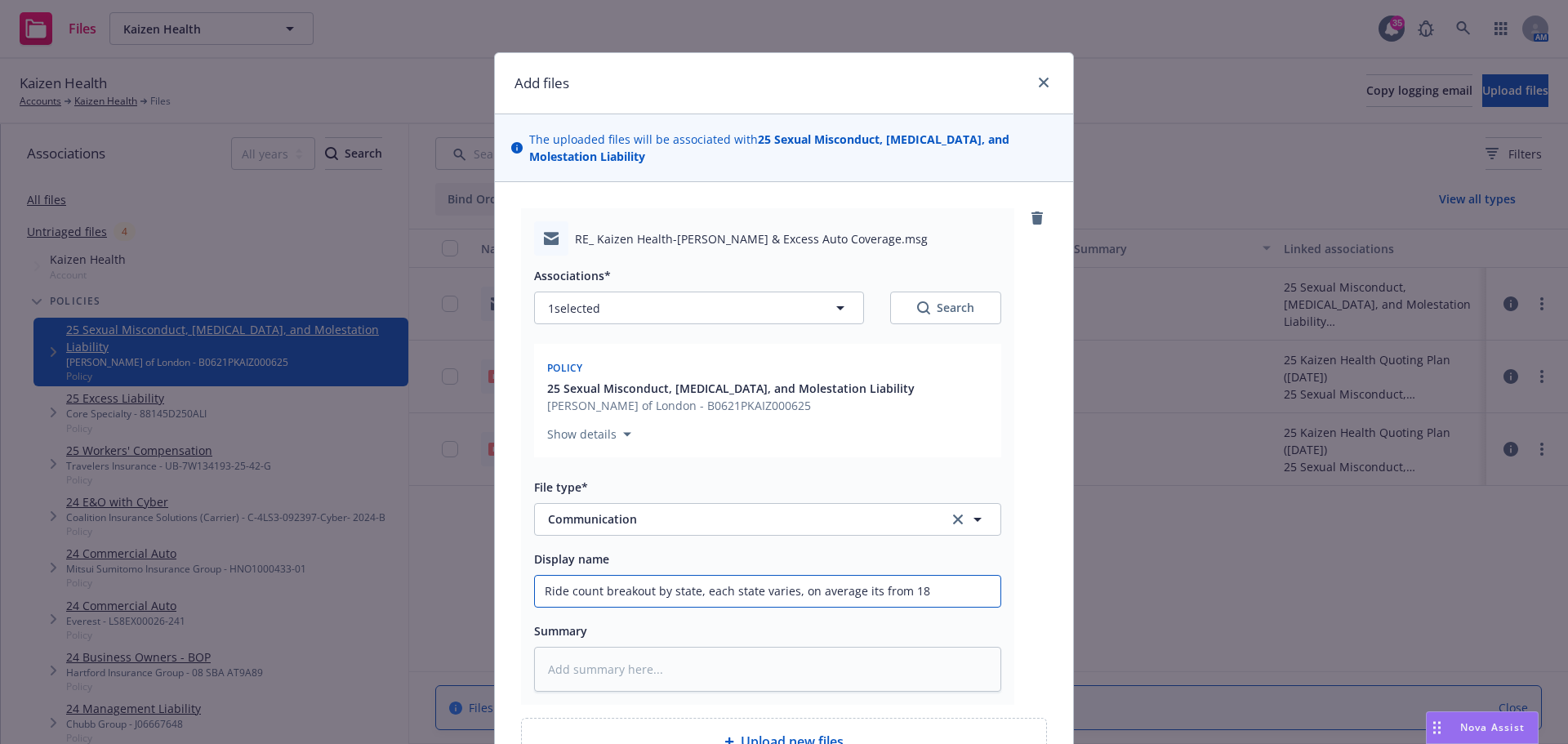
type textarea "x"
type input "Ride count breakout by state, each state varies, on average its from 18-"
type textarea "x"
type input "Ride count breakout by state, each state varies, on average its from 18-2"
type textarea "x"
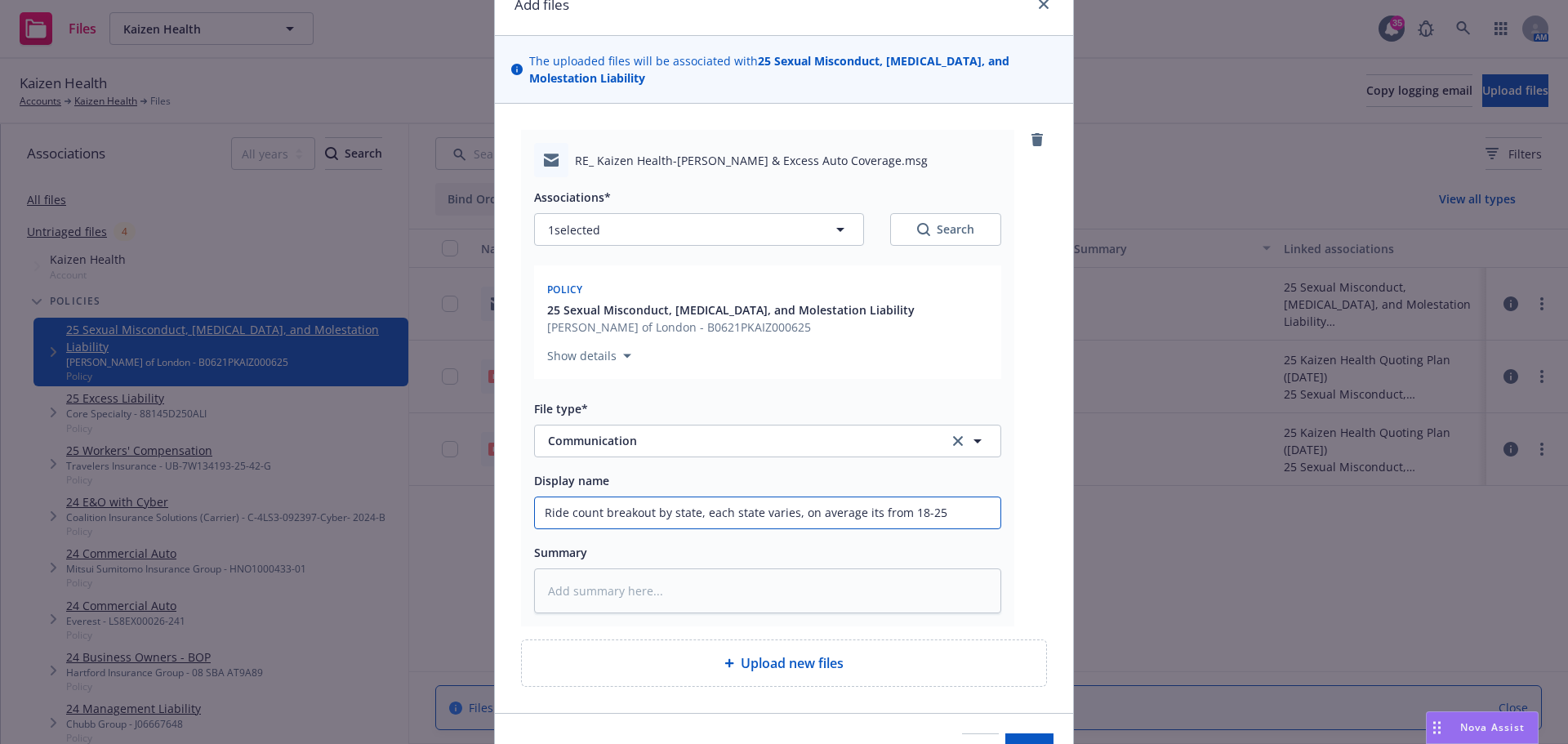
scroll to position [173, 0]
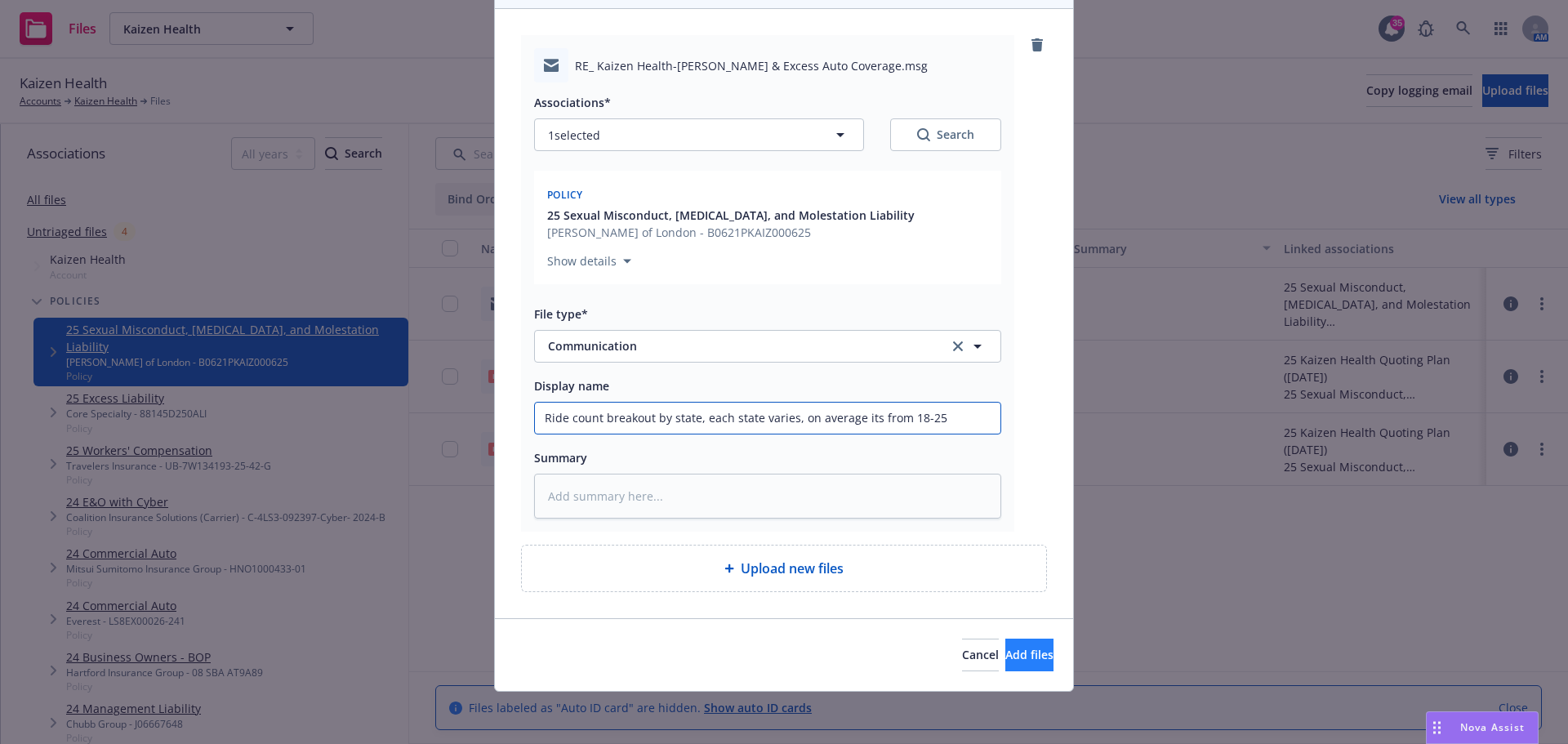
type input "Ride count breakout by state, each state varies, on average its from 18-25"
click at [1023, 658] on button "Add files" at bounding box center [1029, 655] width 48 height 33
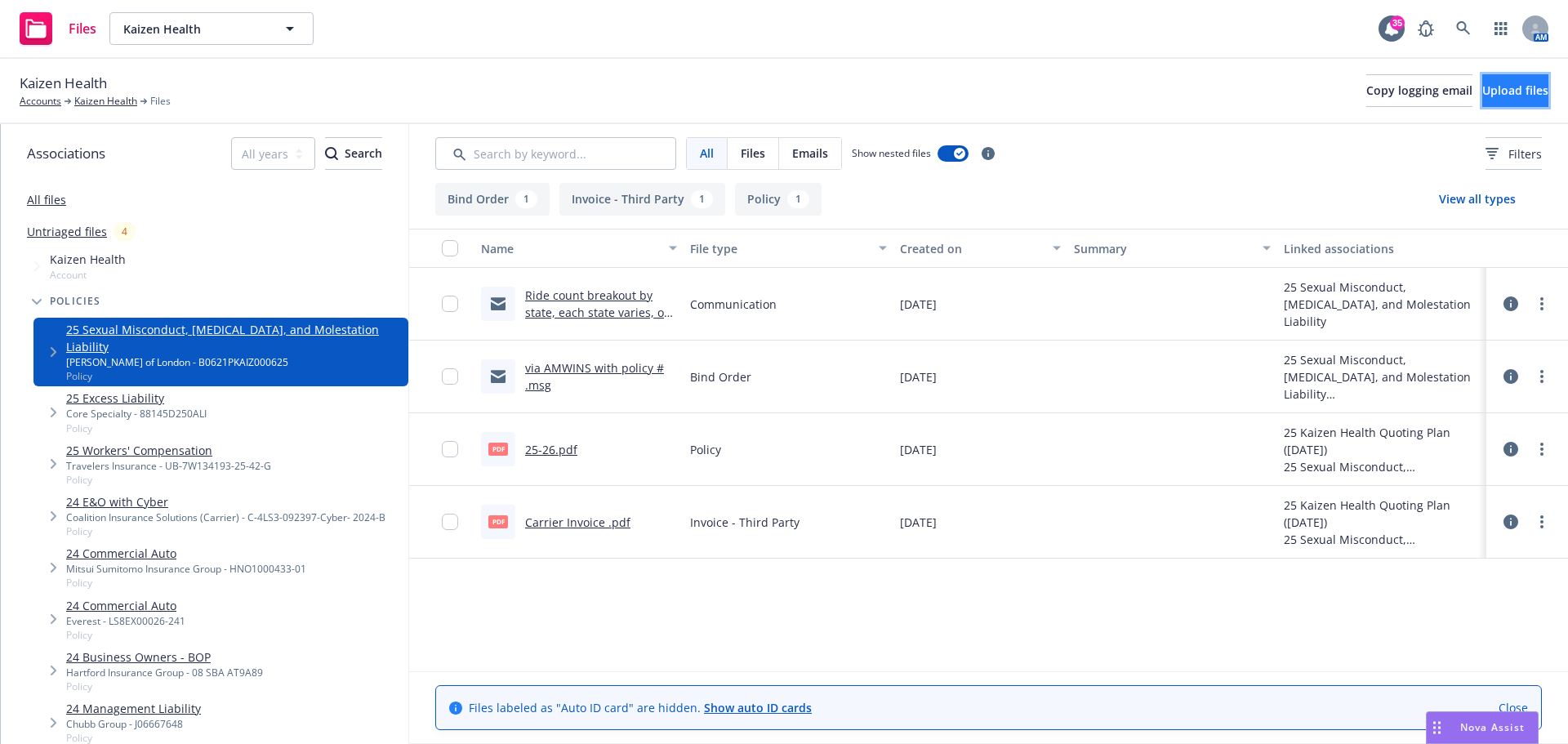
click at [1483, 90] on span "Upload files" at bounding box center [1515, 90] width 66 height 16
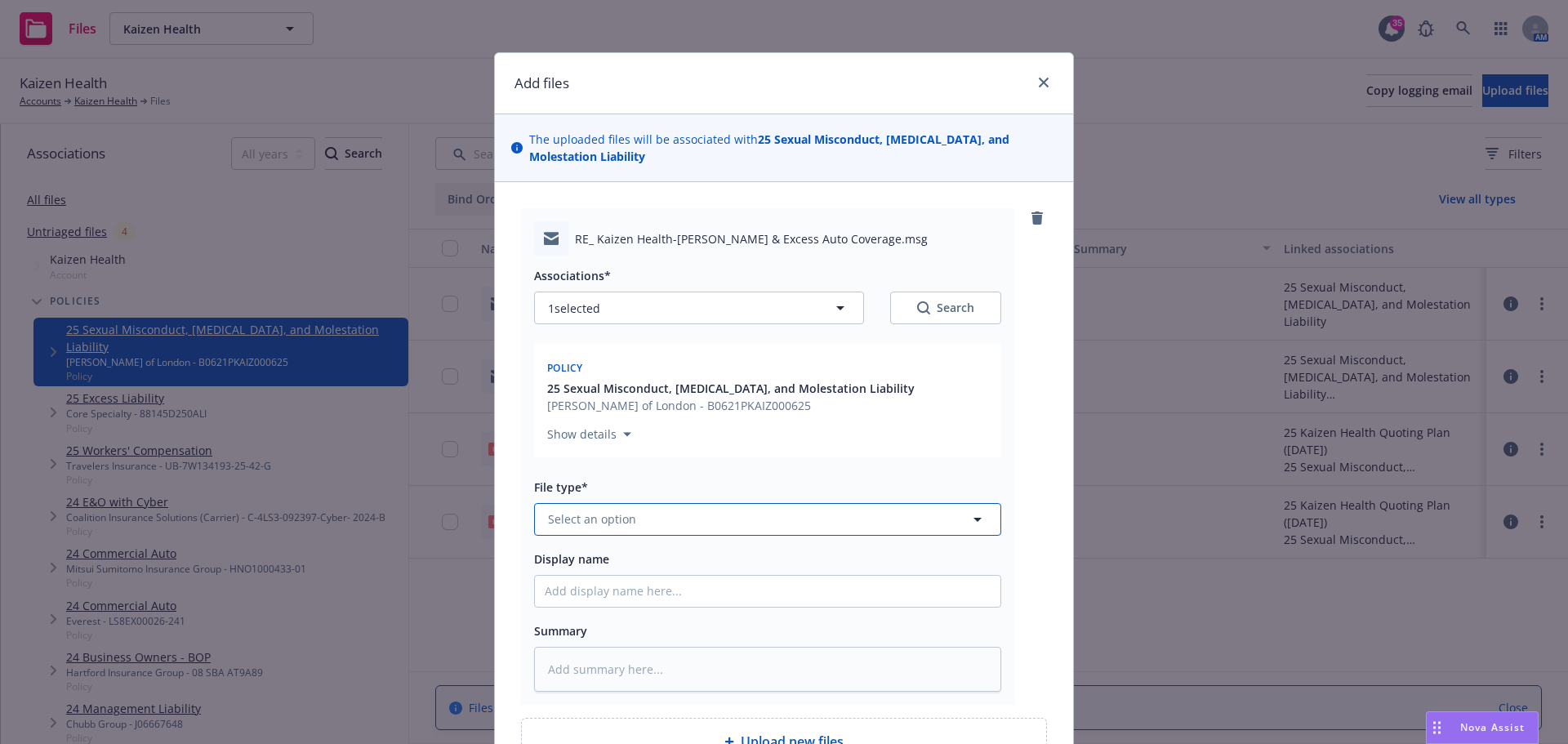
click at [620, 523] on span "Select an option" at bounding box center [592, 518] width 88 height 17
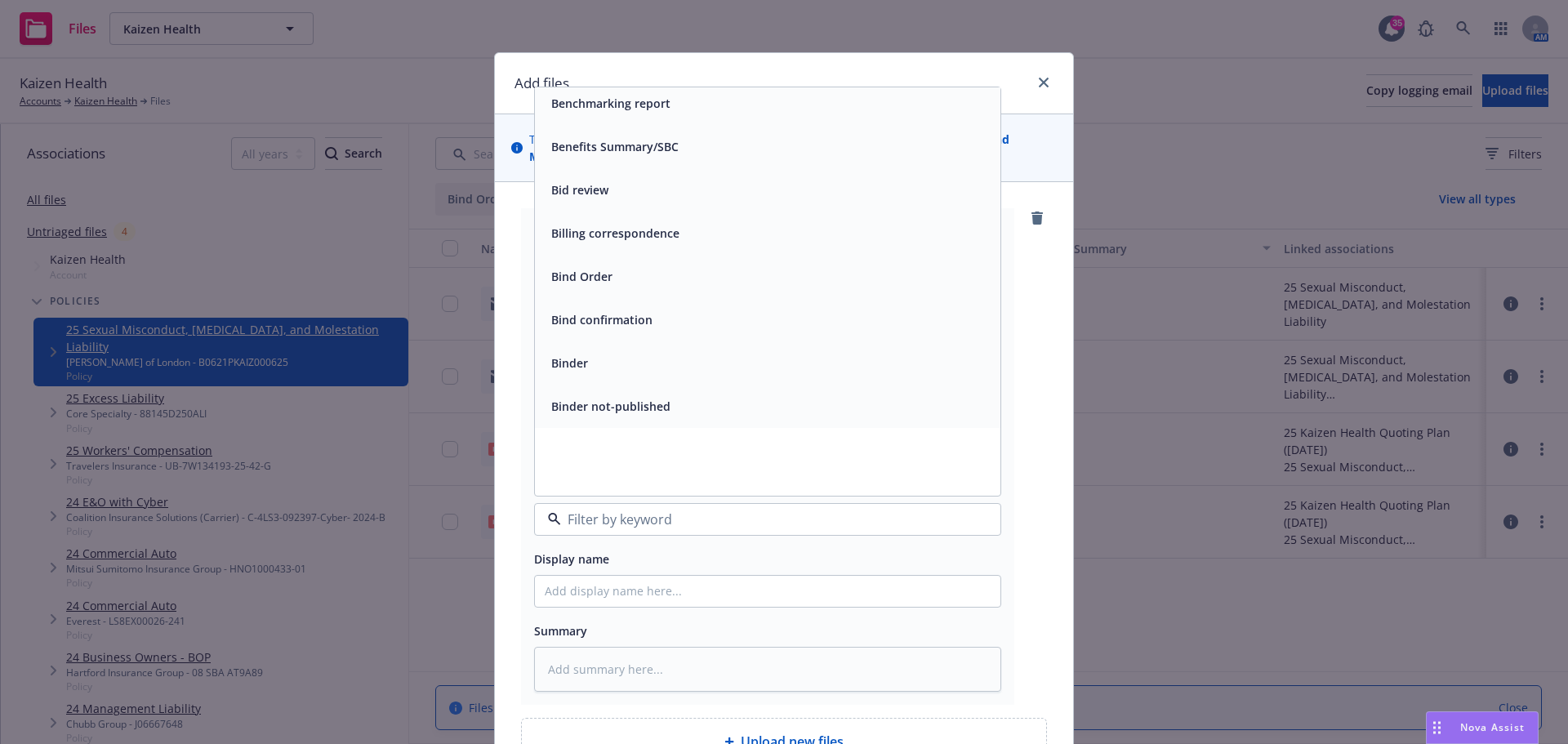
scroll to position [817, 0]
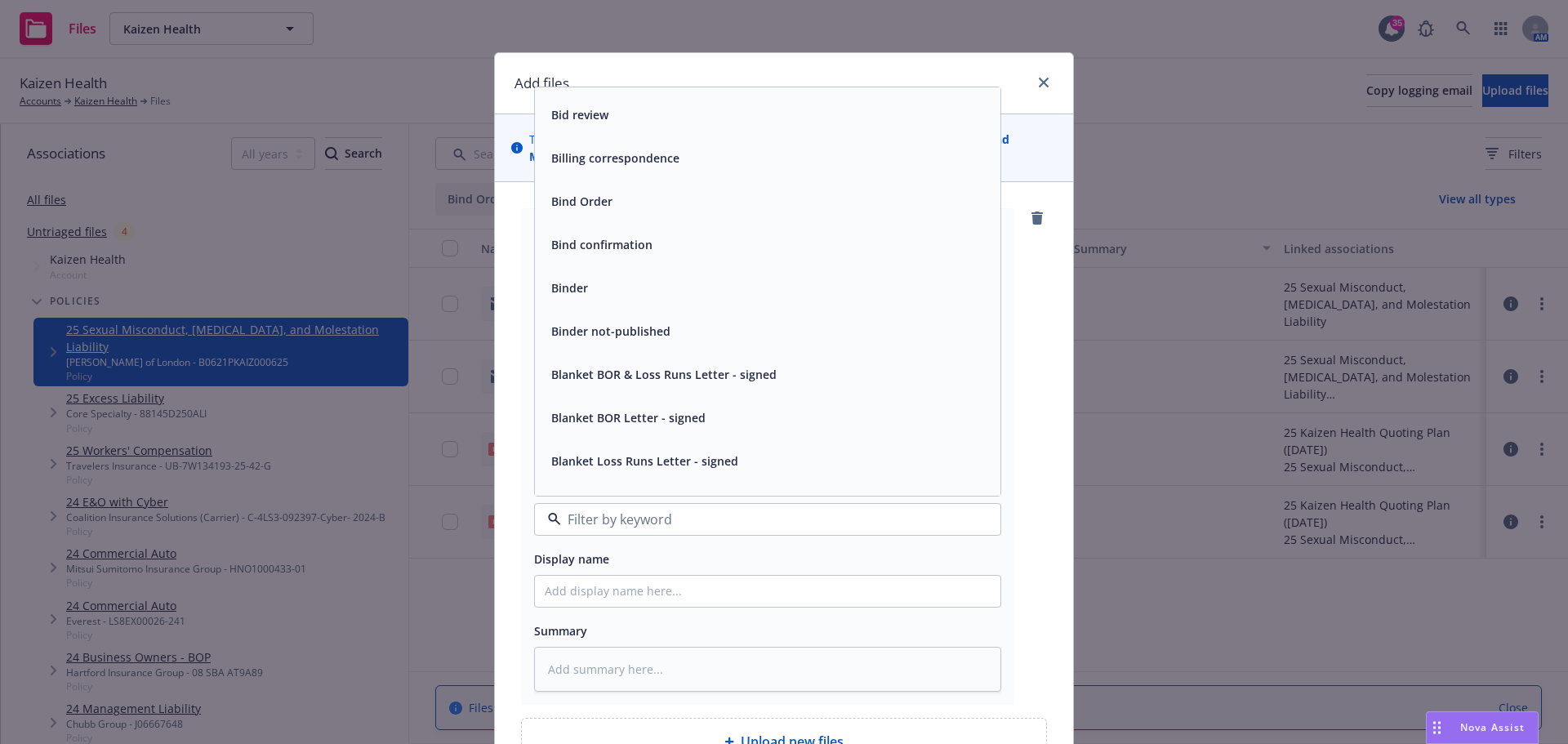
click at [591, 239] on span "Bind confirmation" at bounding box center [601, 244] width 101 height 17
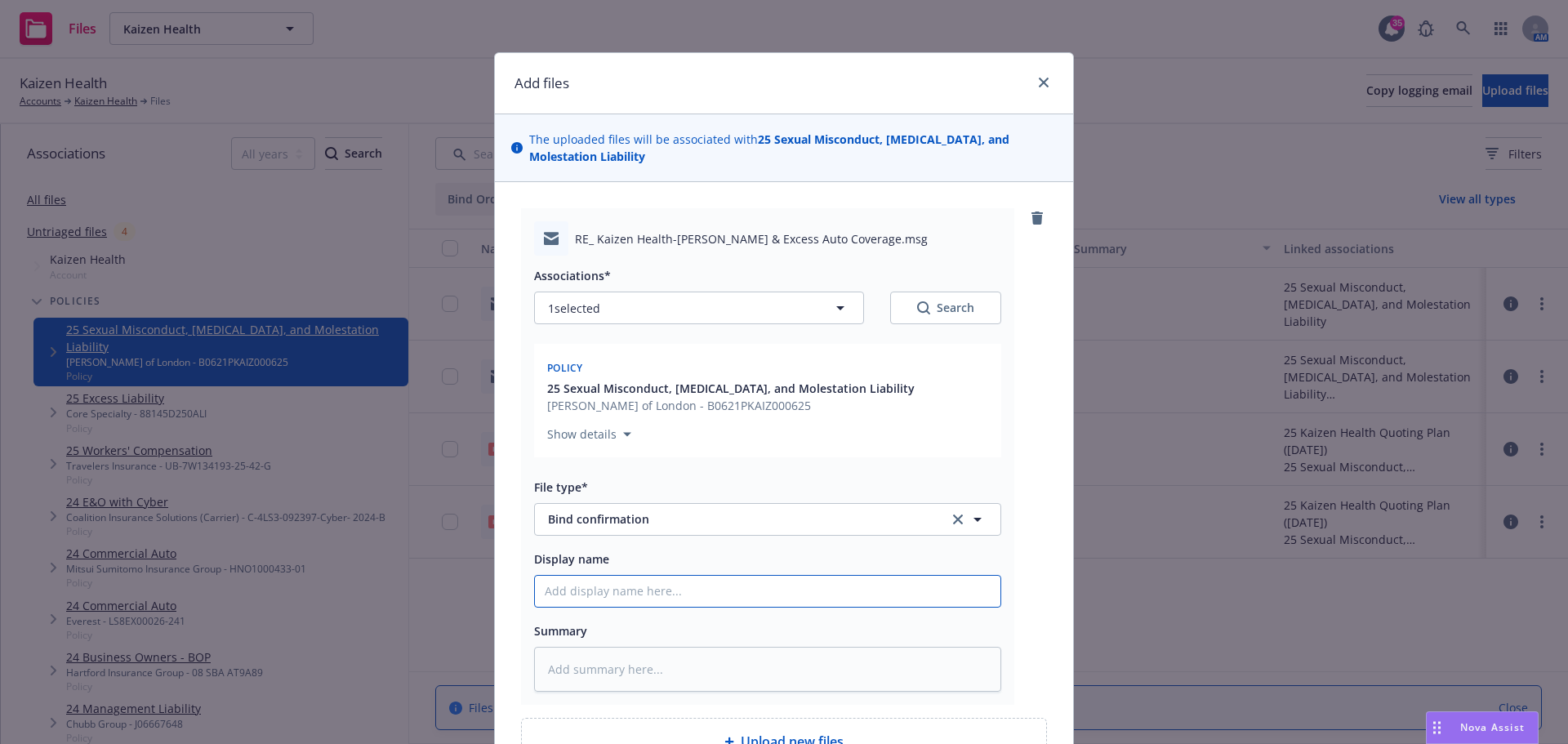
click at [684, 585] on input "Display name" at bounding box center [768, 591] width 466 height 31
type textarea "x"
type input "A"
type textarea "x"
type input "AM"
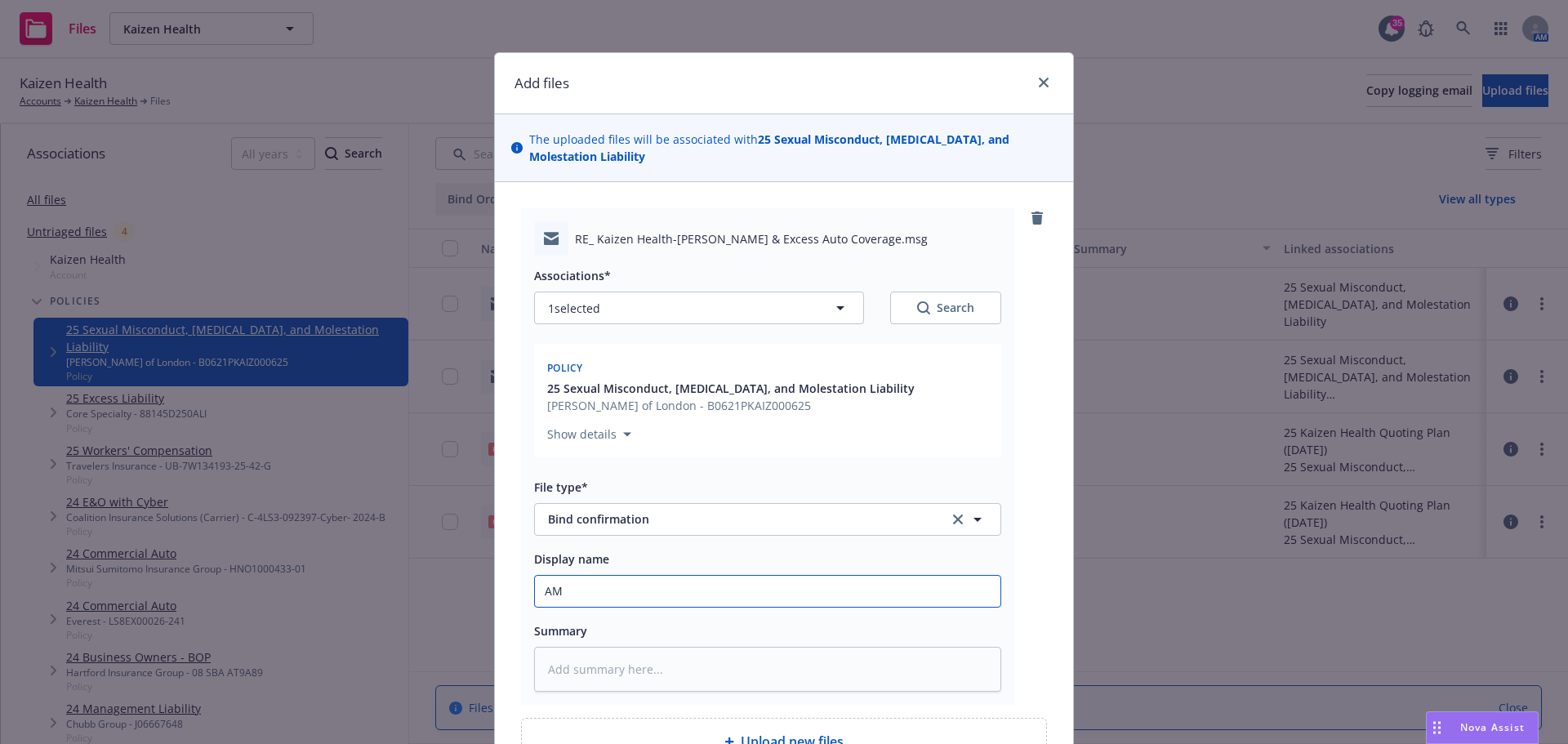
type textarea "x"
type input "AMW"
type textarea "x"
type input "AMWI"
type textarea "x"
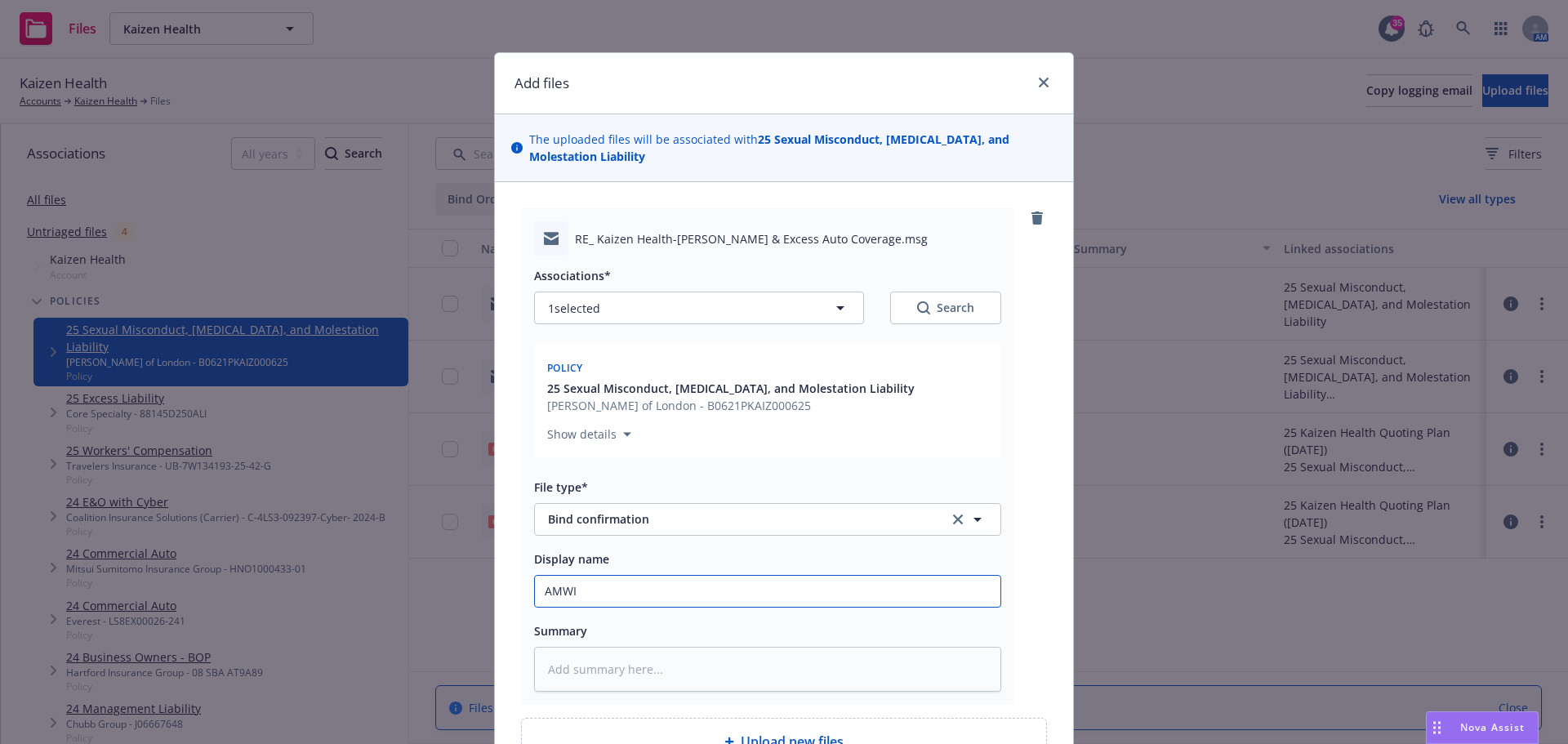
type input "AMWIN"
type textarea "x"
type input "AMWINS"
type textarea "x"
type input "AMWINS"
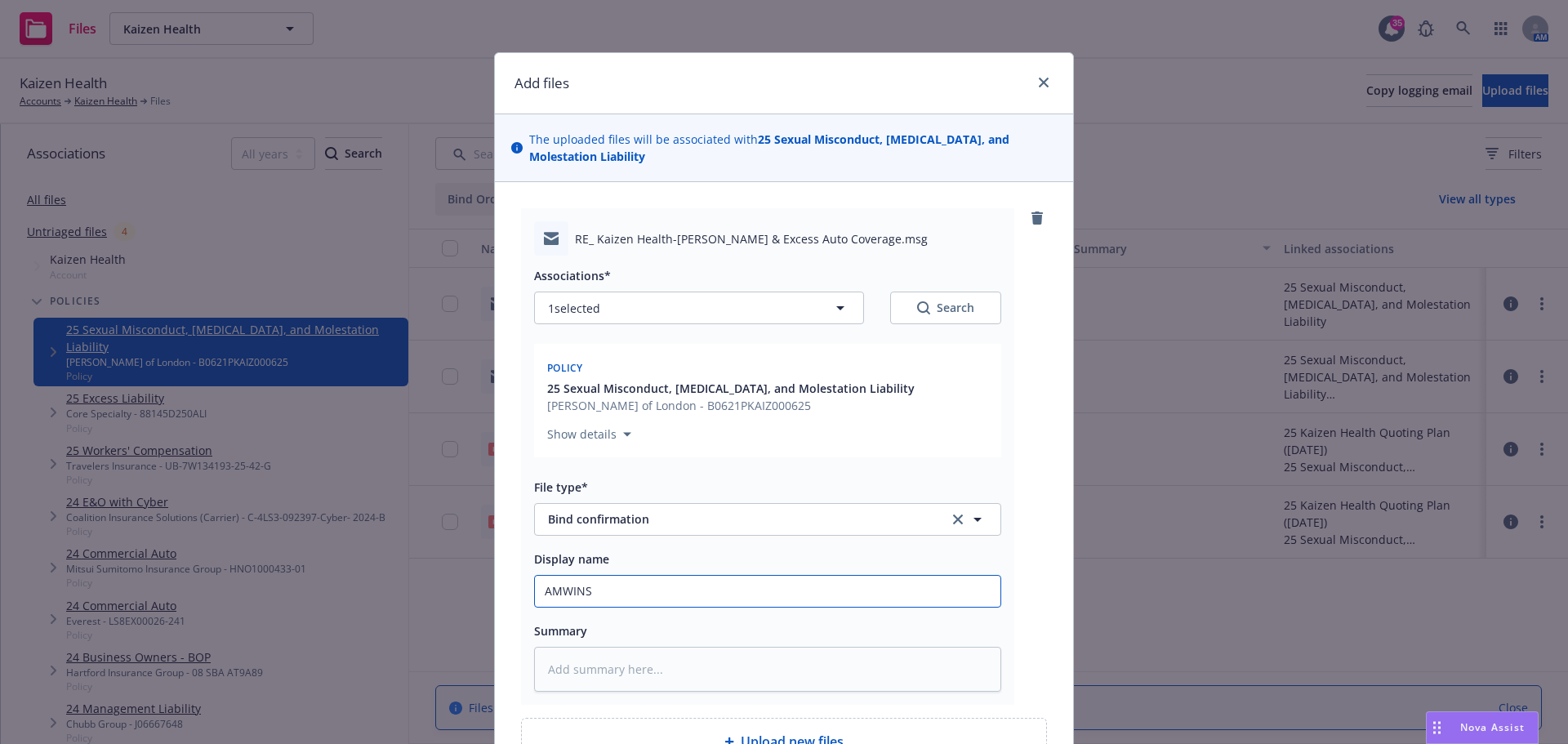
type textarea "x"
type input "AMWINS c"
type textarea "x"
type input "AMWINS co"
type textarea "x"
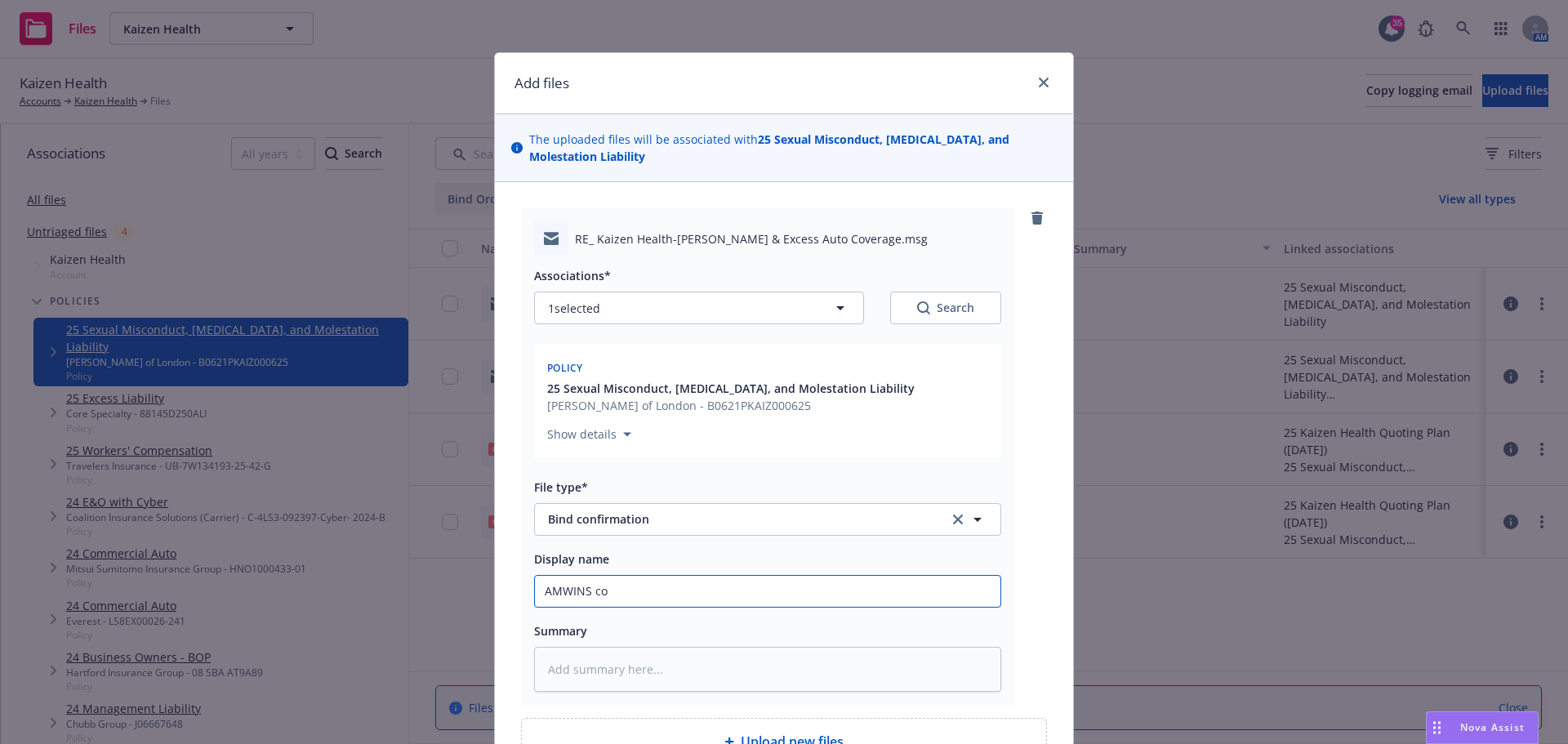
type input "AMWINS con"
type textarea "x"
type input "AMWINS conf"
type textarea "x"
type input "AMWINS confi"
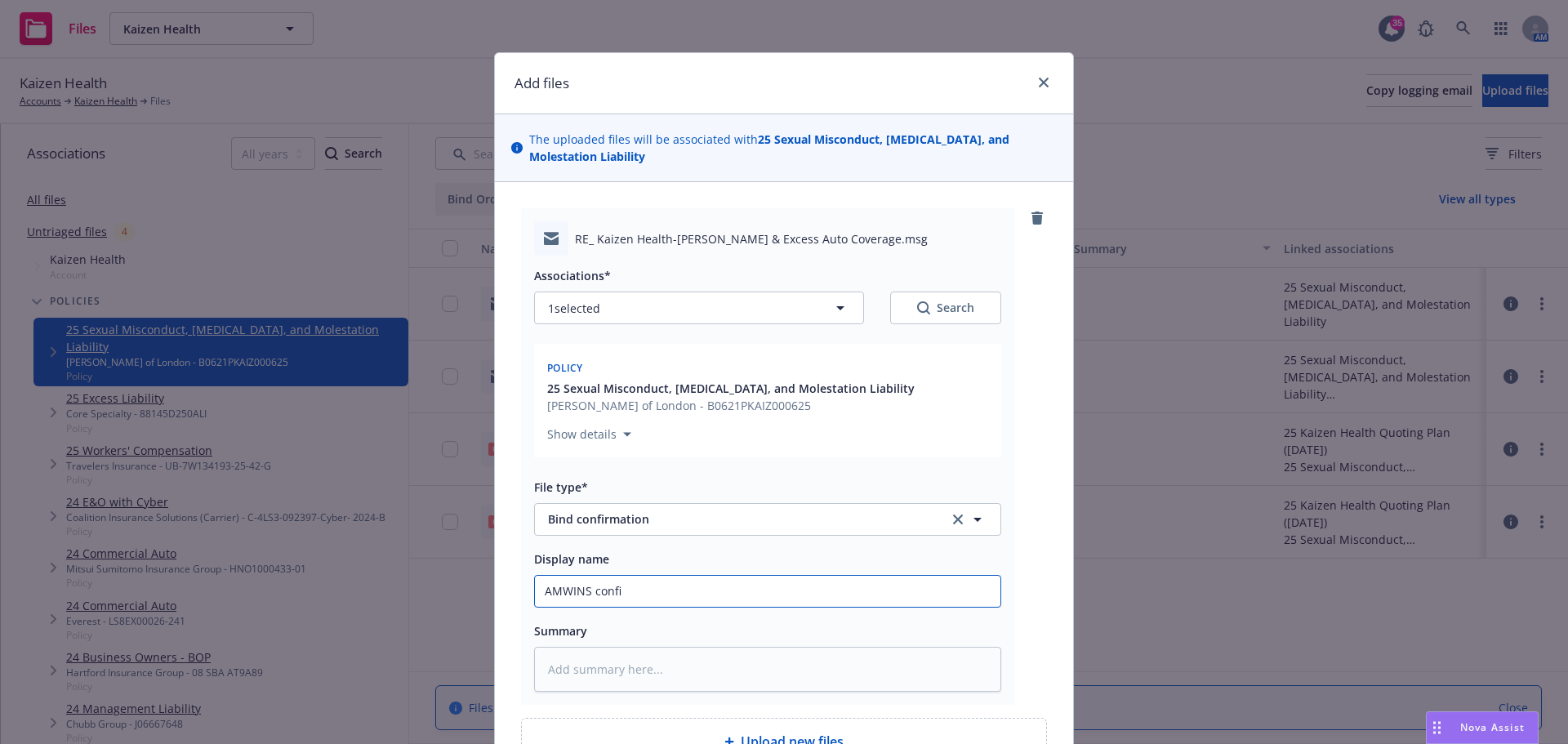
type textarea "x"
type input "AMWINS confir"
type textarea "x"
type input "AMWINS confirm"
type textarea "x"
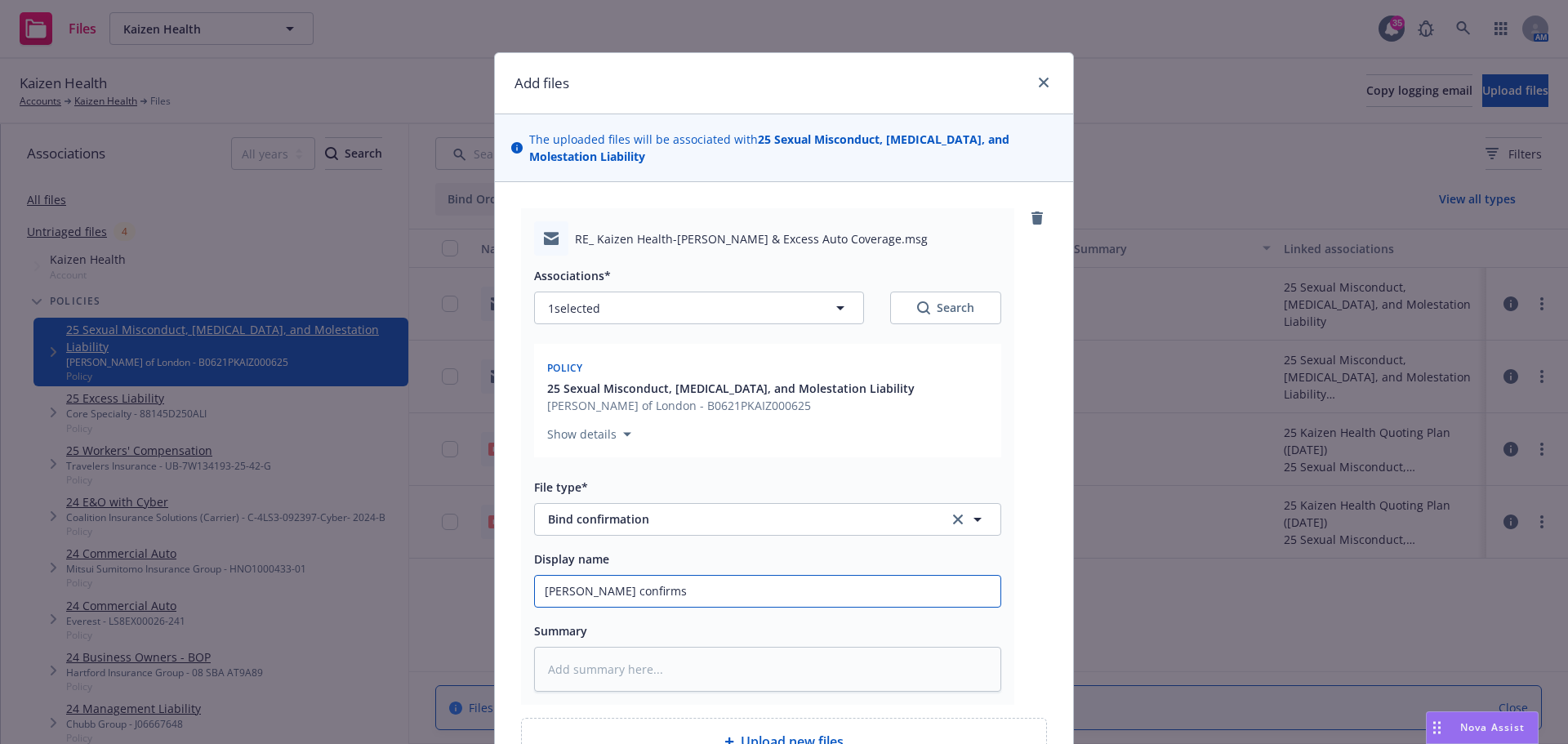
type input "AMWINS confirms"
type textarea "x"
type input "AMWINS confirms b"
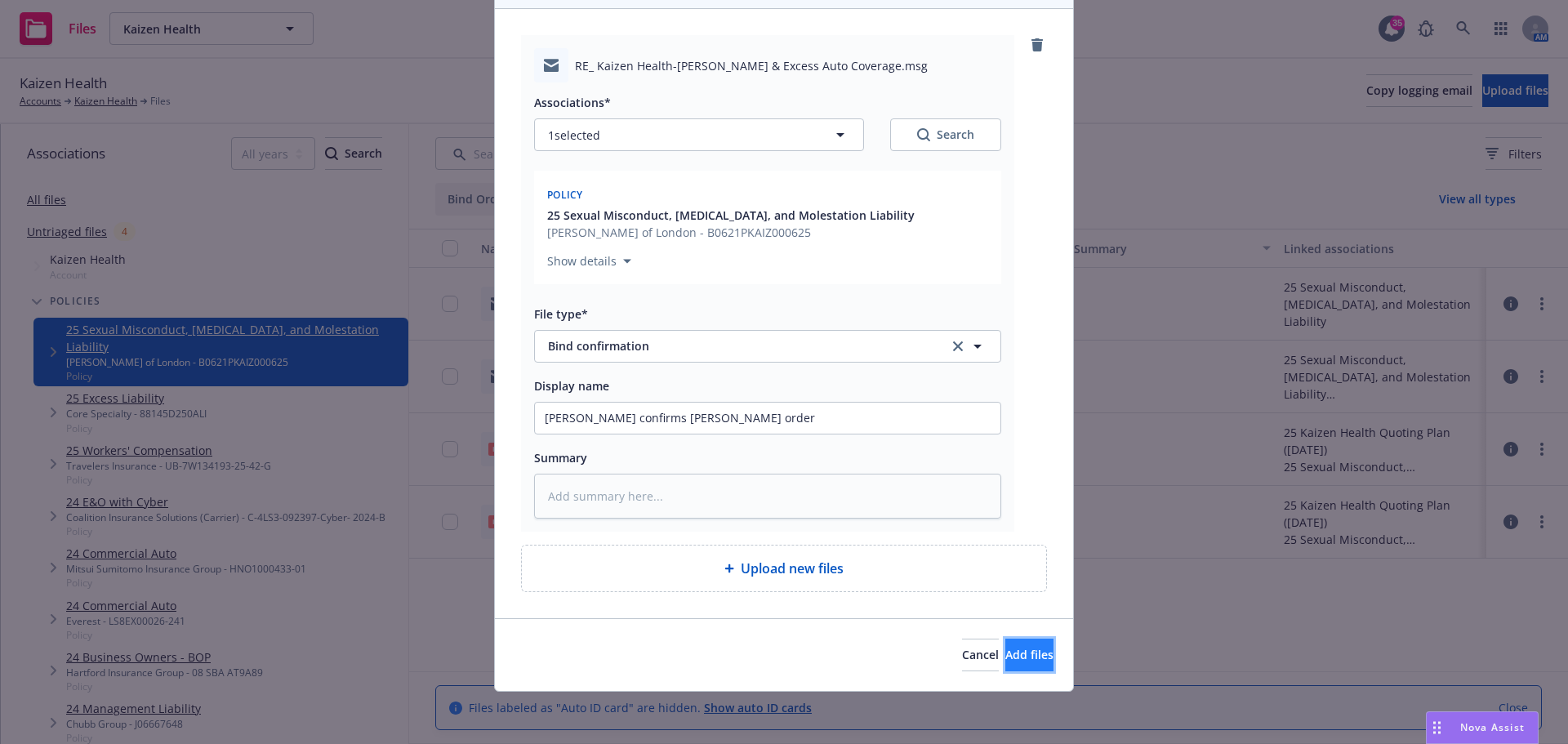
click at [1020, 659] on span "Add files" at bounding box center [1029, 655] width 48 height 16
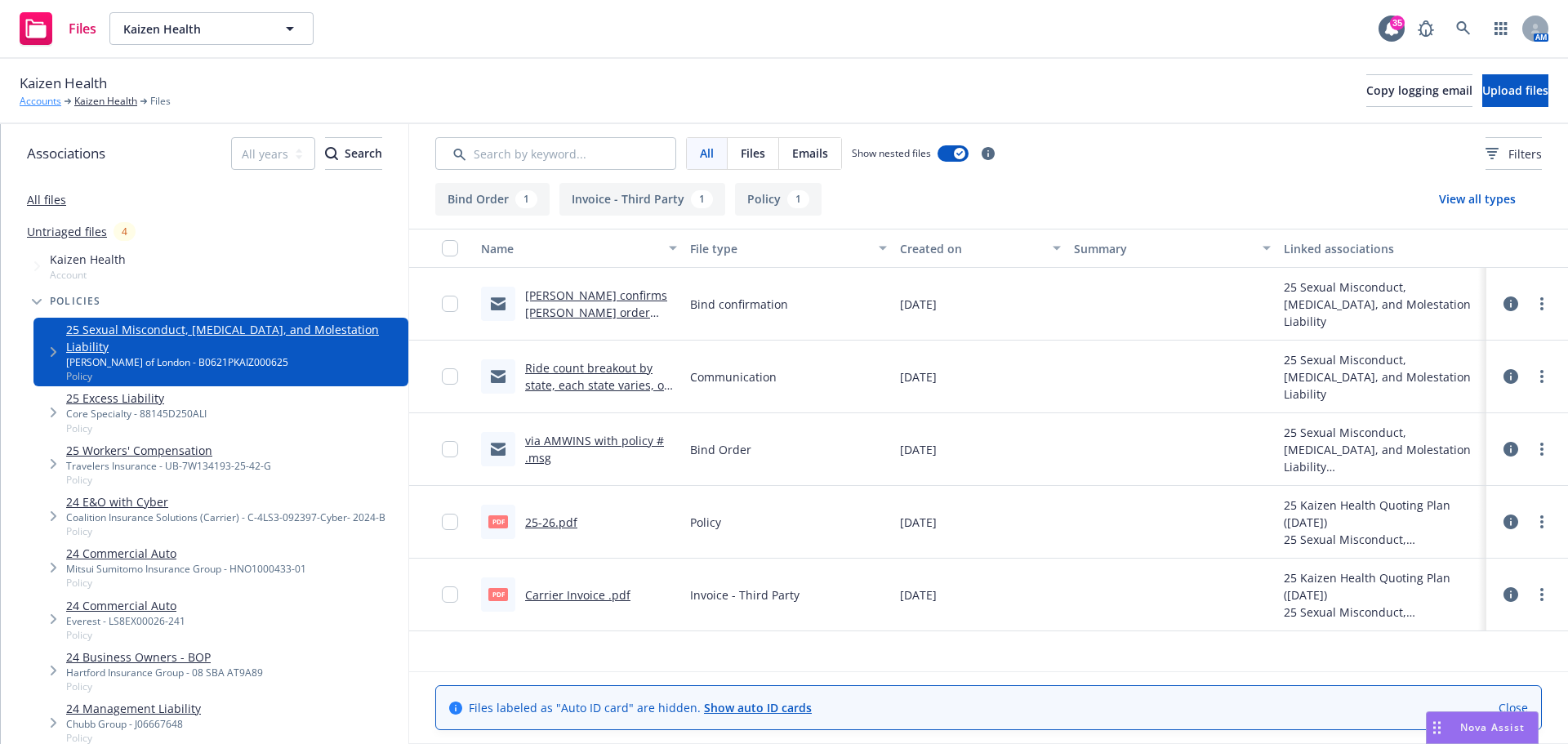
click at [49, 105] on link "Accounts" at bounding box center [41, 101] width 42 height 15
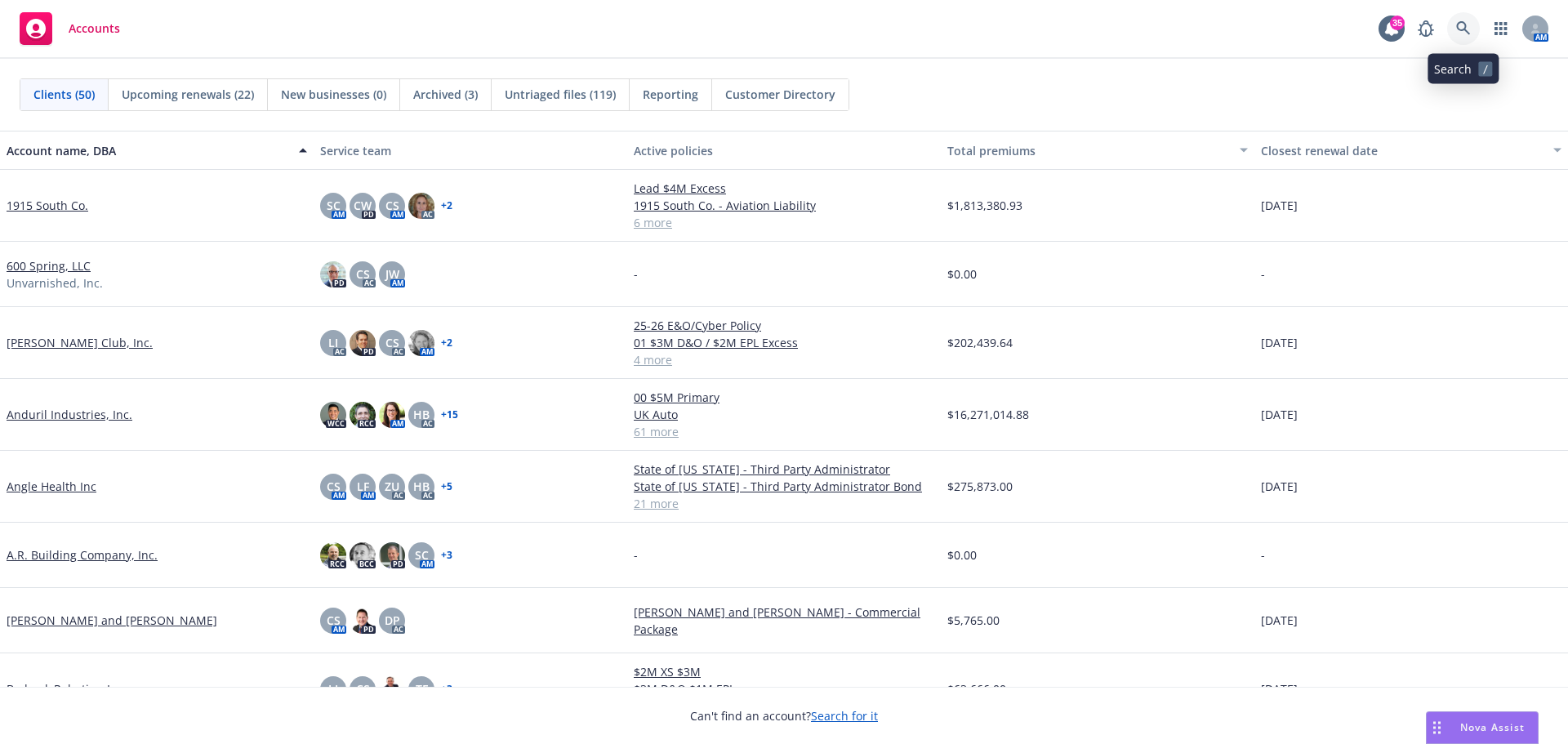
click at [1458, 29] on icon at bounding box center [1463, 28] width 15 height 15
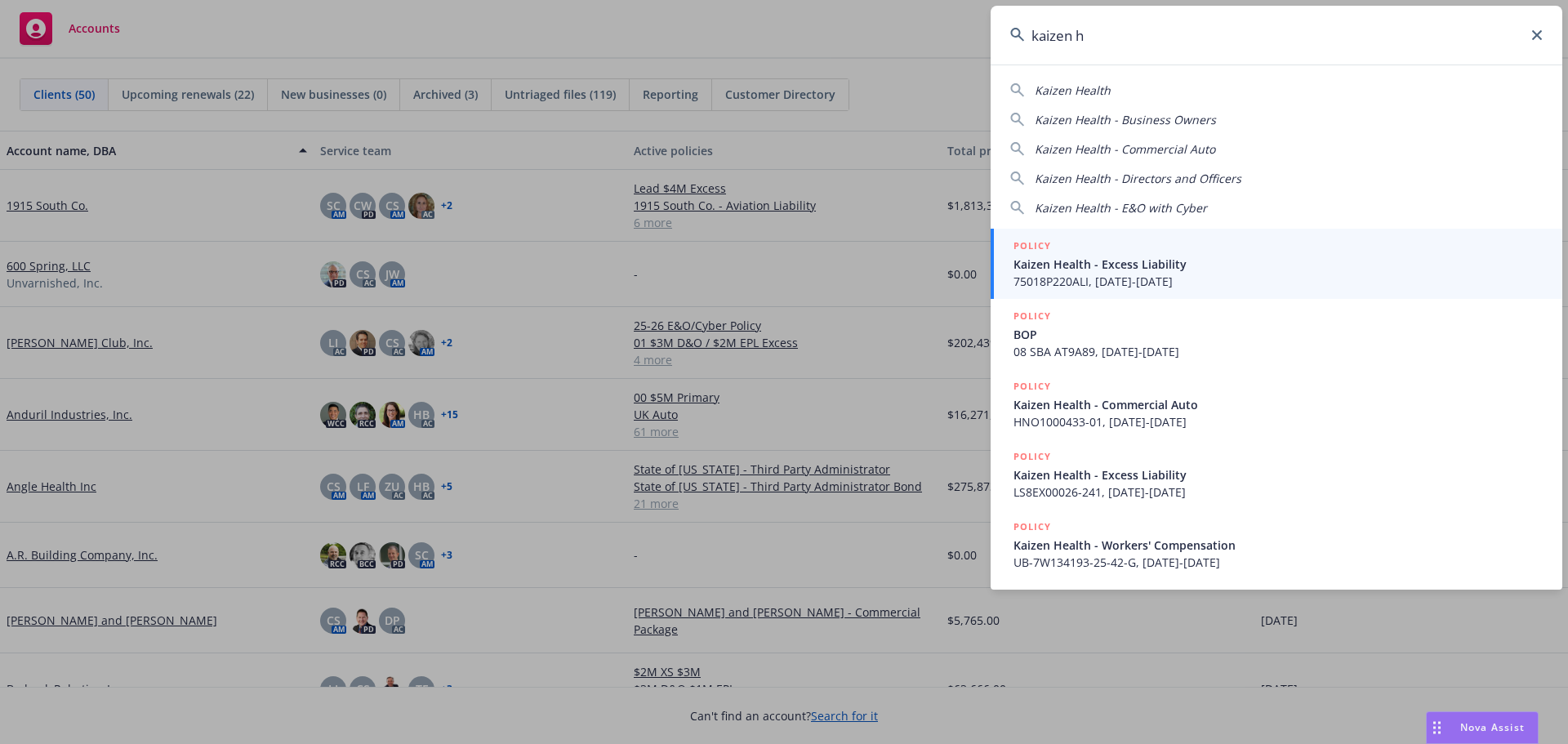
click at [1074, 90] on span "Kaizen Health" at bounding box center [1073, 90] width 76 height 16
type input "Kaizen Health"
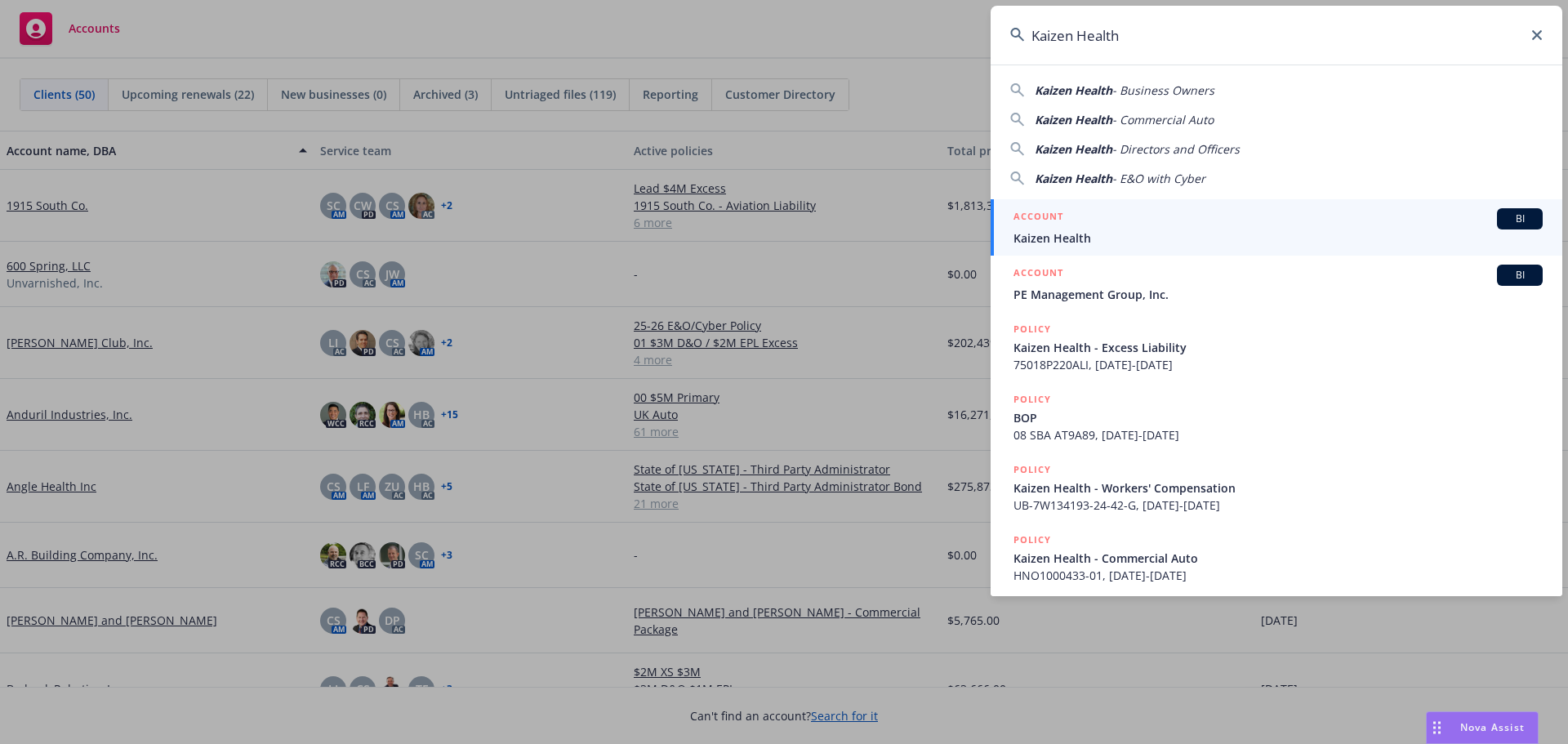
click at [1077, 242] on span "Kaizen Health" at bounding box center [1278, 238] width 529 height 17
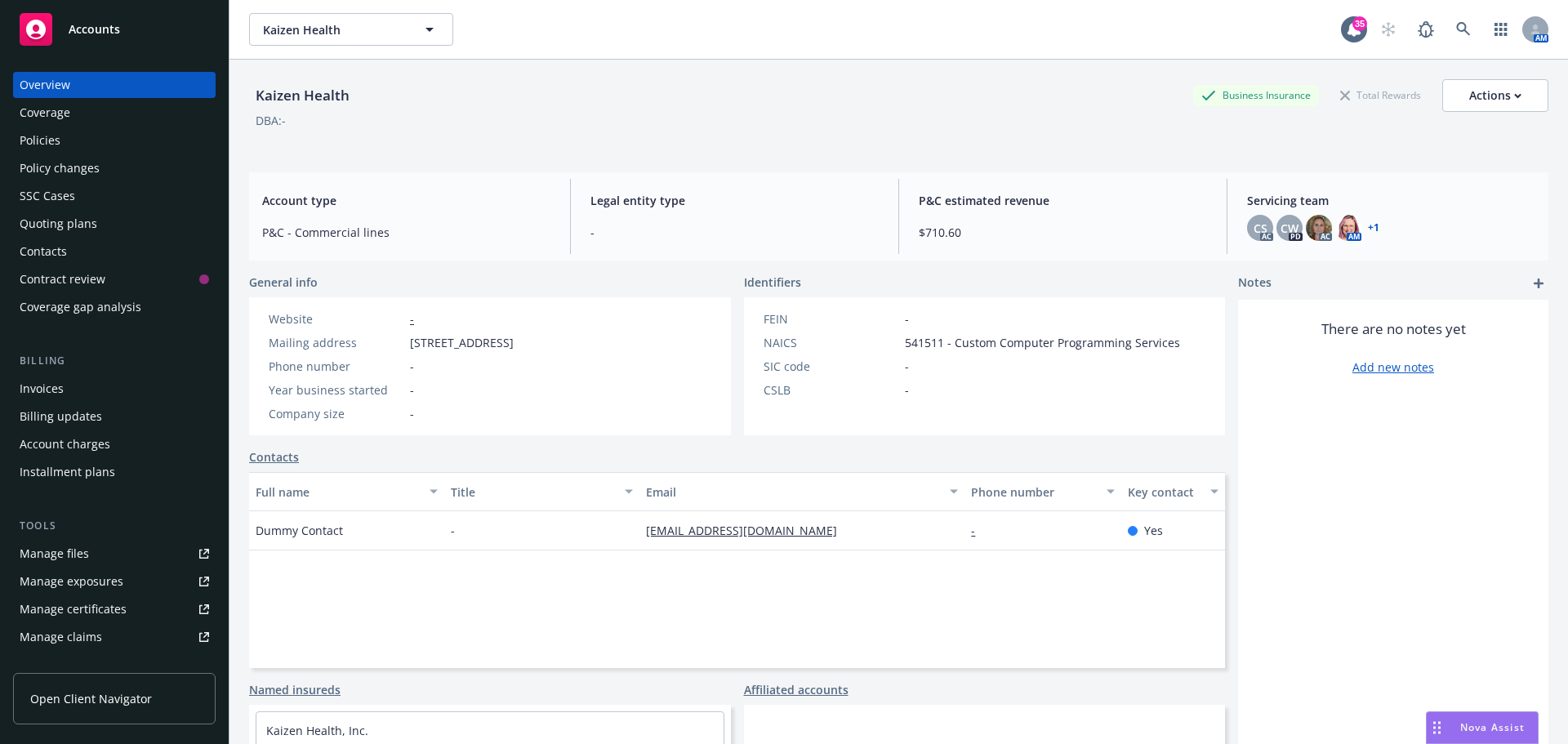
click at [82, 559] on div "Manage files" at bounding box center [54, 554] width 69 height 26
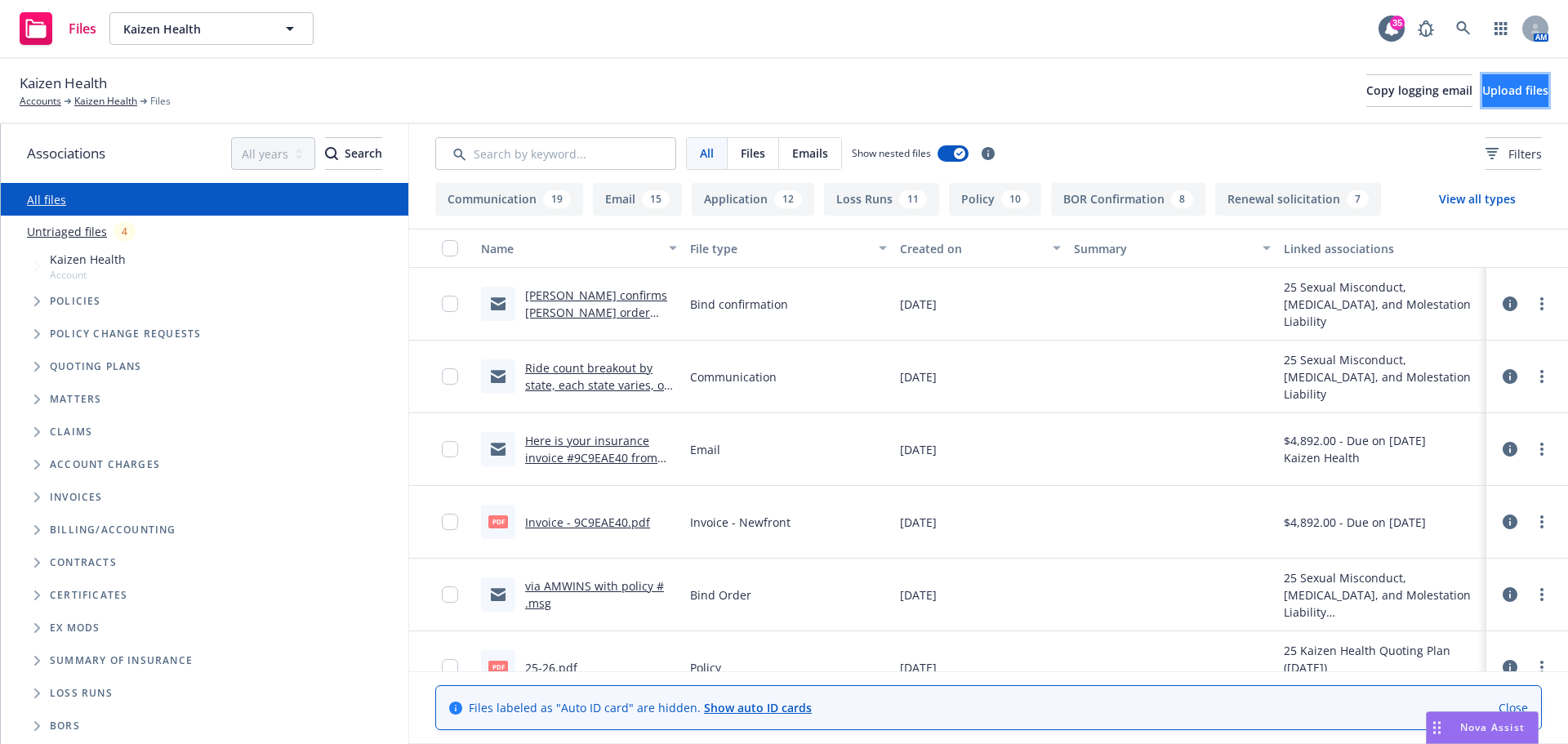
click at [1482, 95] on span "Upload files" at bounding box center [1515, 90] width 66 height 16
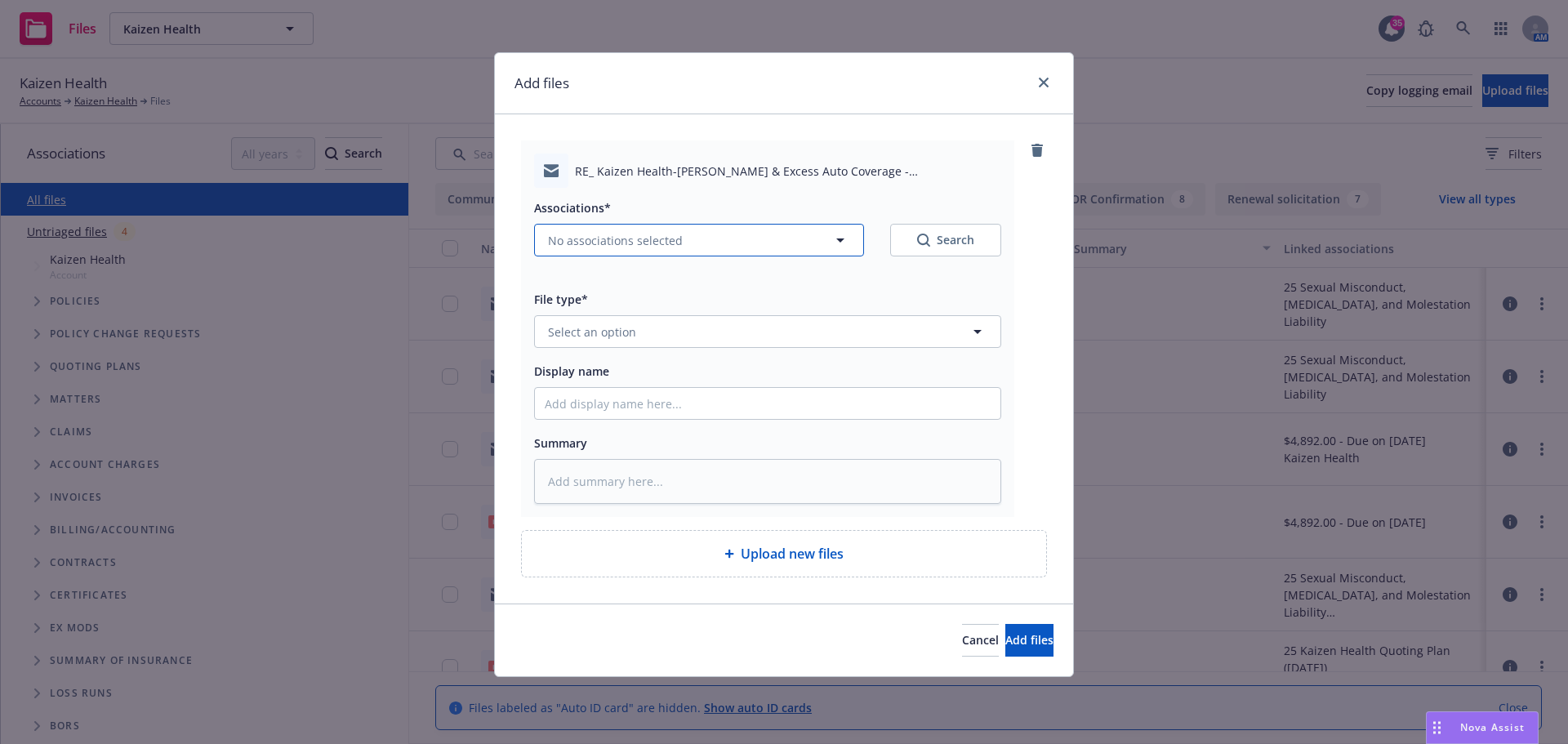
click at [594, 238] on span "No associations selected" at bounding box center [615, 240] width 135 height 17
type textarea "x"
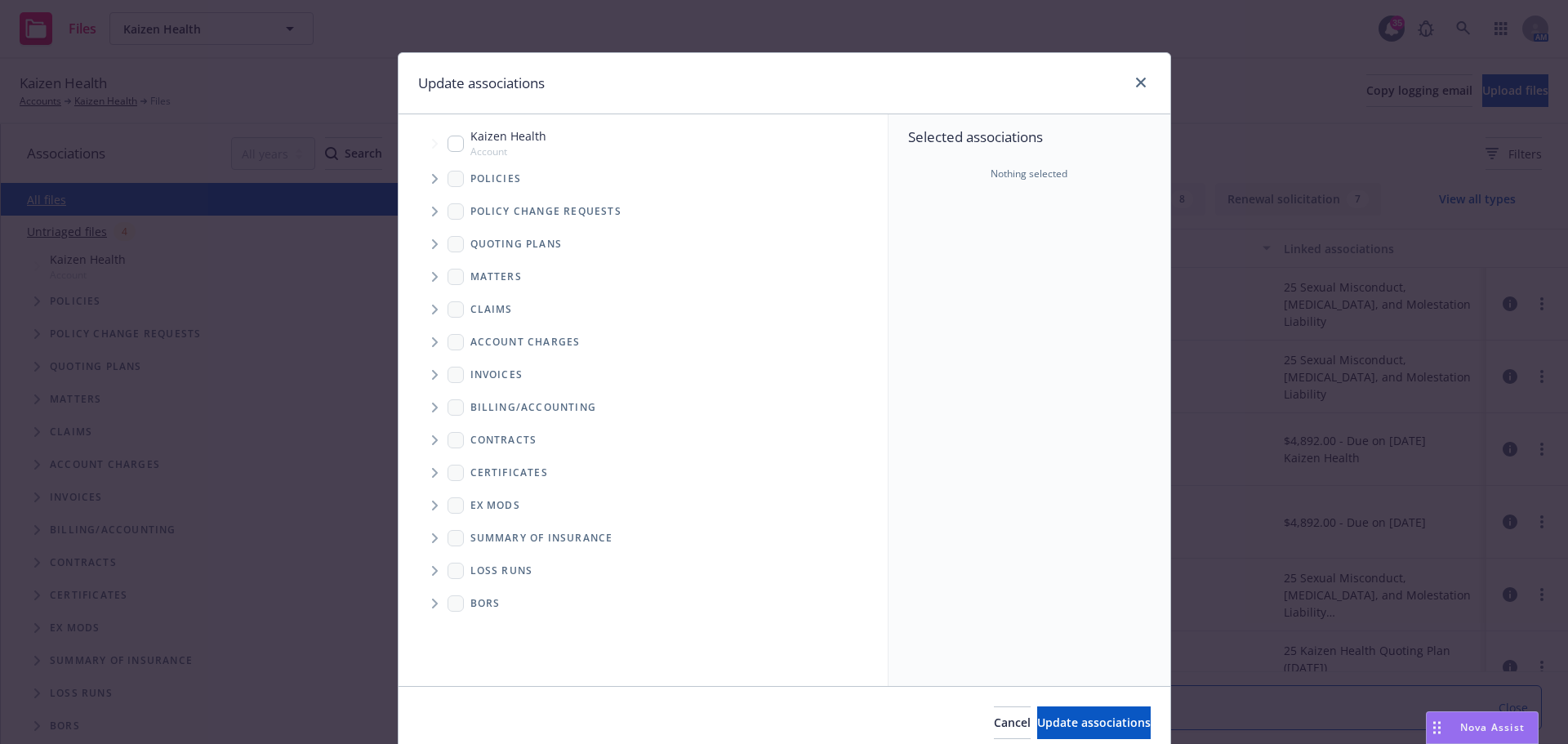
click at [451, 136] on input "Tree Example" at bounding box center [456, 144] width 16 height 16
checkbox input "true"
drag, startPoint x: 1108, startPoint y: 711, endPoint x: 854, endPoint y: 626, distance: 268.9
click at [1105, 710] on button "Update associations" at bounding box center [1094, 723] width 114 height 33
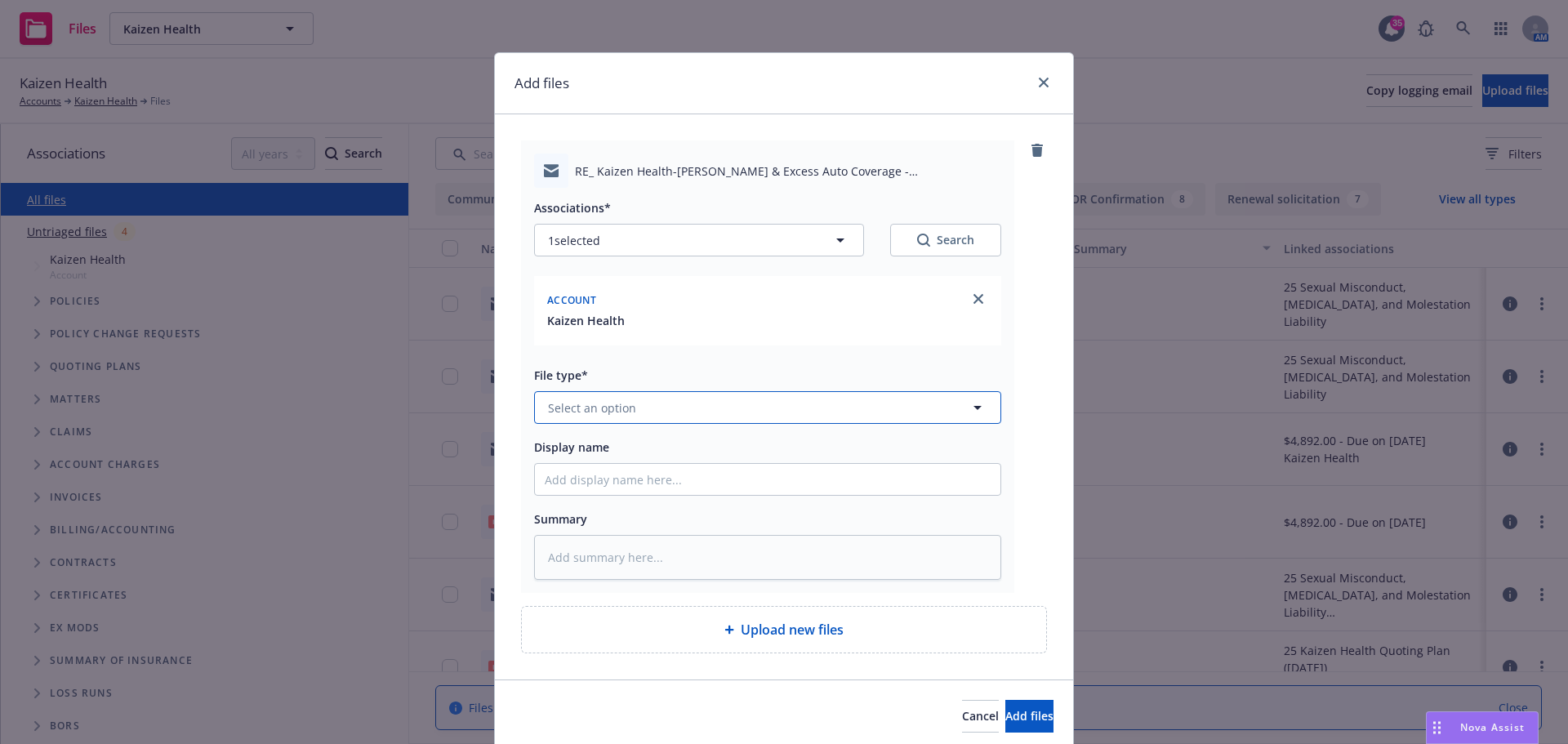
click at [662, 402] on button "Select an option" at bounding box center [767, 407] width 467 height 33
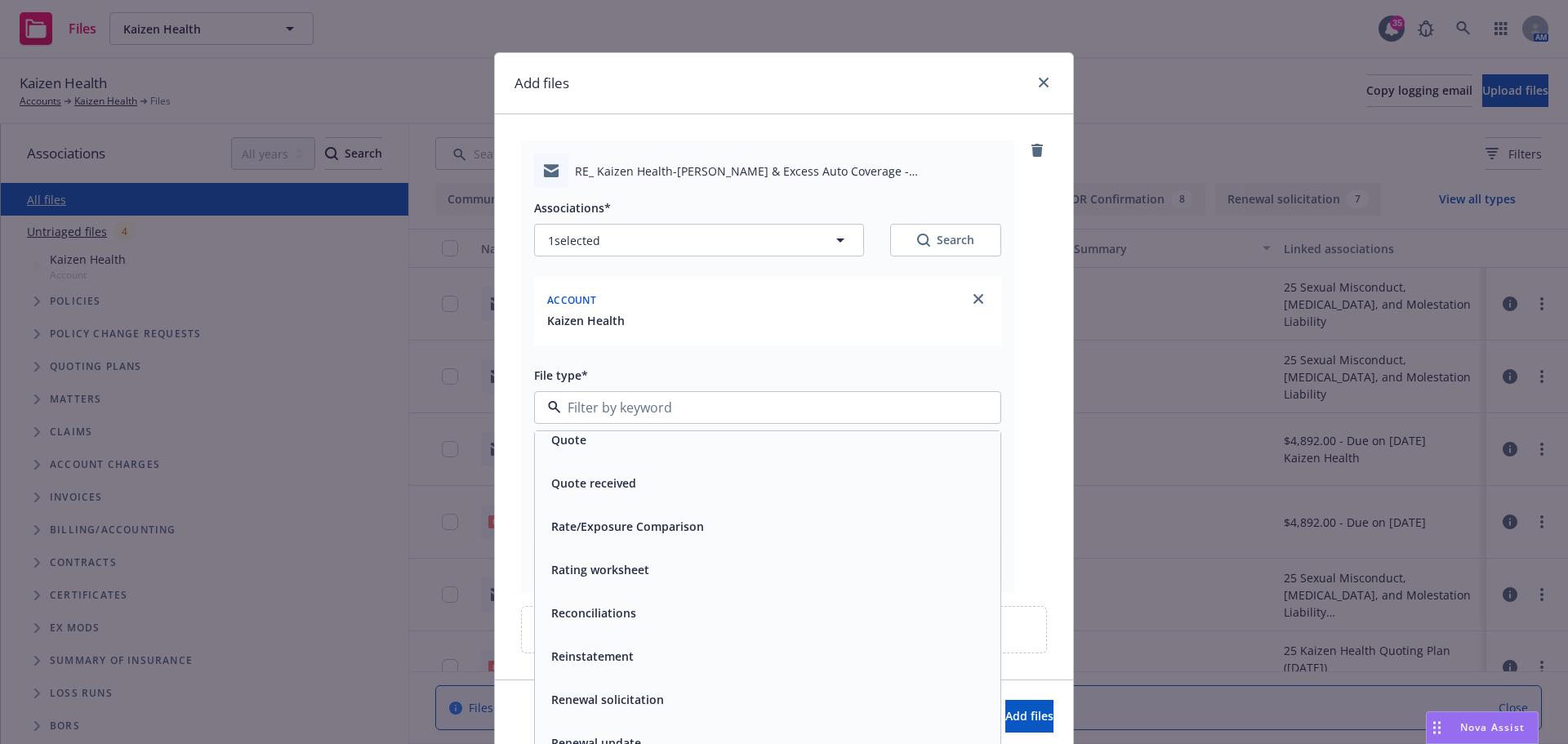
scroll to position [6044, 0]
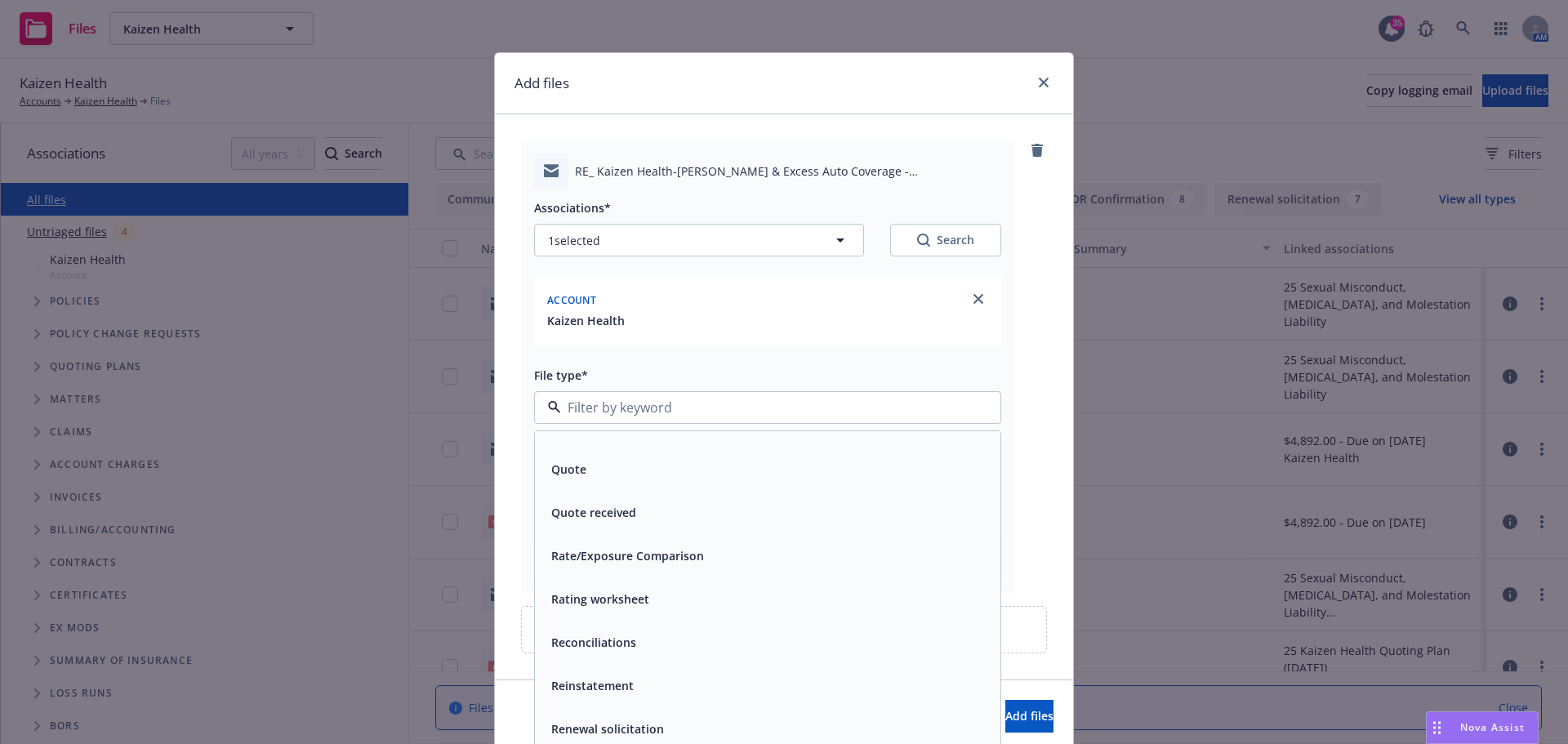
click at [584, 473] on div "Quote" at bounding box center [768, 469] width 446 height 24
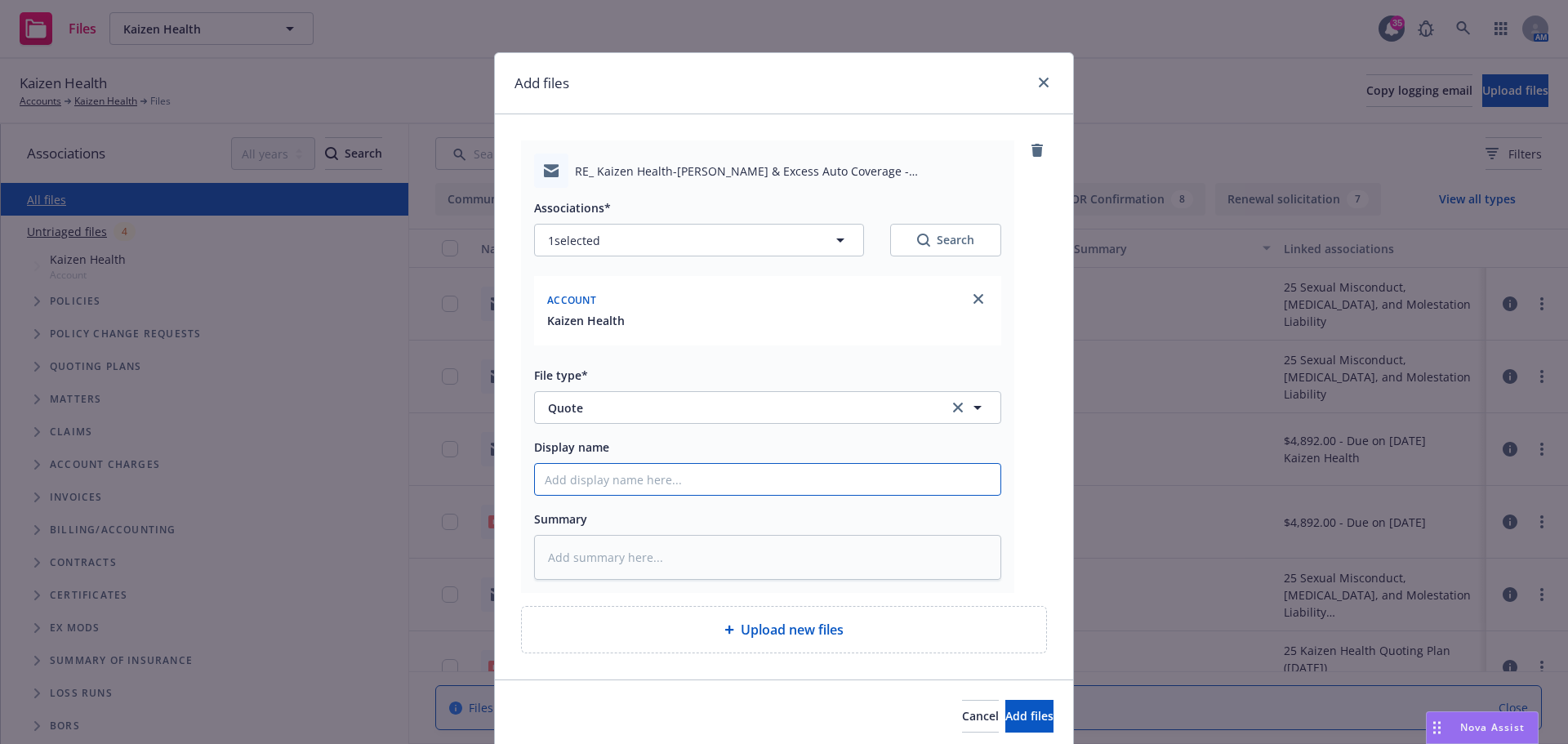
click at [604, 478] on input "Display name" at bounding box center [768, 479] width 466 height 31
type textarea "x"
type input "A"
type textarea "x"
type input "Au"
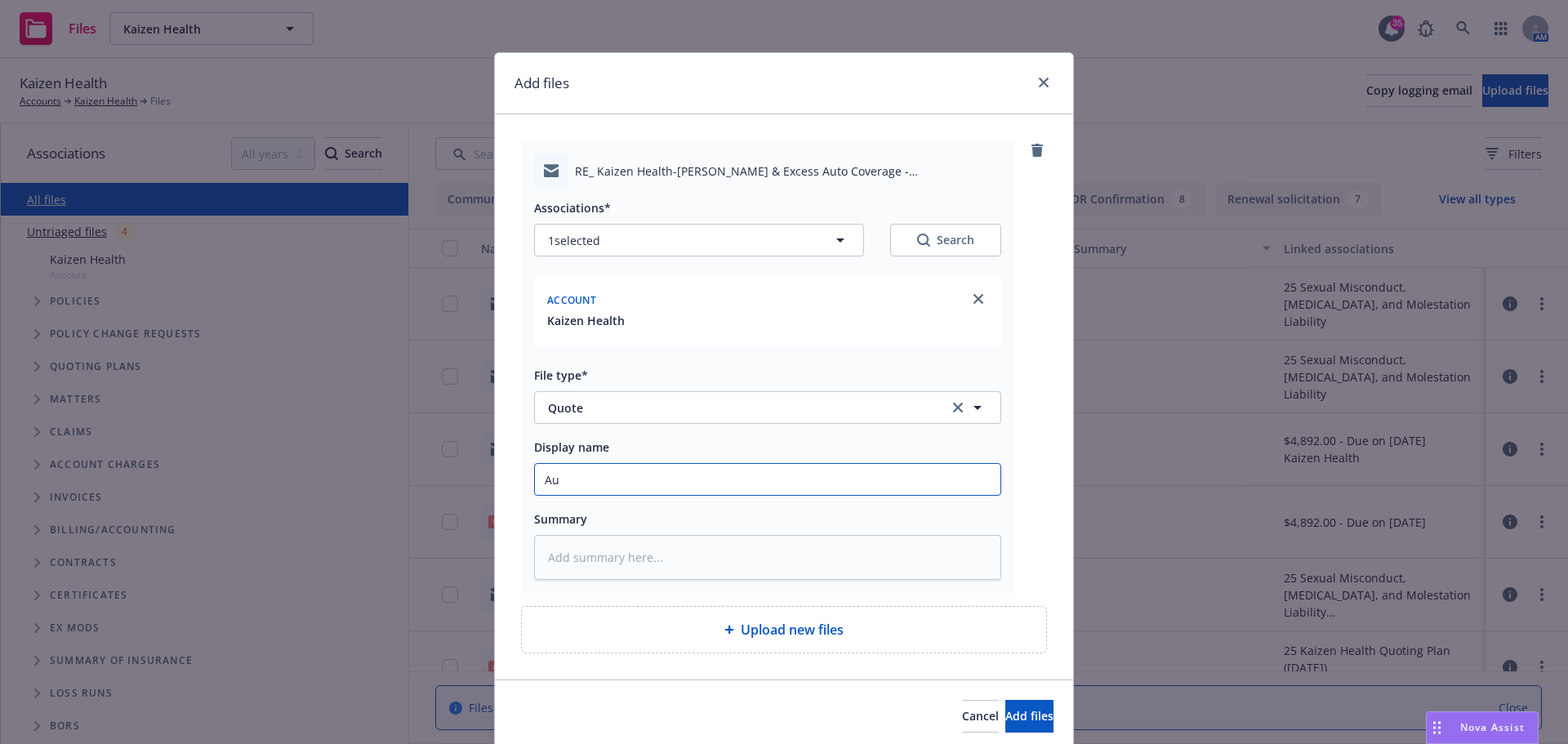
type textarea "x"
type input "Aut"
type textarea "x"
type input "Auto"
type textarea "x"
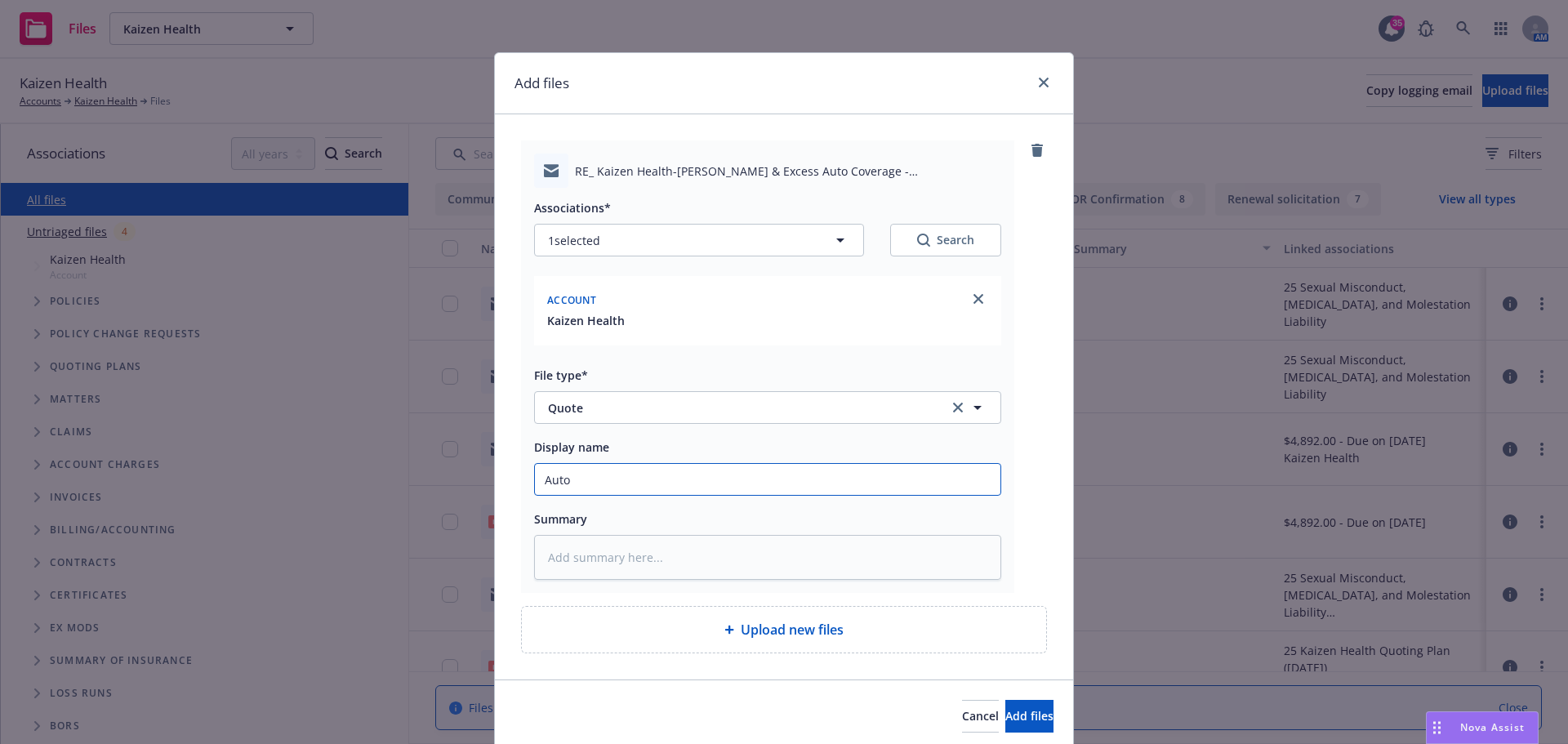
type input "Auto"
type textarea "x"
type input "Auto X"
type textarea "x"
type input "Auto XS"
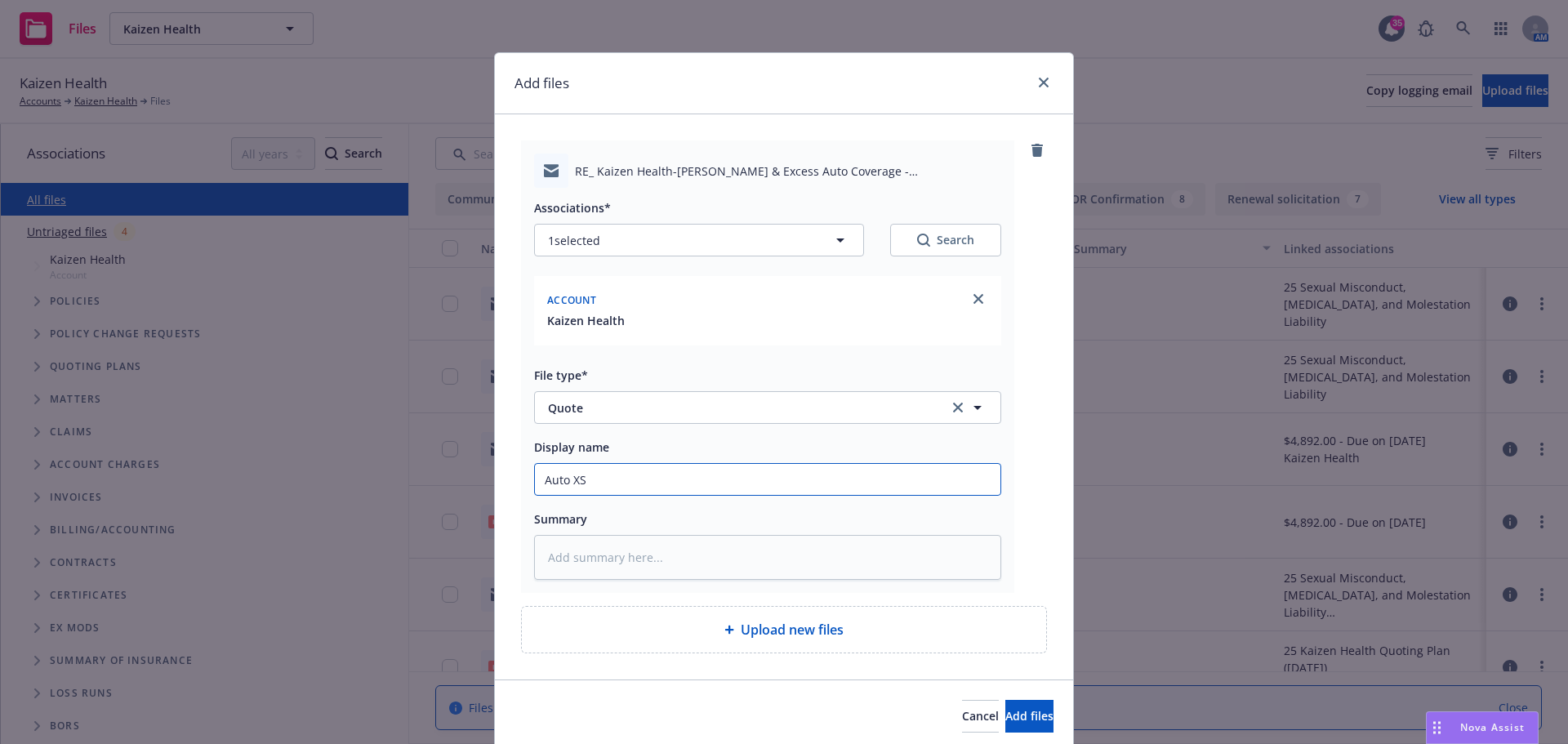
type textarea "x"
type input "Auto XS"
type textarea "x"
type input "Auto XS ("
type textarea "x"
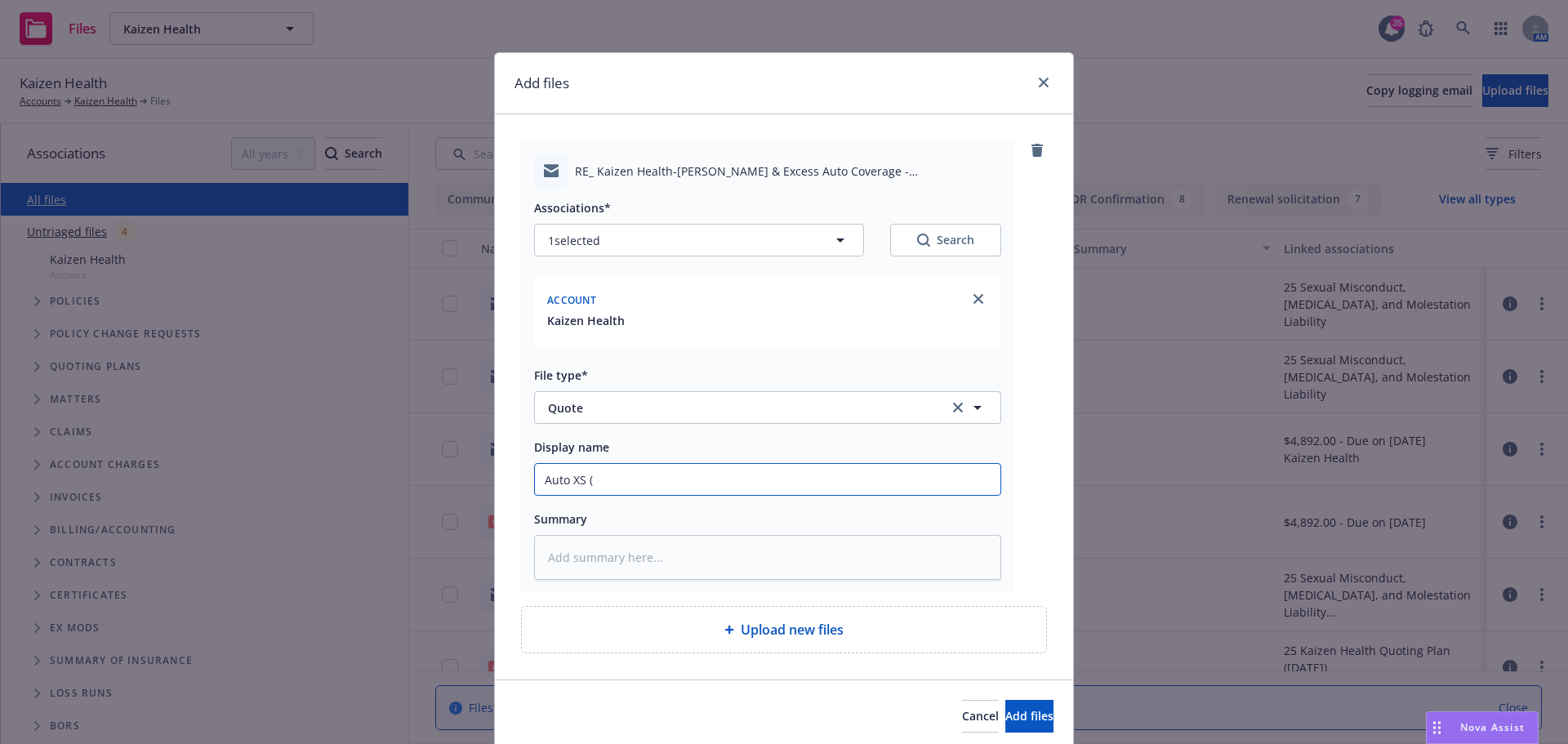
type input "Auto XS ($"
type textarea "x"
type input "Auto XS ($1"
type textarea "x"
type input "Auto XS ($1M"
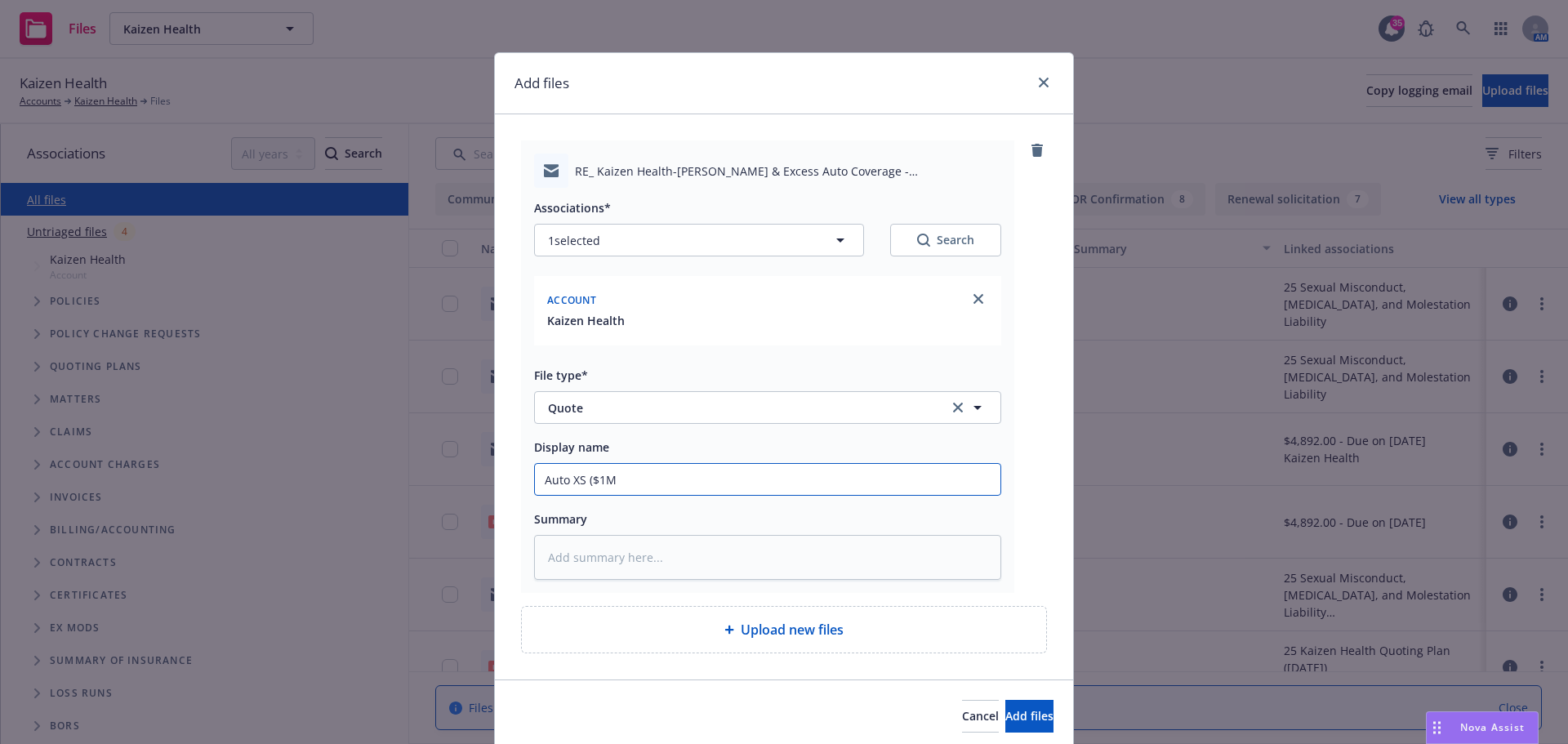
type textarea "x"
type input "Auto XS ($1M"
type textarea "x"
type input "Auto XS ($1M x"
type textarea "x"
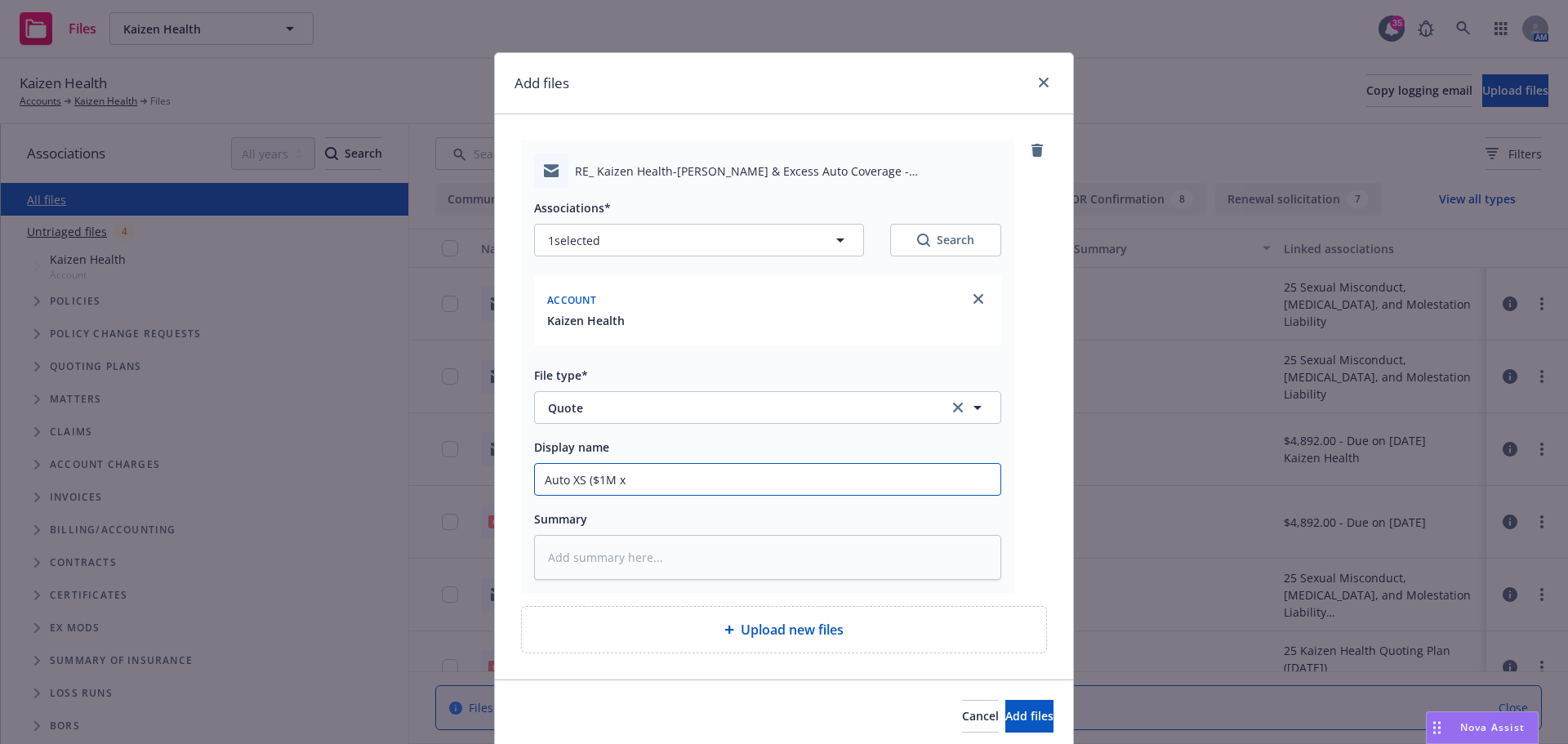
type input "Auto XS ($1M x"
type textarea "x"
type input "Auto XS ($1M x $"
type textarea "x"
type input "Auto XS ($1M x $9"
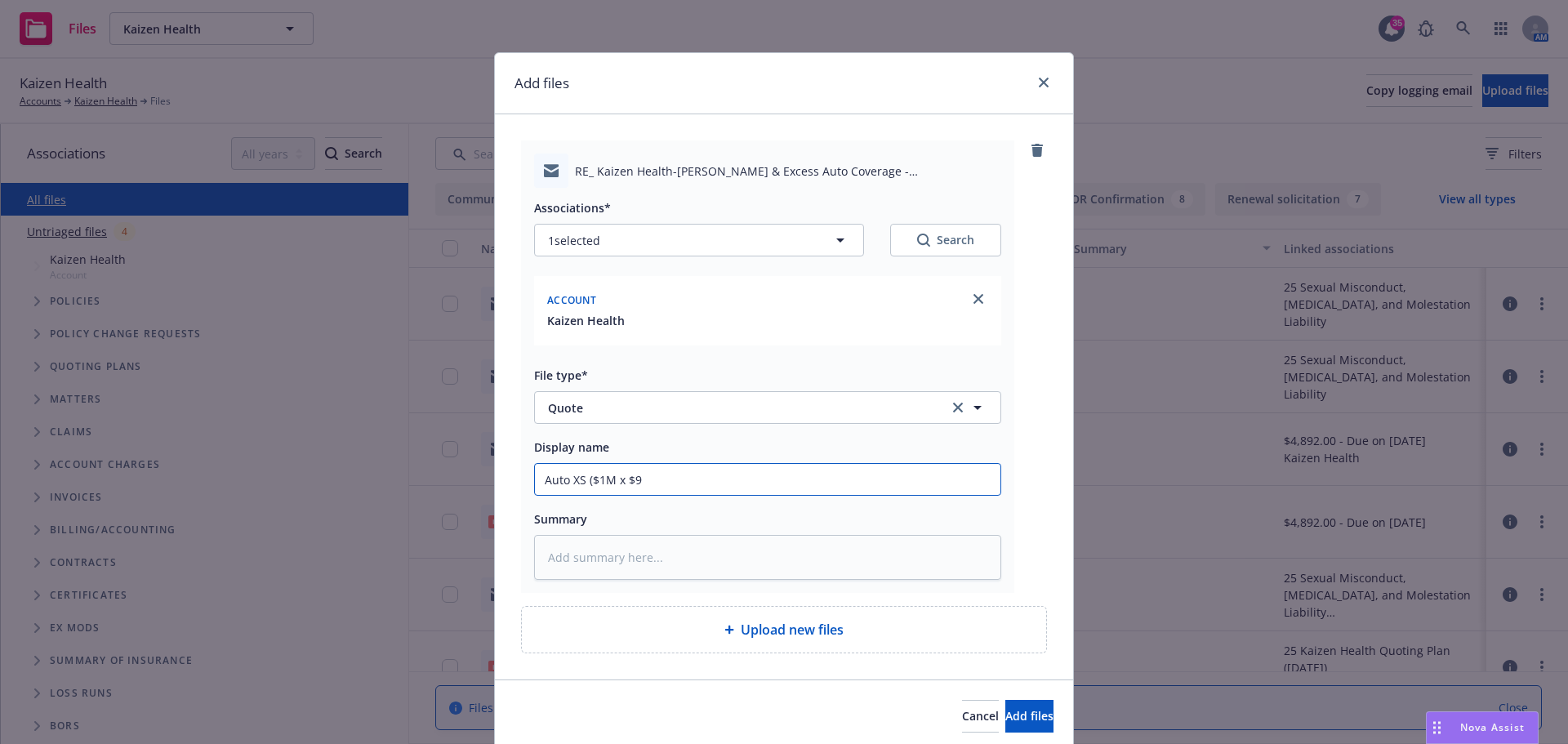
type textarea "x"
type input "Auto XS ($1M x $9)"
type textarea "x"
type input "Auto XS ($1M x $9)"
type textarea "x"
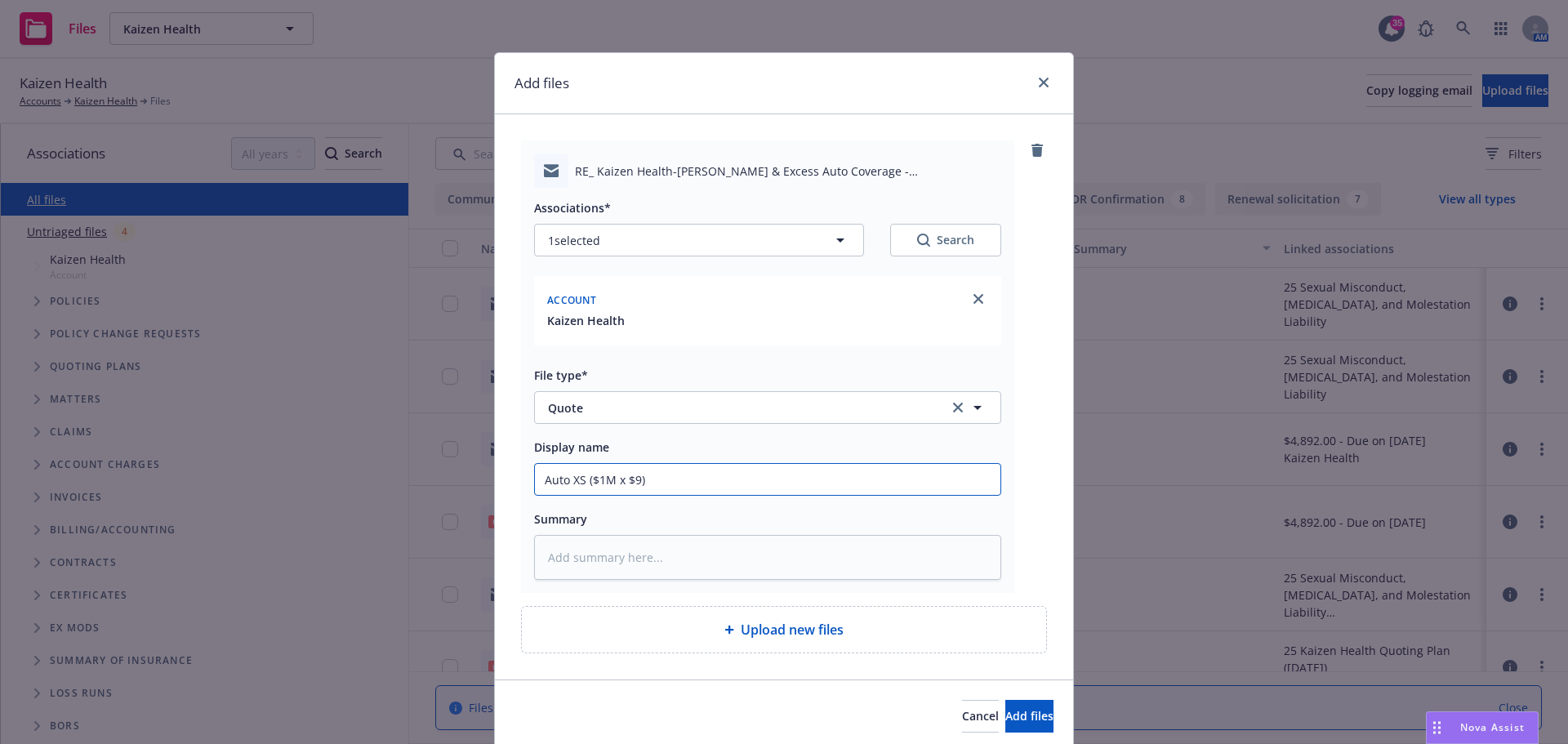
type input "Auto XS ($1M x $9) 1"
type textarea "x"
type input "Auto XS ($1M x $9) 13"
type textarea "x"
type input "Auto XS ($1M x $9) 13"
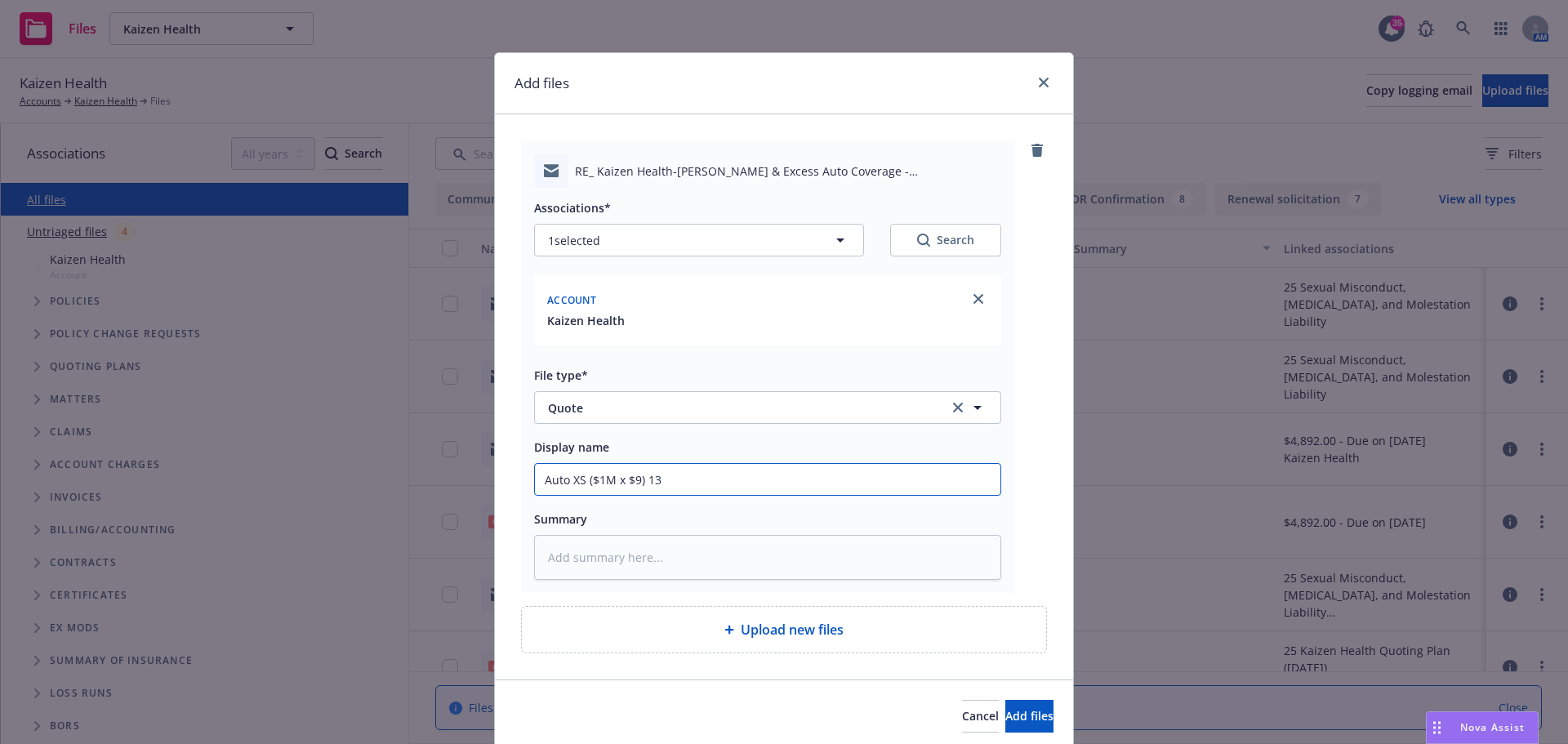
type textarea "x"
type input "Auto XS ($1M x $9) 13 m"
type textarea "x"
type input "Auto XS ($1M x $9) 13 mo"
type textarea "x"
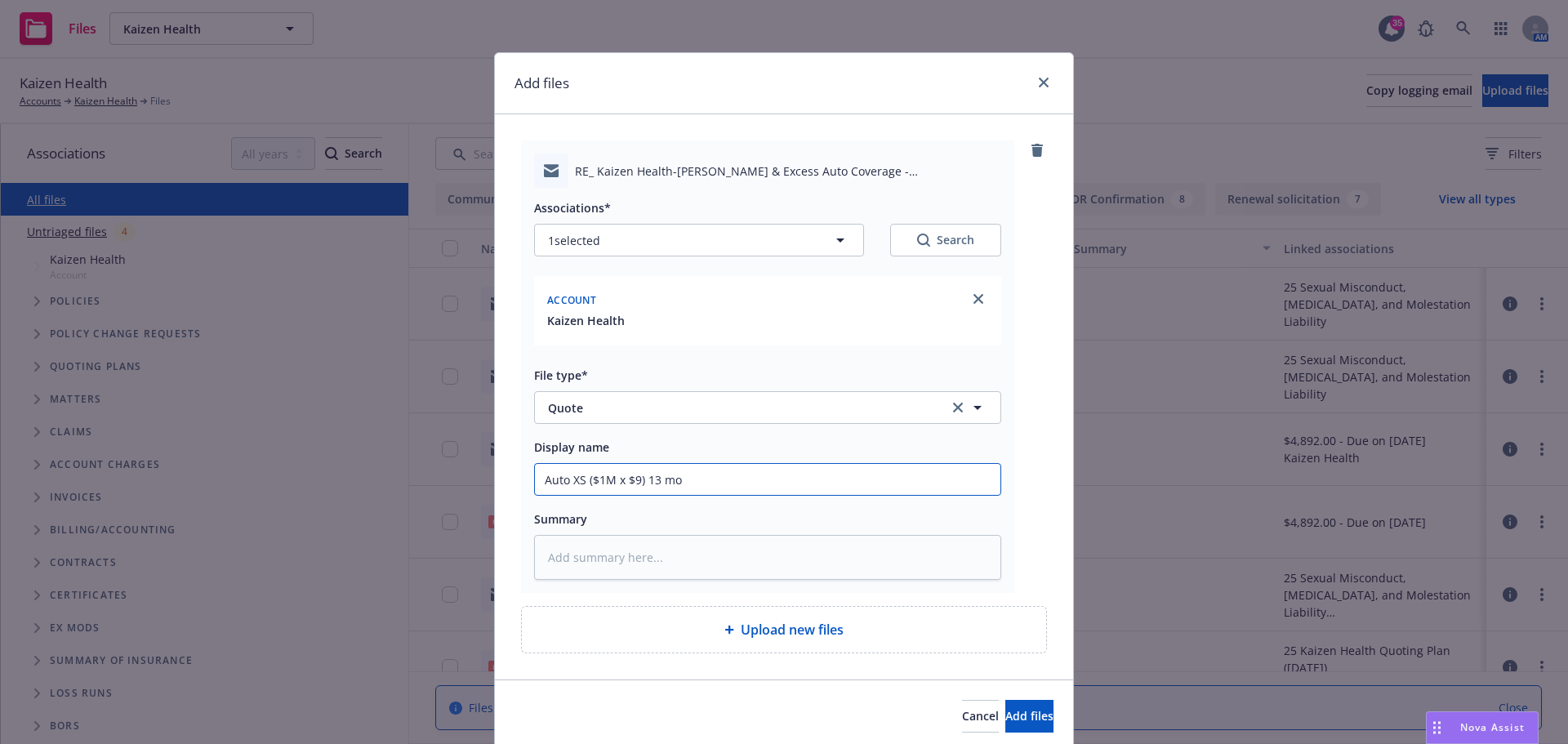
type input "Auto XS ($1M x $9) 13 mon"
type textarea "x"
type input "Auto XS ($1M x $9) 13 mont"
type textarea "x"
type input "Auto XS ($1M x $9) 13 month"
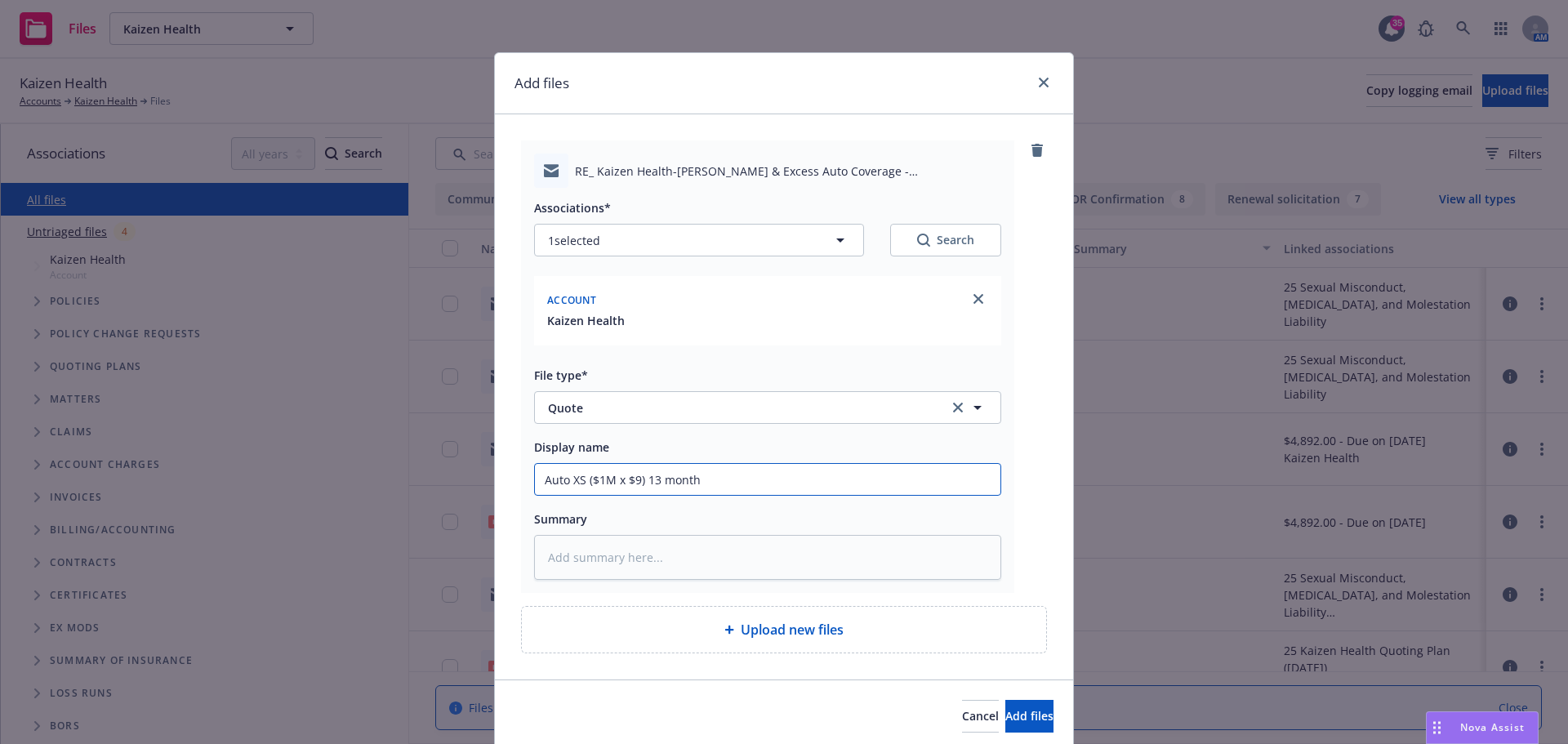
type textarea "x"
type input "Auto XS ($1M x $9) 13 month"
type textarea "x"
type input "Auto XS ($1M x $9) 13 month p"
type textarea "x"
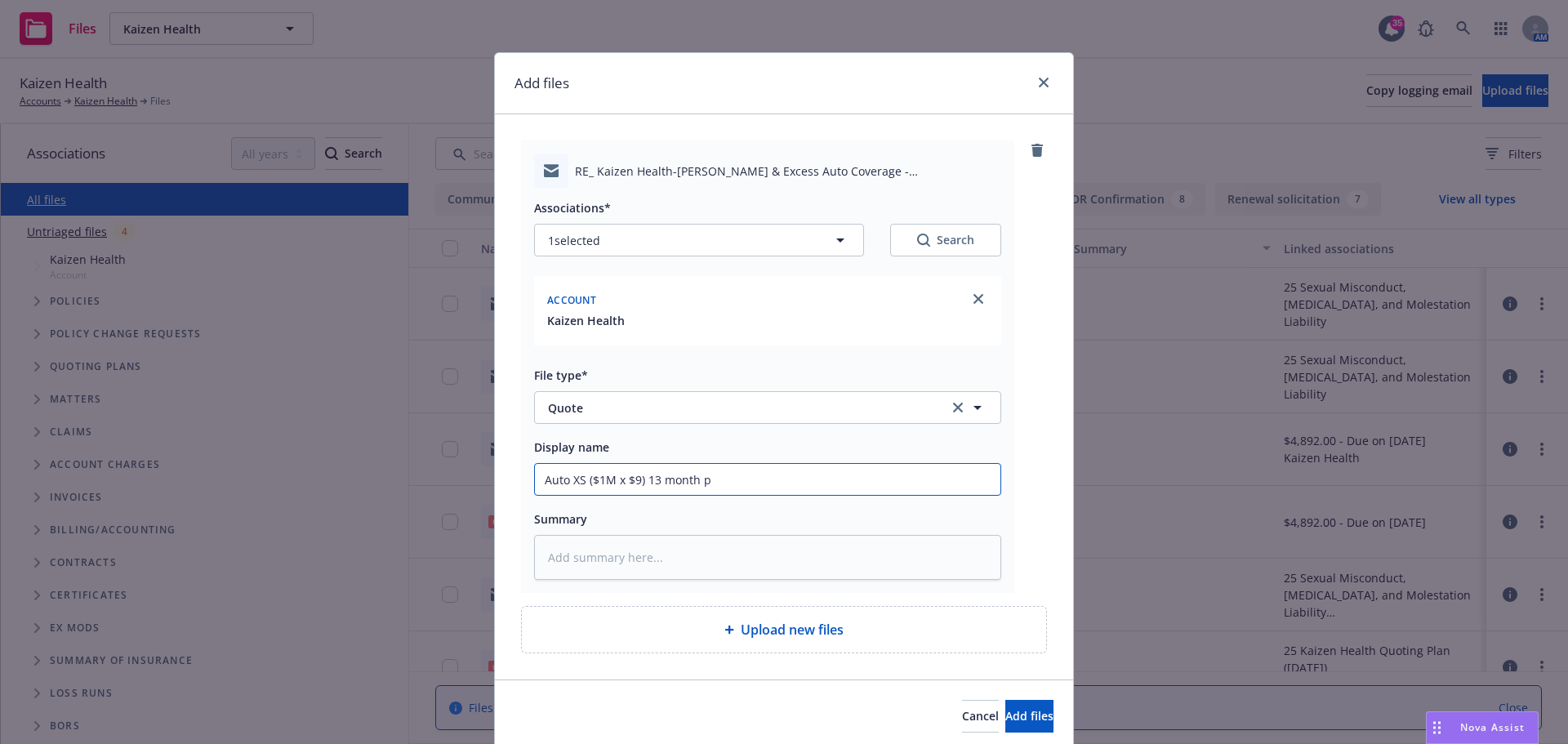
type input "Auto XS ($1M x $9) 13 month pe"
type textarea "x"
type input "Auto XS ($1M x $9) 13 month per"
type textarea "x"
type input "Auto XS ($1M x $9) 13 month peri"
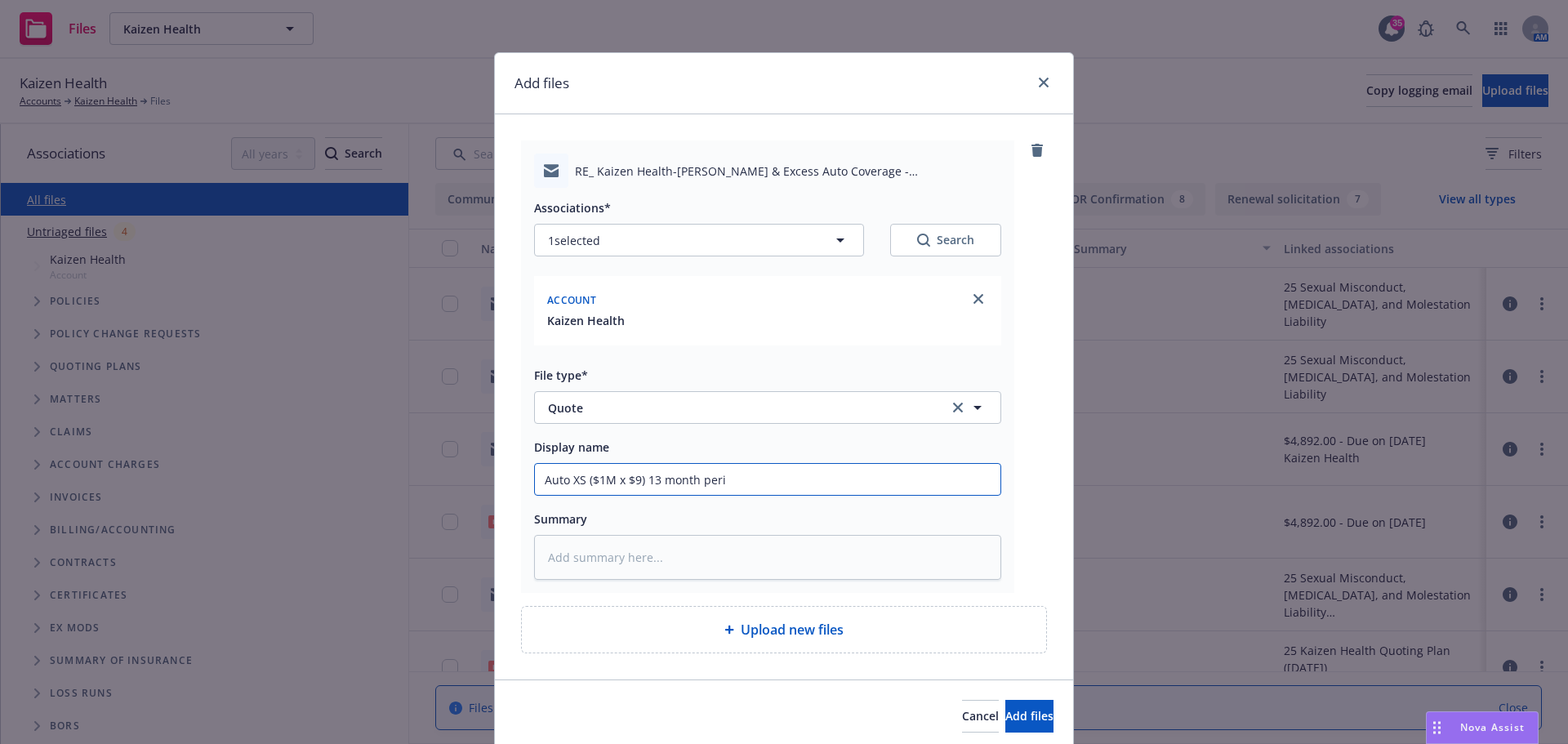
type textarea "x"
type input "Auto XS ($1M x $9) 13 month perio"
type textarea "x"
type input "Auto XS ($1M x $9) 13 month period"
type textarea "x"
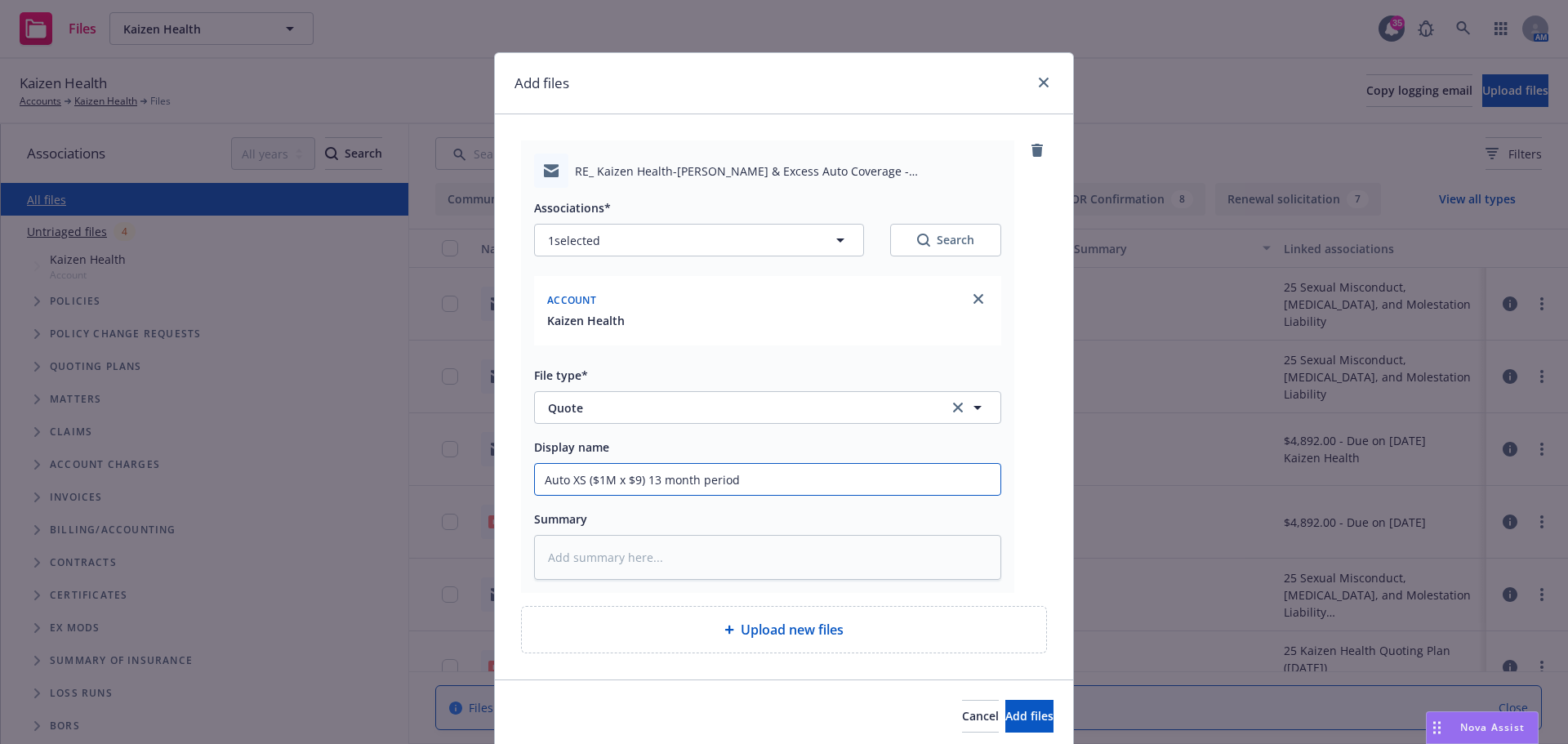
type input "Auto XS ($1M x $9) 13 month period"
type textarea "x"
type input "Auto XS ($1M x $9) 13 month period -"
type textarea "x"
type input "Auto XS ($1M x $9) 13 month period -"
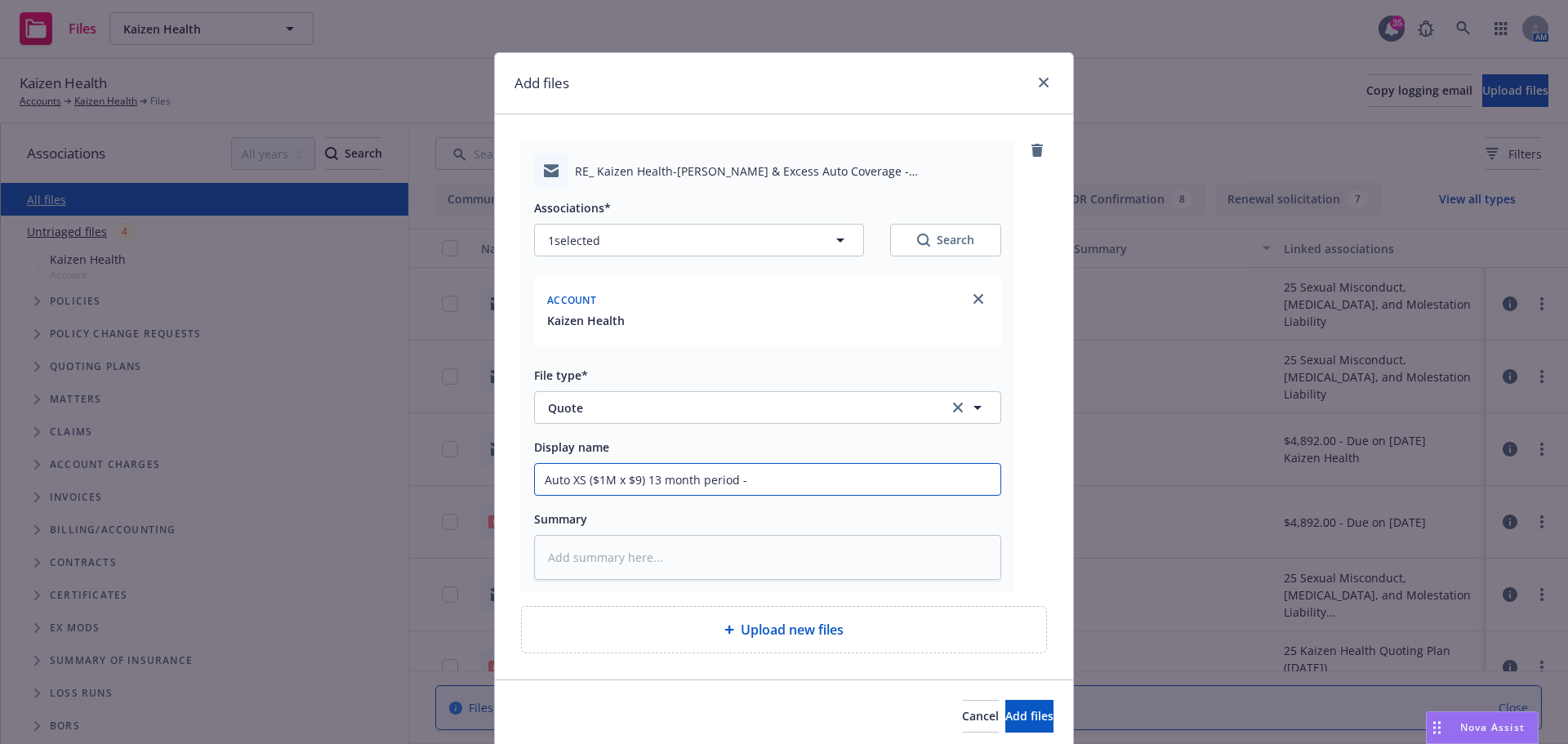
type textarea "x"
type input "Auto XS ($1M x $9) 13 month period - al"
type textarea "x"
type input "Auto XS ($1M x $9) 13 month period - all"
type textarea "x"
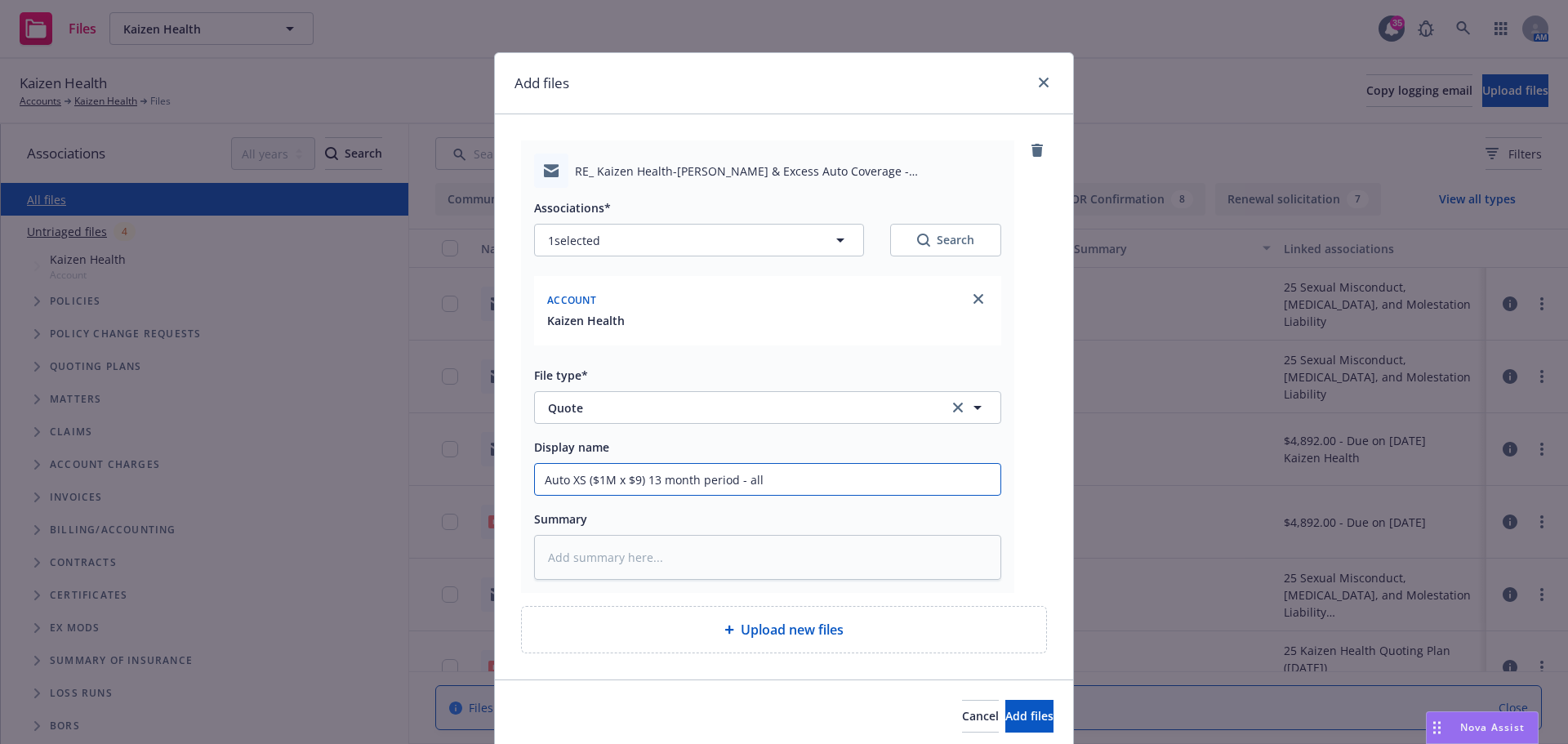
type input "Auto XS ($1M x $9) 13 month period - all"
type textarea "x"
type input "Auto XS ($1M x $9) 13 month period - all i"
type textarea "x"
type input "Auto XS ($1M x $9) 13 month period - all in"
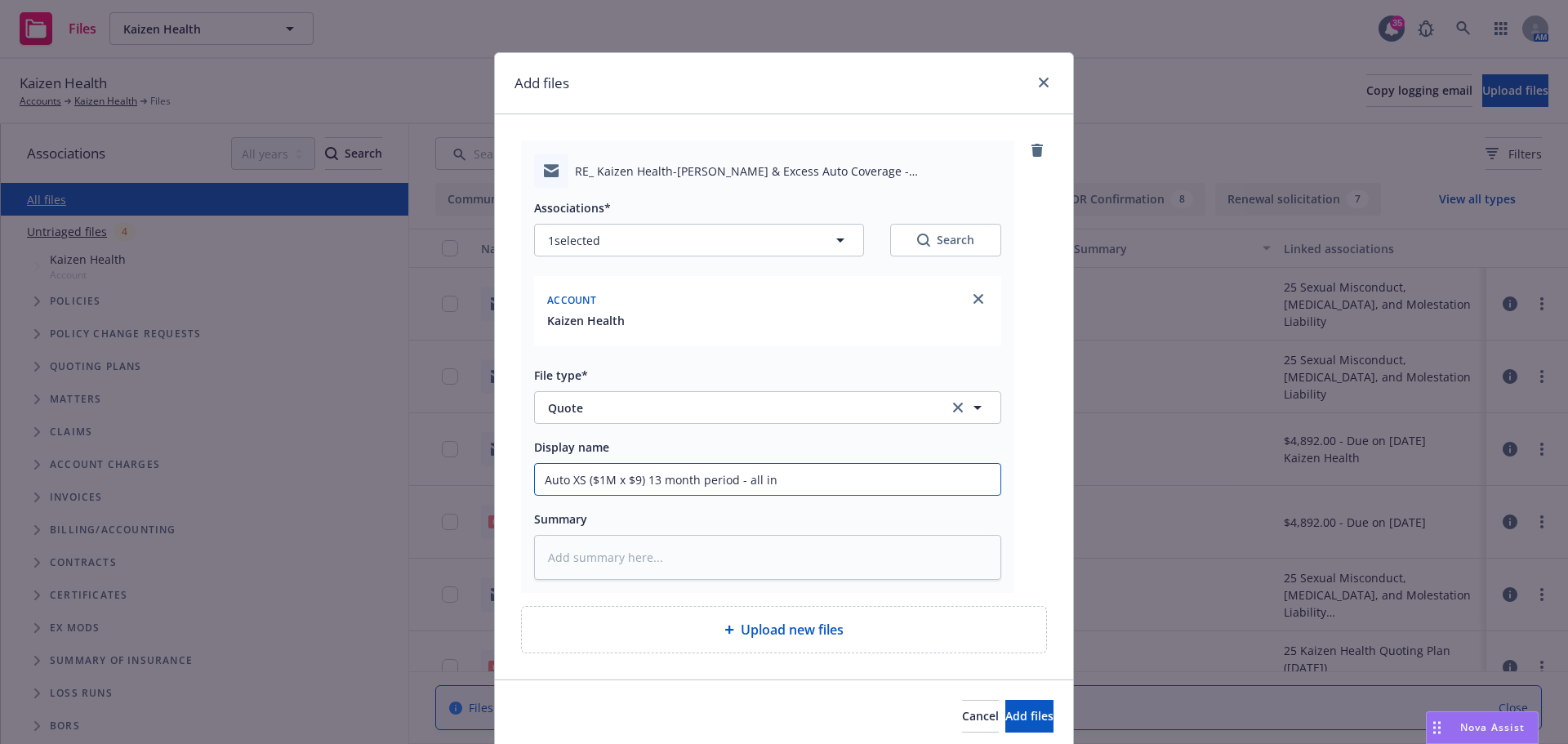
type textarea "x"
type input "Auto XS ($1M x $9) 13 month period - all in"
type textarea "x"
type input "Auto XS ($1M x $9) 13 month period - all in $"
click at [808, 478] on input "Auto XS ($1M x $9) 13 month period - all in $" at bounding box center [768, 479] width 466 height 31
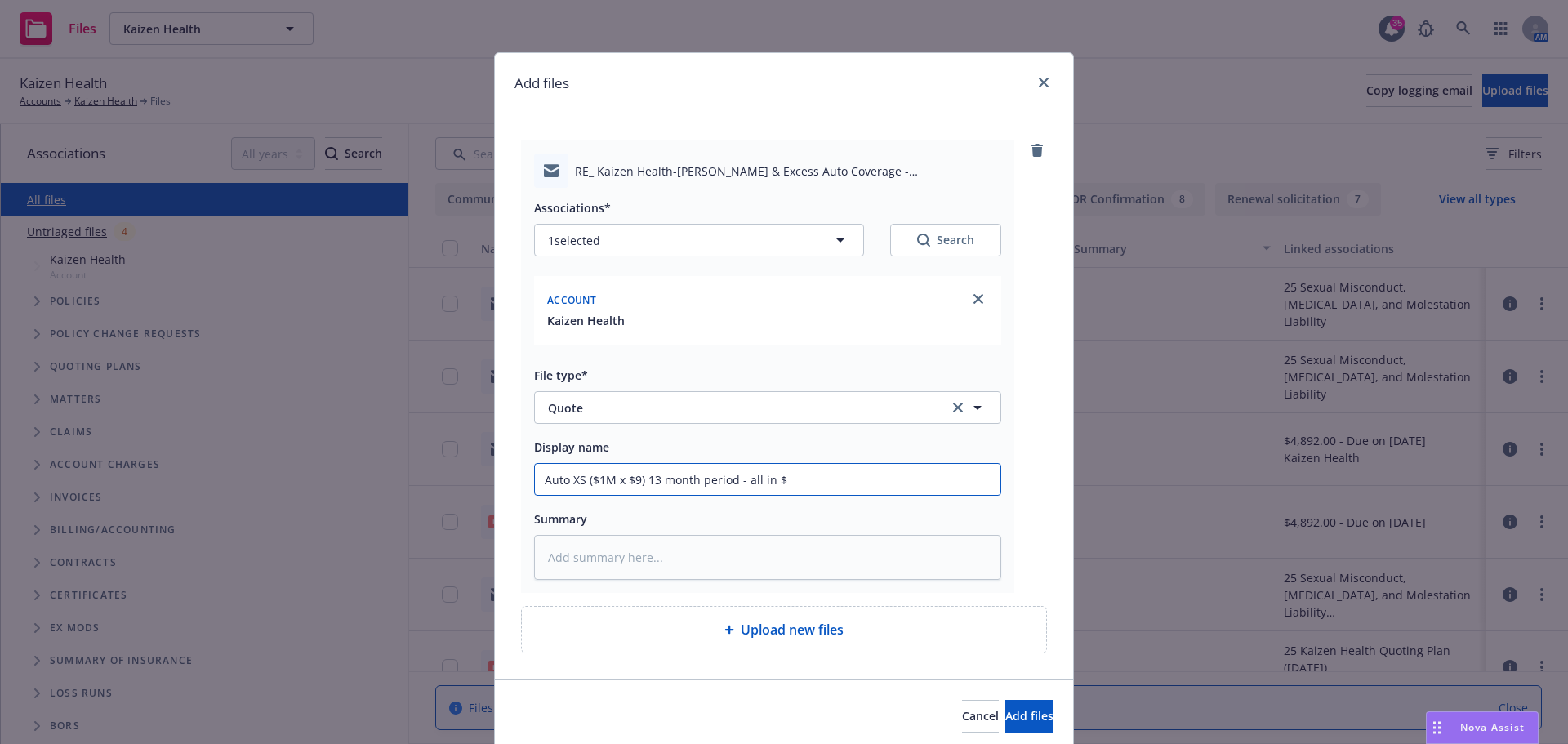
type textarea "x"
type input "Auto XS ($1M x $9) 13 month period - all in"
type textarea "x"
type input "Auto XS ($1M x $9) 13 month period - all in"
type textarea "x"
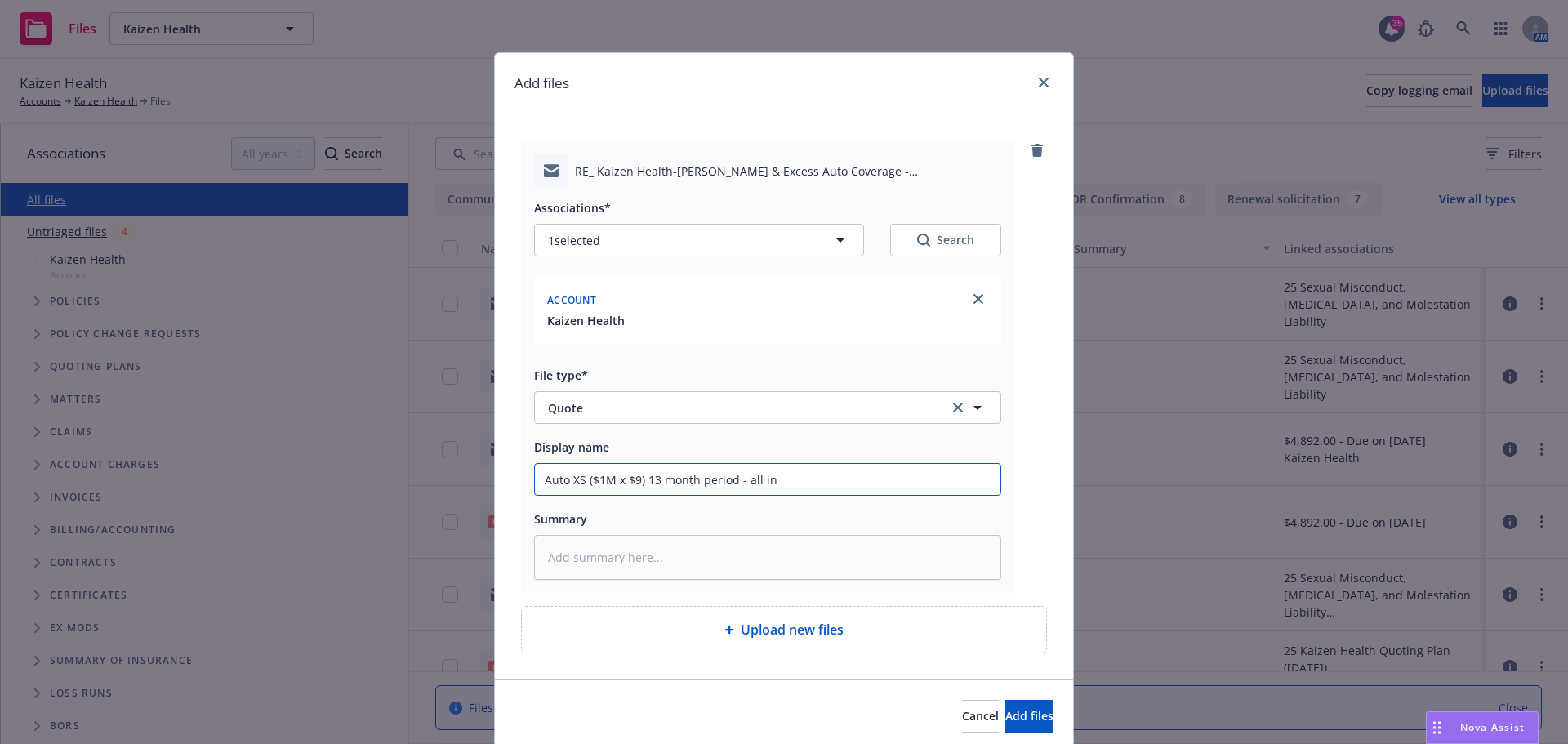
type input "Auto XS ($1M x $9) 13 month period - all in"
type textarea "x"
type input "Auto XS ($1M x $9) 13 month period - all in @"
type textarea "x"
type input "Auto XS ($1M x $9) 13 month period - all in @"
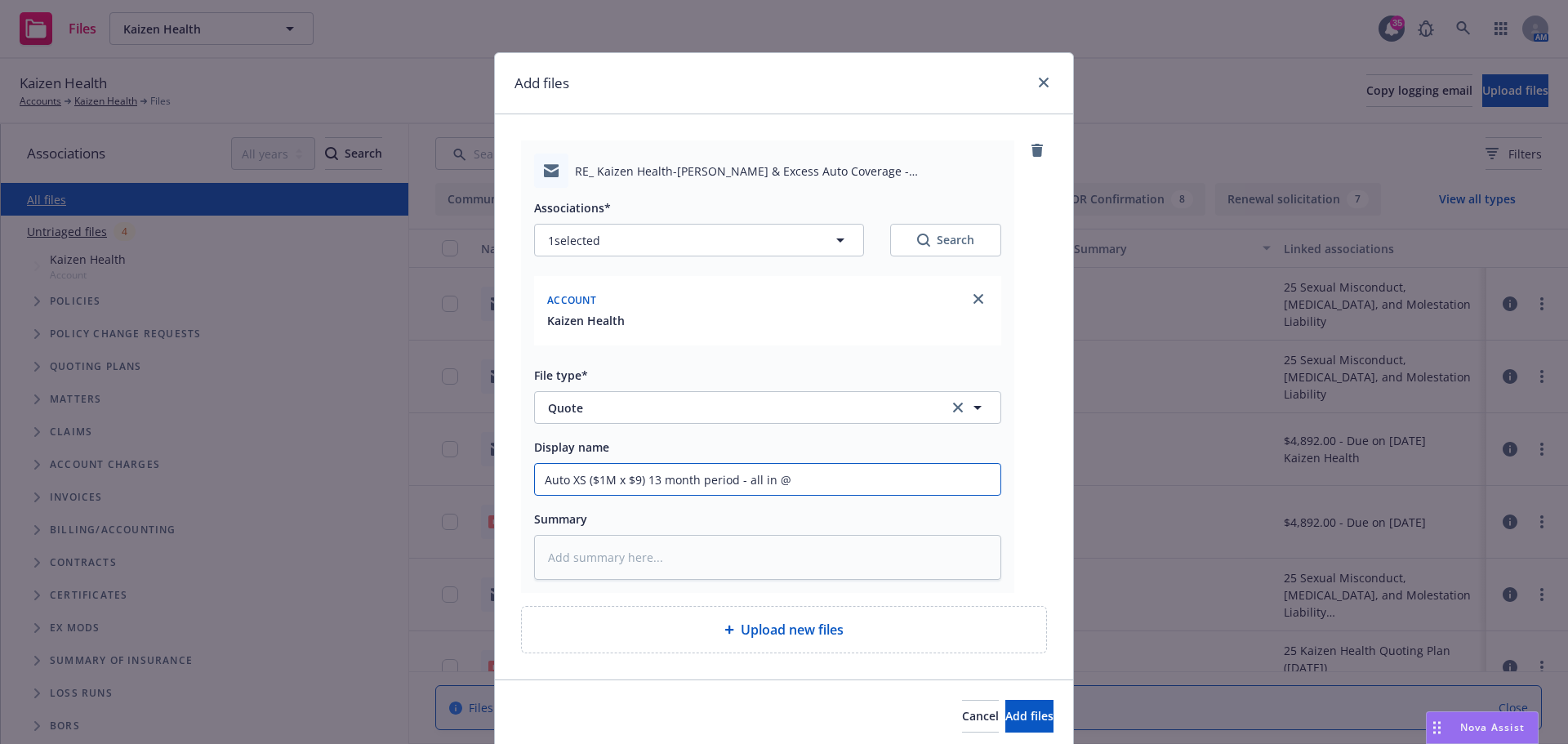
type textarea "x"
type input "Auto XS ($1M x $9) 13 month period - all in @ $"
type textarea "x"
type input "Auto XS ($1M x $9) 13 month period - all in @ $7"
type textarea "x"
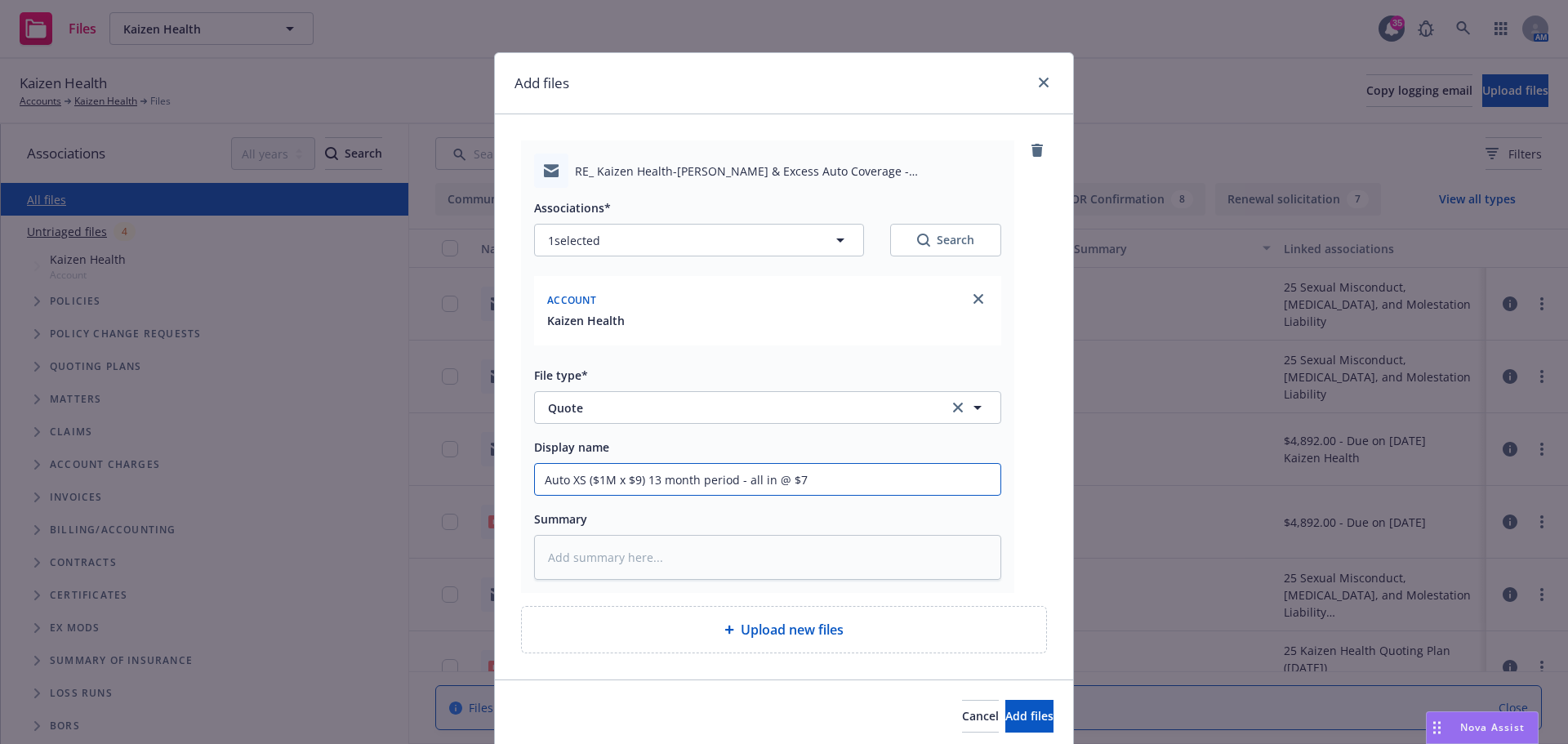
type input "Auto XS ($1M x $9) 13 month period - all in @ $72"
type textarea "x"
type input "Auto XS ($1M x $9) 13 month period - all in @ $72,"
type textarea "x"
type input "Auto XS ($1M x $9) 13 month period - all in @ $72,9"
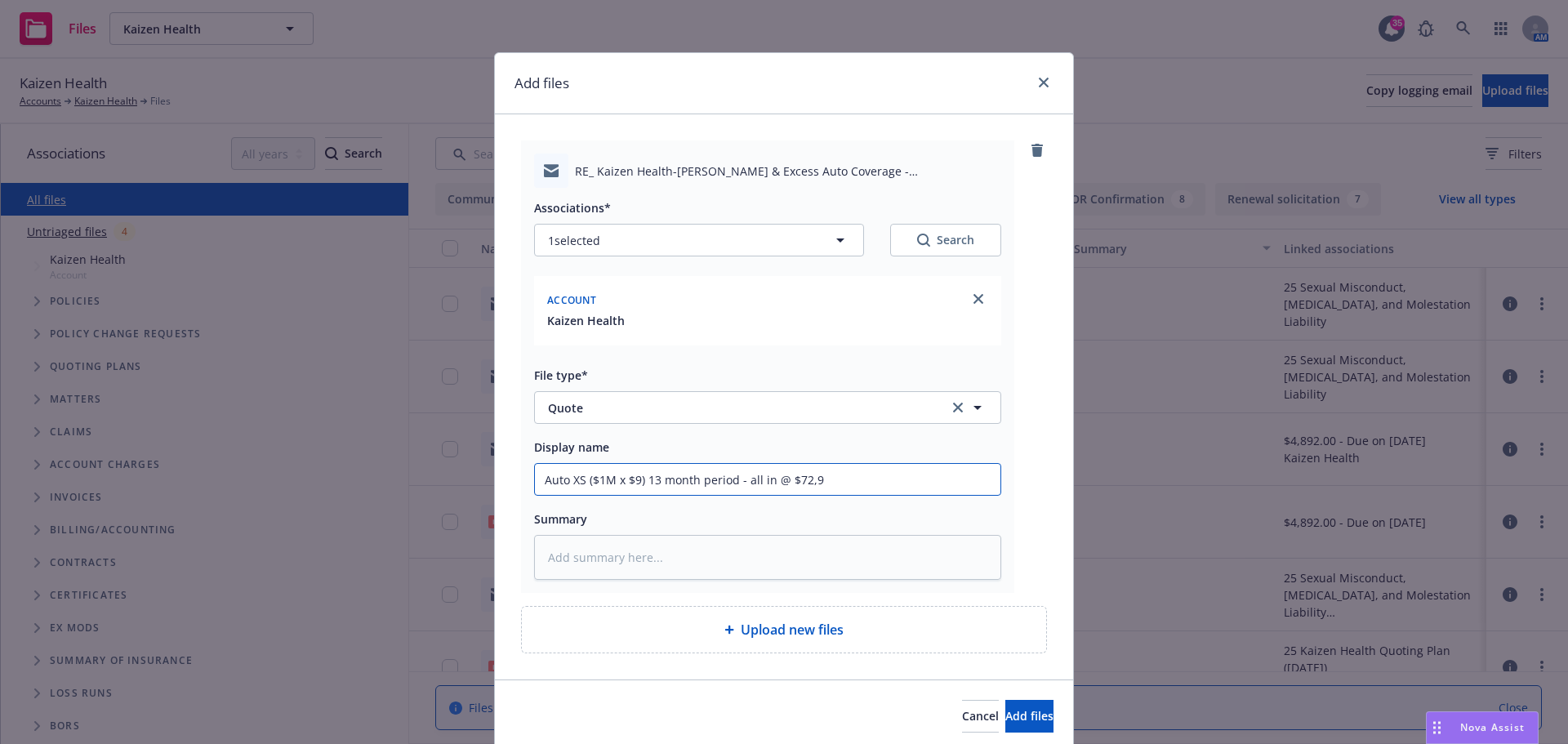
type textarea "x"
type input "Auto XS ($1M x $9) 13 month period - all in @ $72,97"
type textarea "x"
type input "Auto XS ($1M x $9) 13 month period - all in @ $72,978"
type textarea "x"
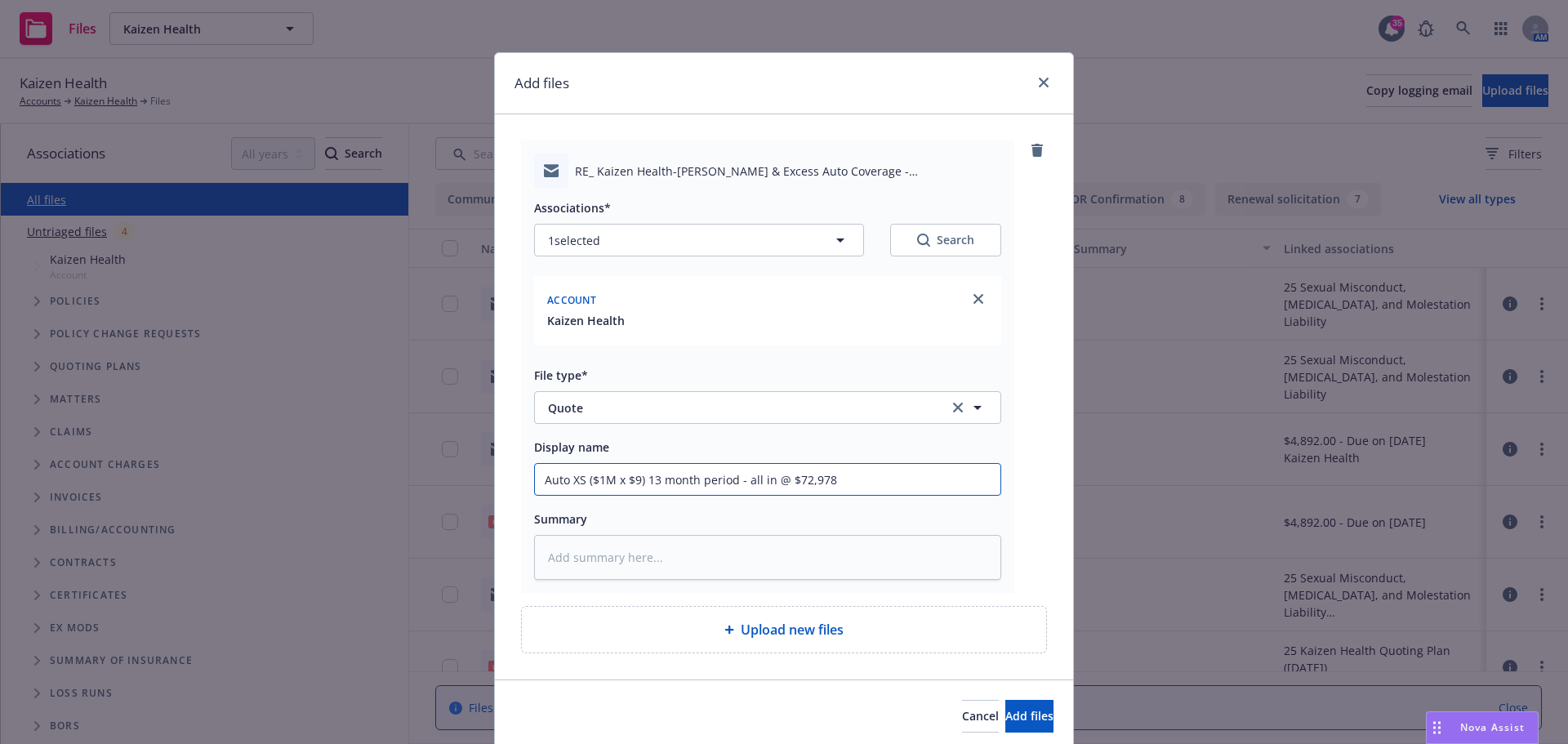
type input "Auto XS ($1M x $9) 13 month period - all in @ $72,978."
type textarea "x"
type input "Auto XS ($1M x $9) 13 month period - all in @ $72,978.0"
type textarea "x"
type input "Auto XS ($1M x $9) 13 month period - all in @ $72,978.00"
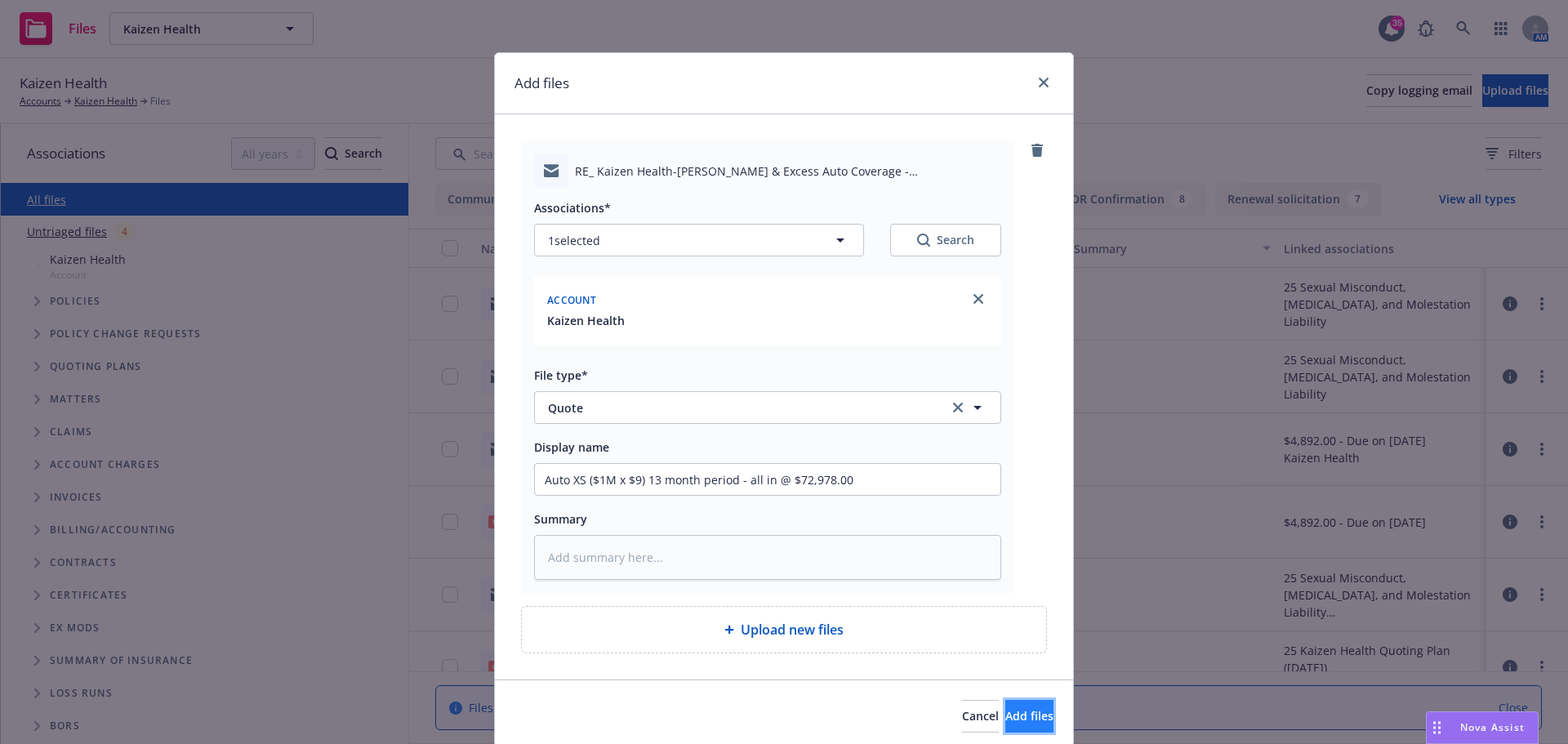
click at [1011, 709] on span "Add files" at bounding box center [1029, 716] width 48 height 16
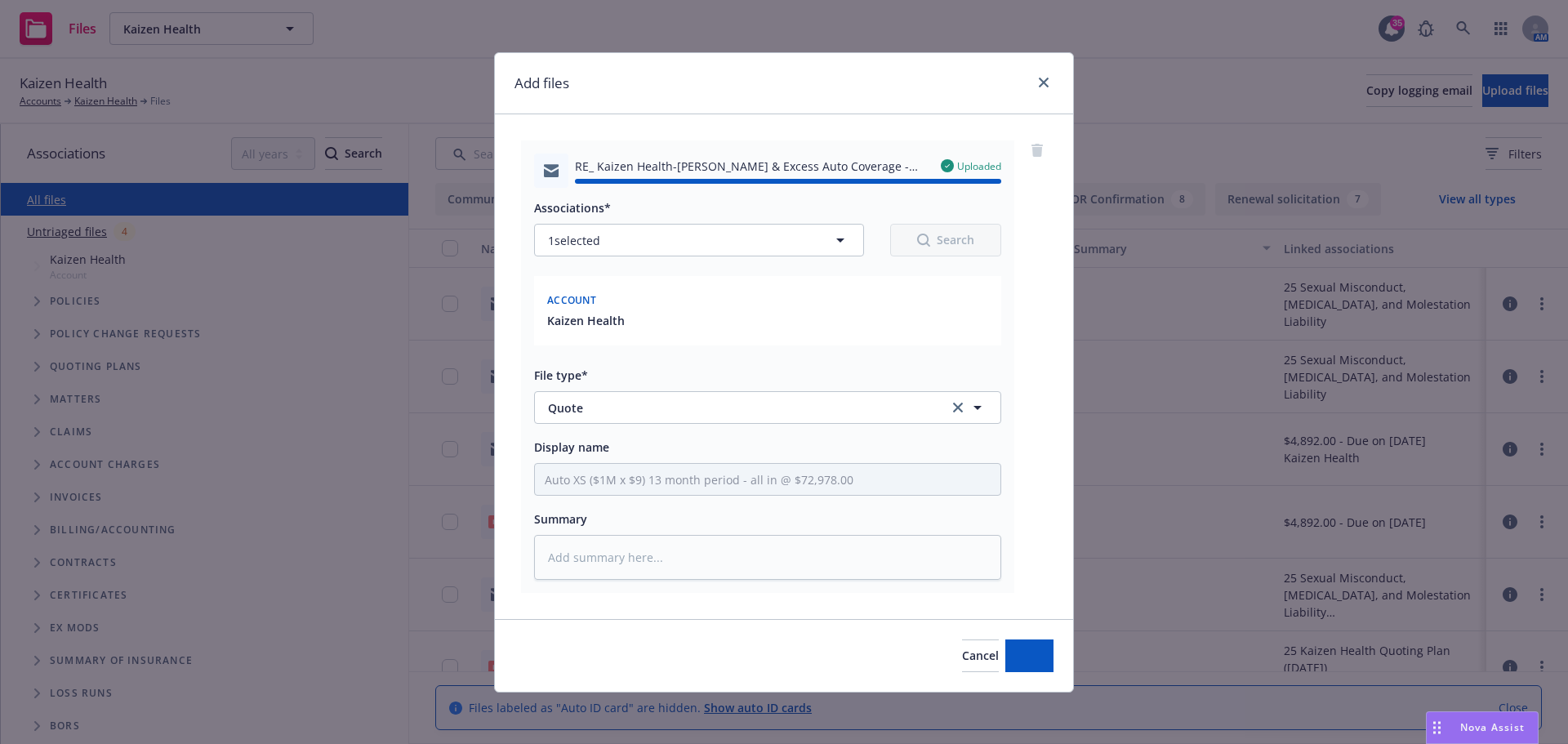
type textarea "x"
